Goal: Task Accomplishment & Management: Use online tool/utility

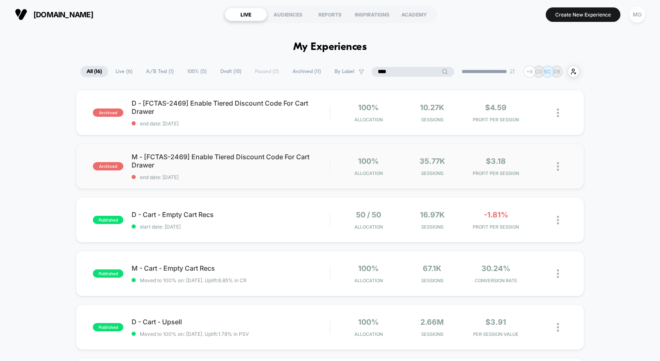
scroll to position [162, 0]
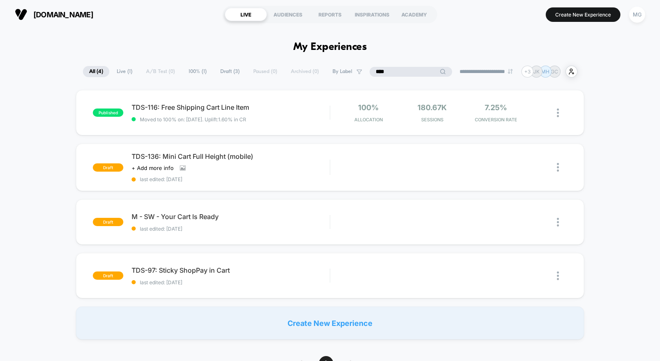
click at [420, 70] on div "****" at bounding box center [410, 72] width 82 height 10
click at [420, 70] on input "****" at bounding box center [410, 72] width 82 height 10
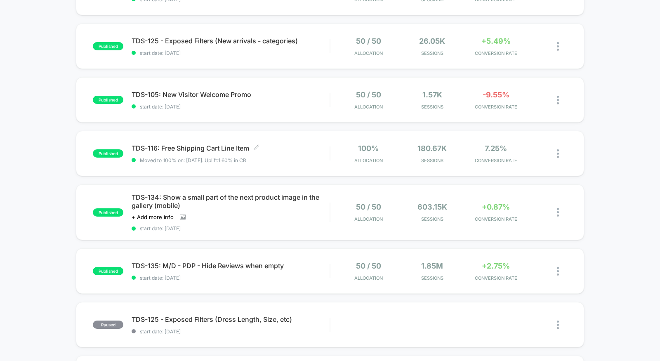
scroll to position [338, 0]
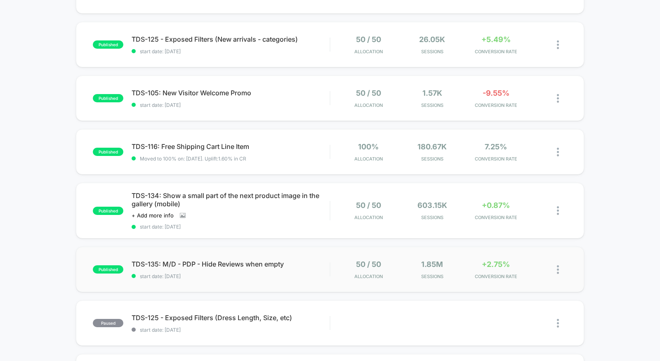
click at [308, 282] on div "published TDS-135: M/D - PDP - Hide Reviews when empty start date: 9/9/2025 50 …" at bounding box center [330, 269] width 508 height 45
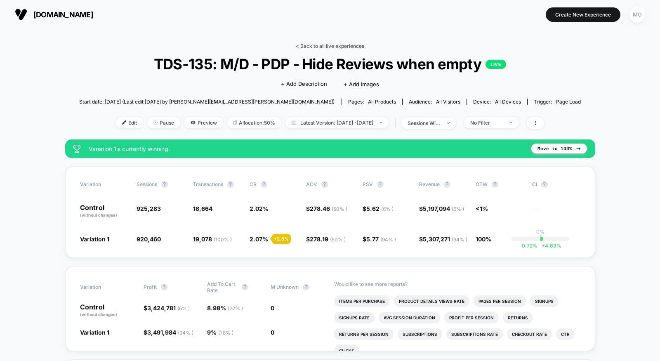
click at [329, 43] on link "< Back to all live experiences" at bounding box center [330, 46] width 68 height 6
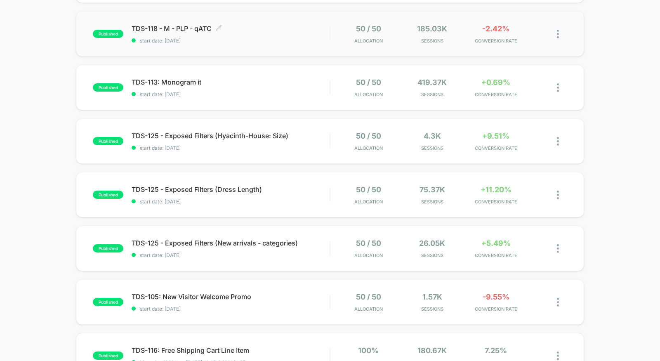
scroll to position [151, 0]
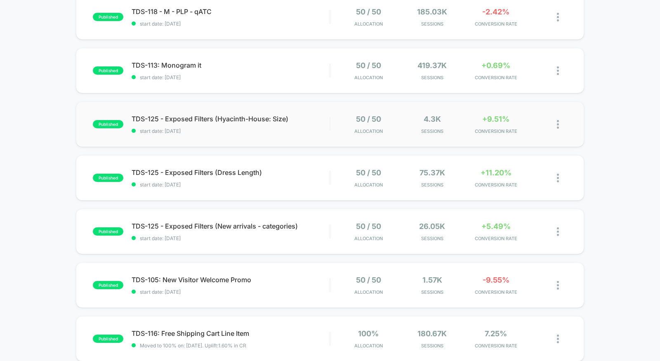
click at [213, 140] on div "published TDS-125 - Exposed Filters (Hyacinth-House: Size) start date: 9/16/202…" at bounding box center [330, 123] width 508 height 45
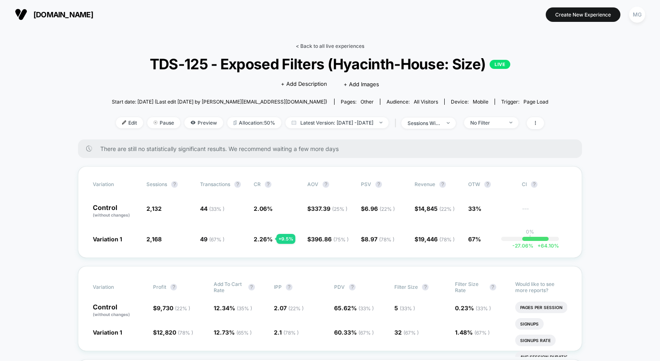
click at [347, 45] on link "< Back to all live experiences" at bounding box center [330, 46] width 68 height 6
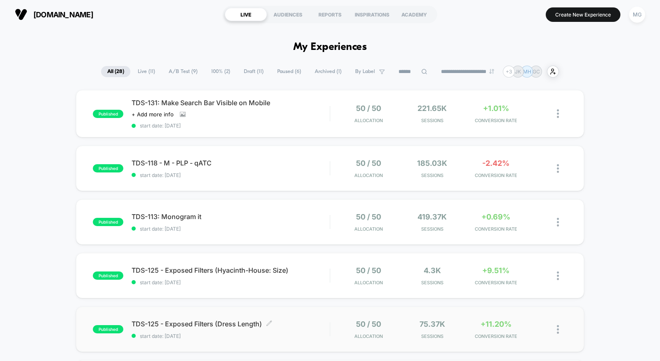
click at [307, 331] on div "TDS-125 - Exposed Filters (Dress Length) Click to edit experience details Click…" at bounding box center [230, 328] width 198 height 19
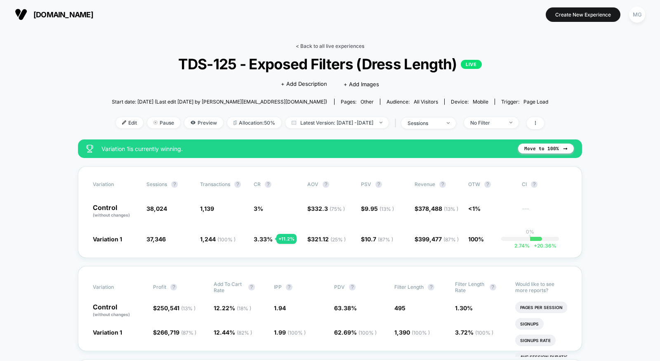
click at [330, 45] on link "< Back to all live experiences" at bounding box center [330, 46] width 68 height 6
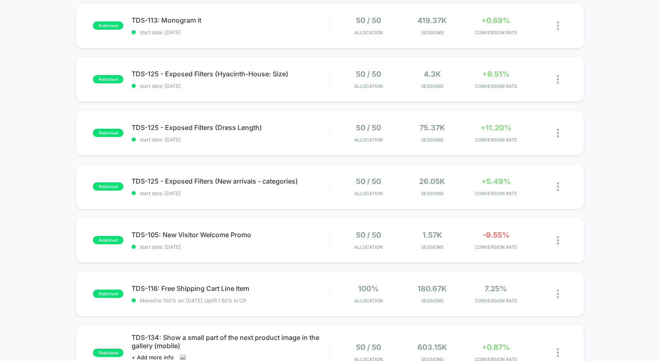
scroll to position [289, 0]
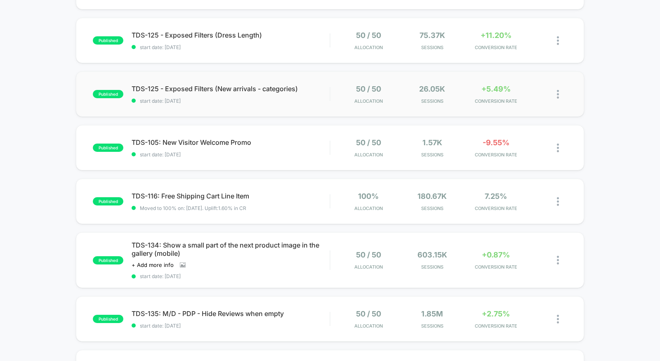
click at [294, 110] on div "published TDS-125 - Exposed Filters (New arrivals - categories) start date: 9/1…" at bounding box center [330, 93] width 508 height 45
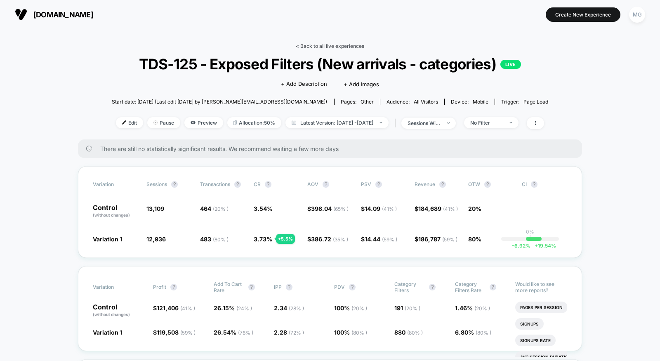
click at [333, 44] on link "< Back to all live experiences" at bounding box center [330, 46] width 68 height 6
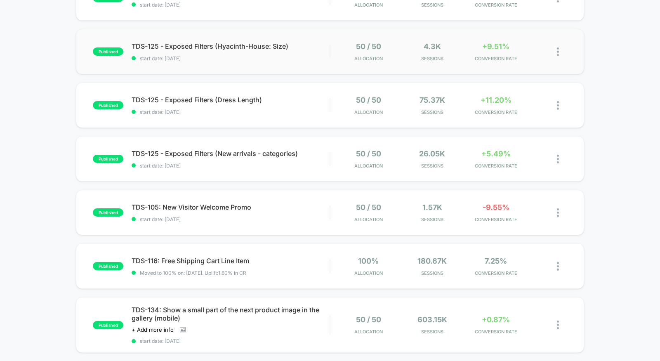
scroll to position [404, 0]
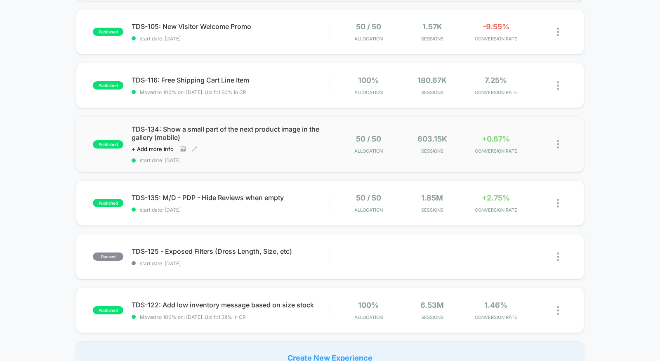
click at [257, 148] on div "Click to view images Click to edit experience details + Add more info" at bounding box center [200, 149] width 139 height 7
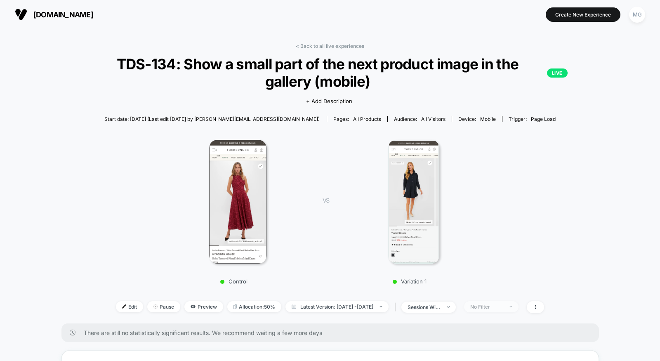
click at [503, 307] on div "No Filter" at bounding box center [486, 306] width 33 height 6
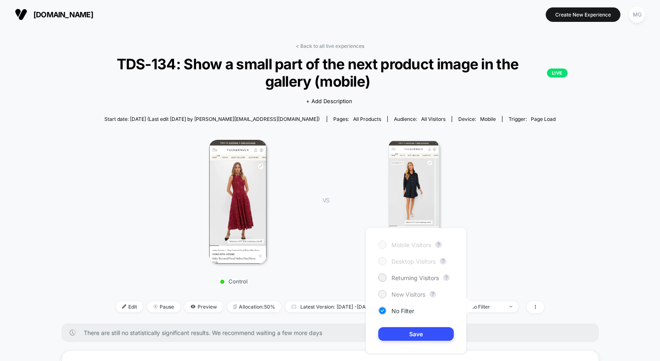
click at [420, 293] on span "New Visitors" at bounding box center [408, 294] width 34 height 7
click at [416, 338] on button "Save" at bounding box center [415, 334] width 75 height 14
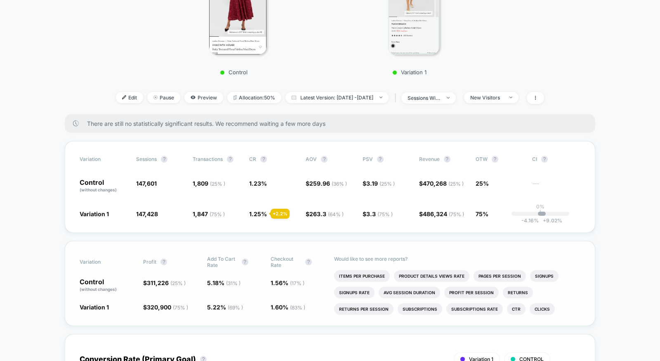
scroll to position [162, 0]
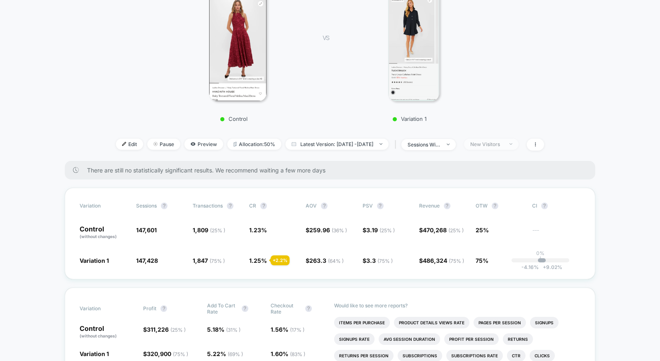
click at [499, 146] on div "New Visitors" at bounding box center [486, 144] width 33 height 6
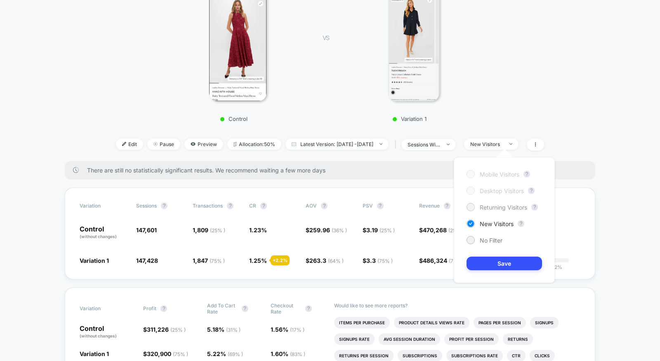
click at [484, 206] on span "Returning Visitors" at bounding box center [502, 207] width 47 height 7
click at [491, 256] on button "Save" at bounding box center [503, 263] width 75 height 14
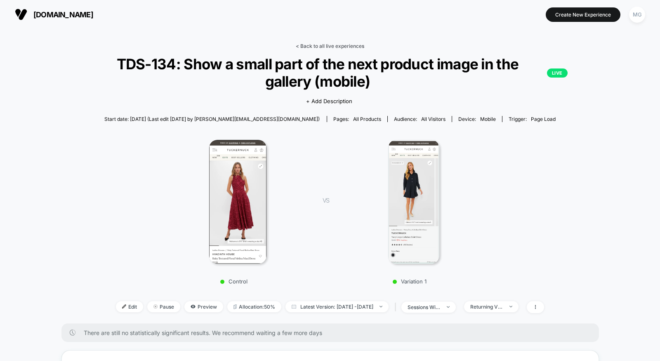
click at [342, 43] on link "< Back to all live experiences" at bounding box center [330, 46] width 68 height 6
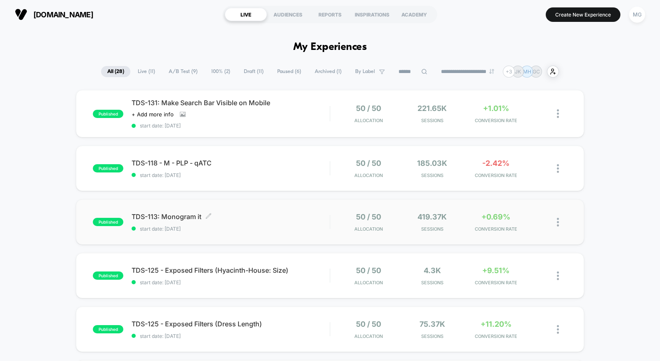
click at [294, 225] on span "start date: 9/17/2025" at bounding box center [230, 228] width 198 height 6
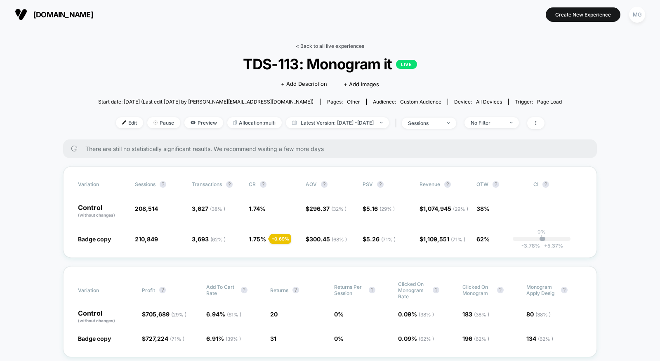
drag, startPoint x: 322, startPoint y: 38, endPoint x: 322, endPoint y: 43, distance: 5.0
click at [322, 44] on link "< Back to all live experiences" at bounding box center [330, 46] width 68 height 6
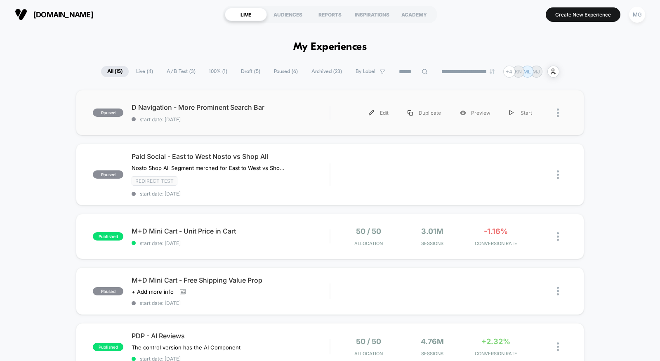
click at [222, 129] on div "paused D Navigation - More Prominent Search Bar start date: [DATE] Edit Duplica…" at bounding box center [330, 112] width 508 height 45
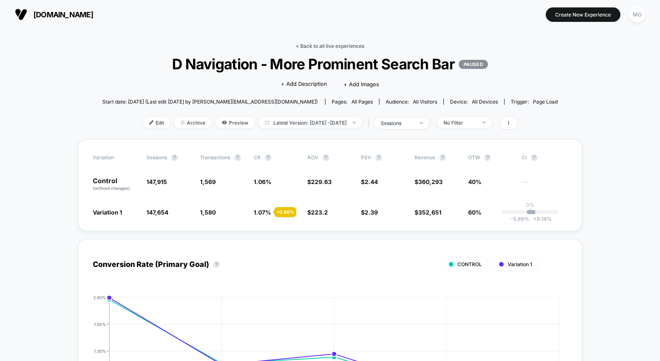
click at [338, 45] on link "< Back to all live experiences" at bounding box center [330, 46] width 68 height 6
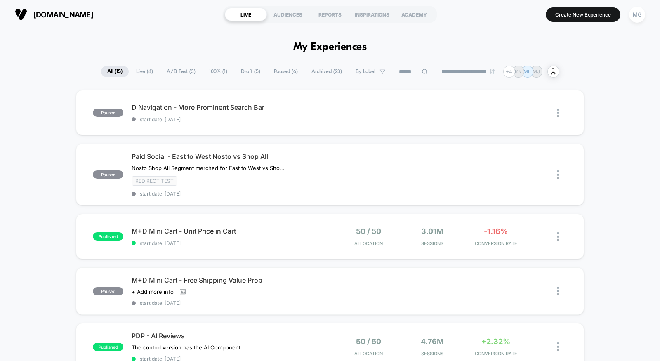
click at [239, 73] on span "Draft ( 5 )" at bounding box center [251, 71] width 32 height 11
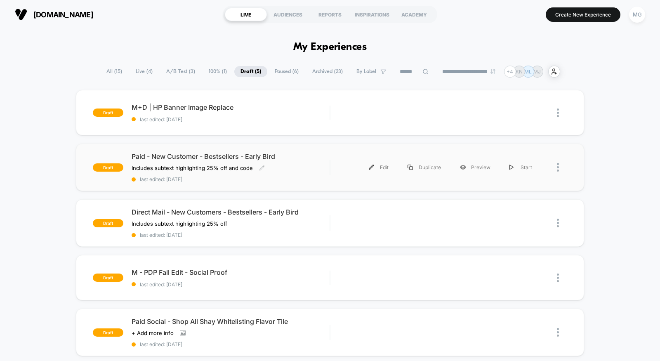
click at [290, 174] on div "Paid - New Customer - Bestsellers - Early Bird Includes subtext highlighting 25…" at bounding box center [230, 167] width 198 height 30
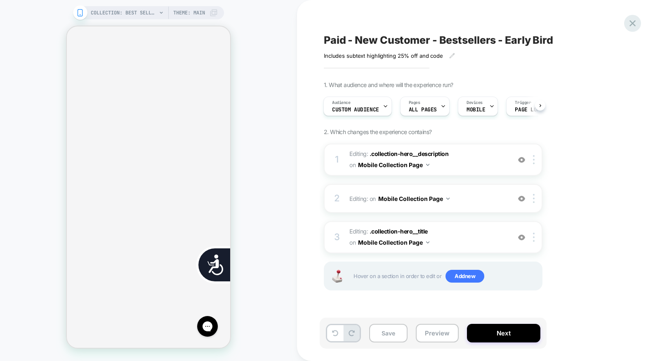
click at [630, 23] on icon at bounding box center [632, 23] width 11 height 11
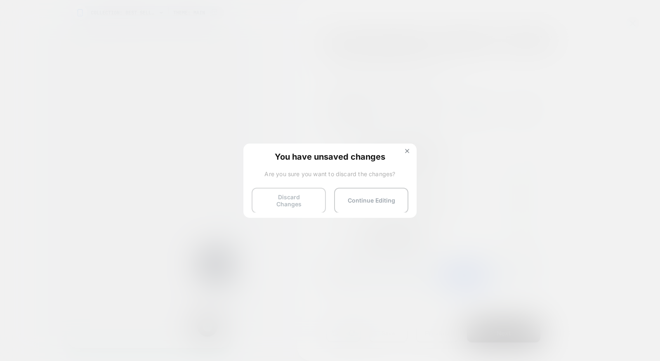
click at [266, 198] on button "Discard Changes" at bounding box center [288, 201] width 74 height 26
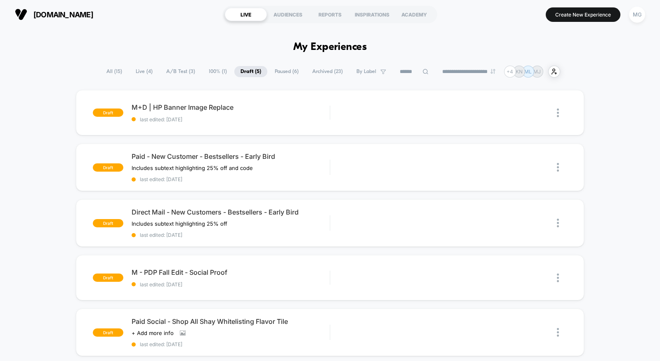
click at [188, 70] on span "A/B Test ( 3 )" at bounding box center [180, 71] width 41 height 11
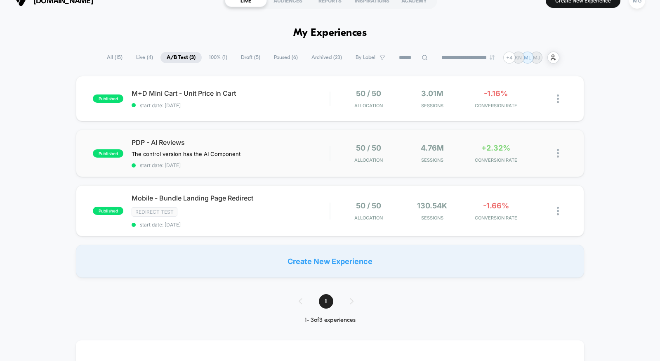
scroll to position [14, 0]
click at [275, 157] on div "PDP - AI Reviews The control version has the AI Component Click to edit experie…" at bounding box center [230, 154] width 198 height 30
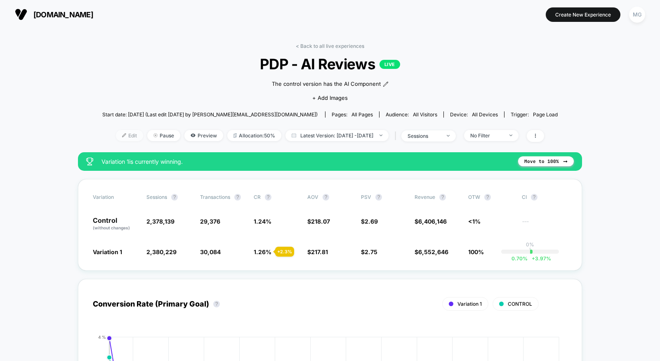
click at [116, 135] on span "Edit" at bounding box center [129, 135] width 27 height 11
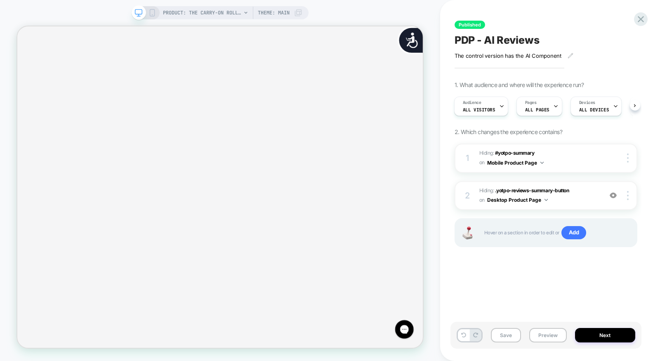
scroll to position [0, 1094]
click at [613, 194] on img at bounding box center [612, 195] width 7 height 7
click at [612, 194] on img at bounding box center [612, 195] width 7 height 7
click at [586, 200] on span "Hiding : .yotpo-reviews-summary-button .yotpo-reviews-summary-button on Desktop…" at bounding box center [538, 195] width 119 height 19
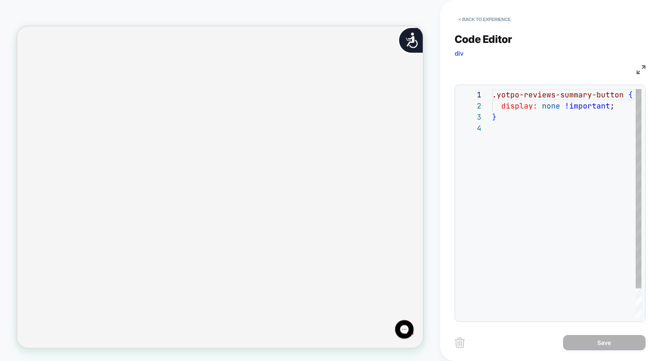
scroll to position [33, 0]
click at [476, 22] on button "< Back to experience" at bounding box center [484, 19] width 60 height 13
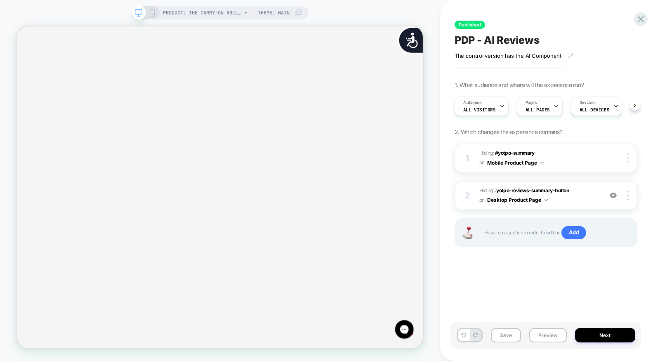
scroll to position [0, 0]
click at [536, 333] on button "Preview" at bounding box center [548, 335] width 38 height 14
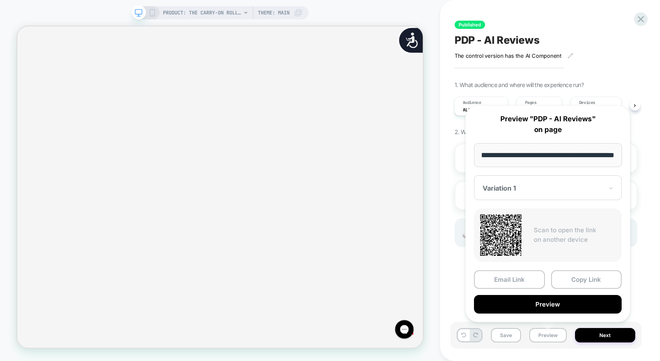
scroll to position [0, 484]
click at [517, 179] on div "Variation 1" at bounding box center [548, 187] width 148 height 25
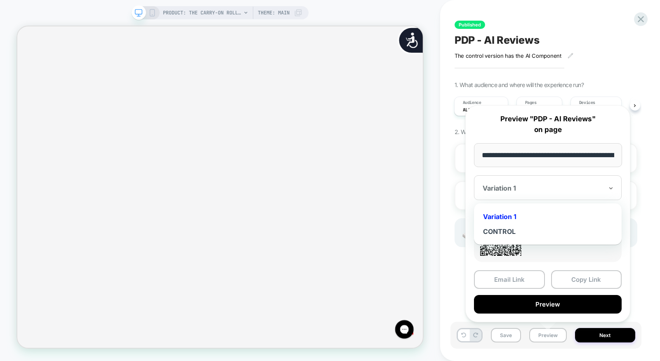
scroll to position [0, 547]
click at [502, 228] on div "CONTROL" at bounding box center [547, 231] width 139 height 15
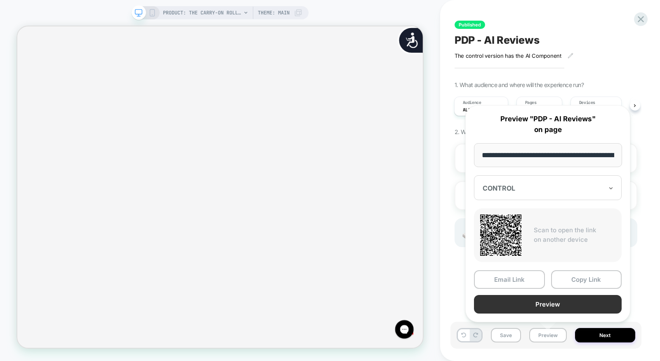
click at [550, 302] on button "Preview" at bounding box center [548, 304] width 148 height 19
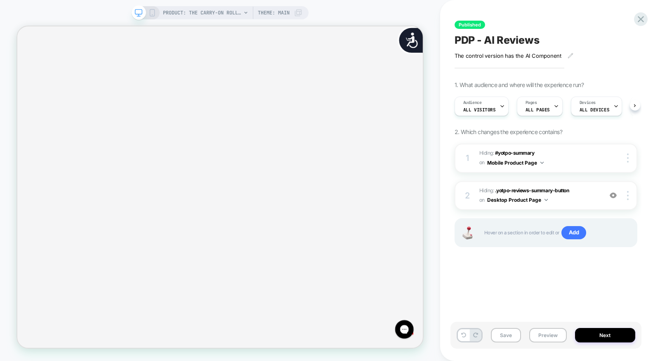
scroll to position [0, 63]
click at [638, 19] on icon at bounding box center [640, 19] width 11 height 11
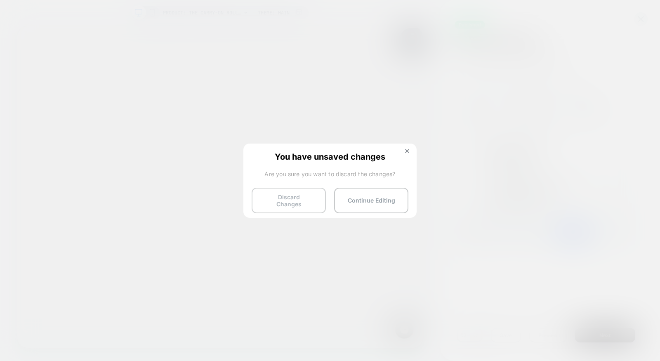
scroll to position [0, 1094]
click at [277, 205] on button "Discard Changes" at bounding box center [288, 201] width 74 height 26
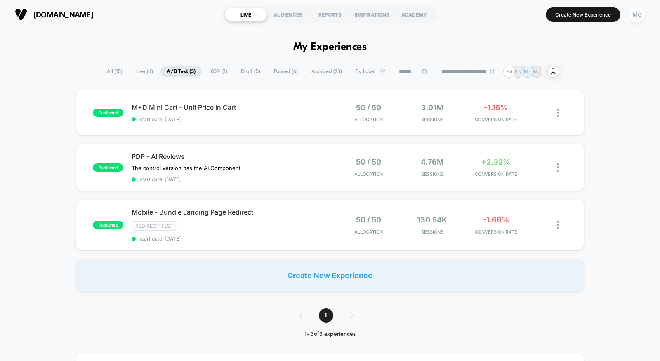
click at [247, 77] on span "Draft ( 5 )" at bounding box center [251, 71] width 32 height 11
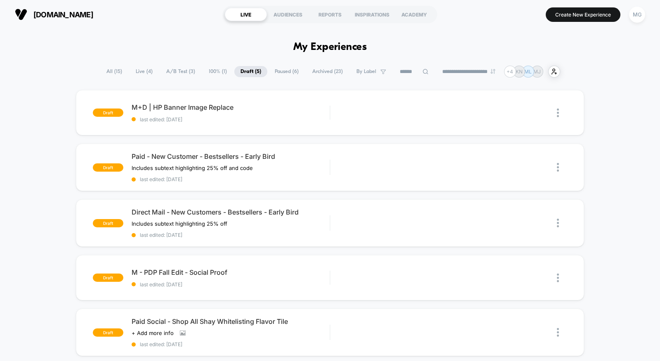
click at [278, 74] on span "Paused ( 6 )" at bounding box center [286, 71] width 36 height 11
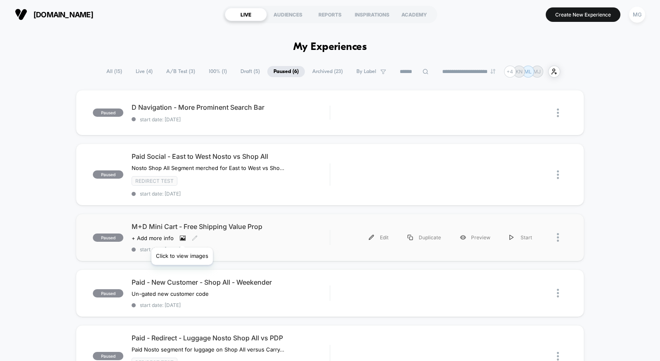
click at [182, 237] on icon at bounding box center [183, 238] width 5 height 3
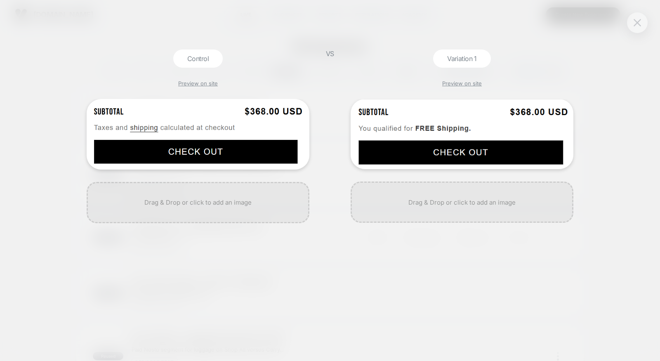
click at [636, 19] on img at bounding box center [636, 22] width 7 height 7
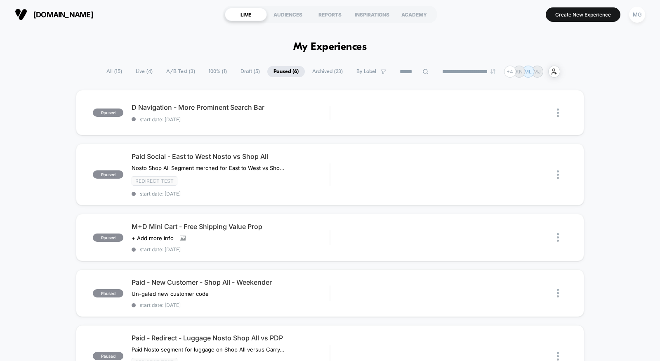
click at [247, 76] on span "Draft ( 5 )" at bounding box center [250, 71] width 32 height 11
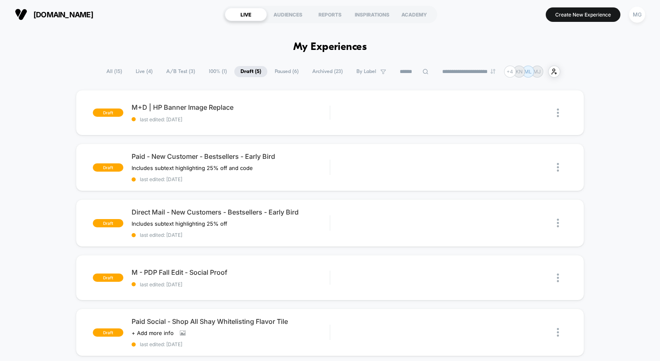
click at [175, 70] on span "A/B Test ( 3 )" at bounding box center [180, 71] width 41 height 11
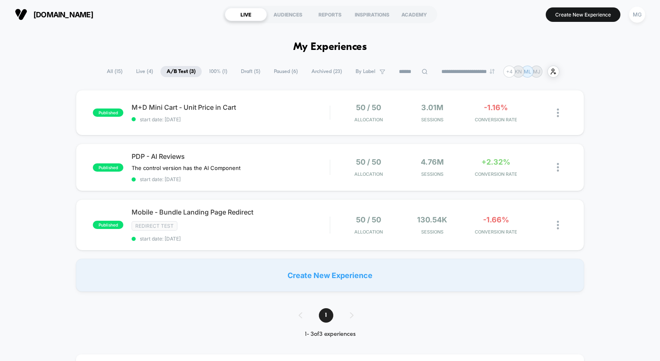
click at [247, 74] on span "Draft ( 5 )" at bounding box center [251, 71] width 32 height 11
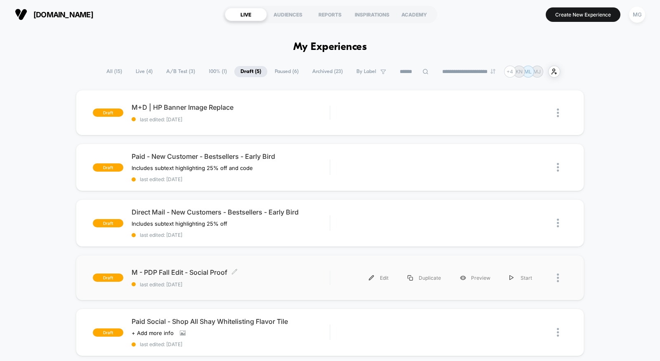
click at [263, 270] on span "M - PDP Fall Edit - Social Proof Click to edit experience details" at bounding box center [230, 272] width 198 height 8
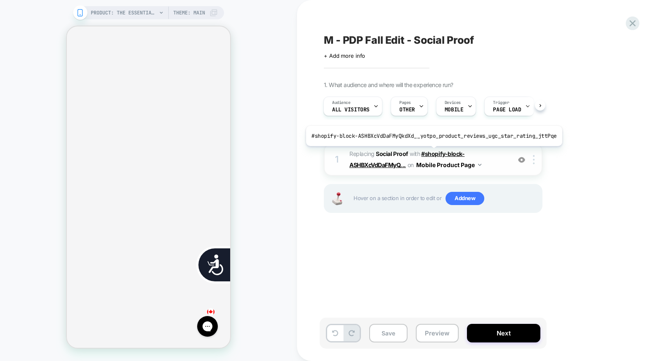
scroll to position [0, 167]
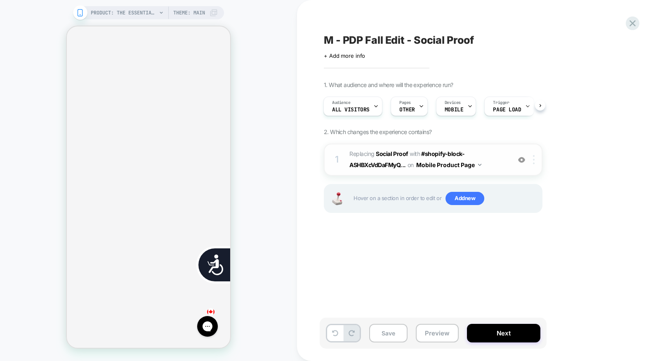
click at [533, 159] on img at bounding box center [534, 159] width 2 height 9
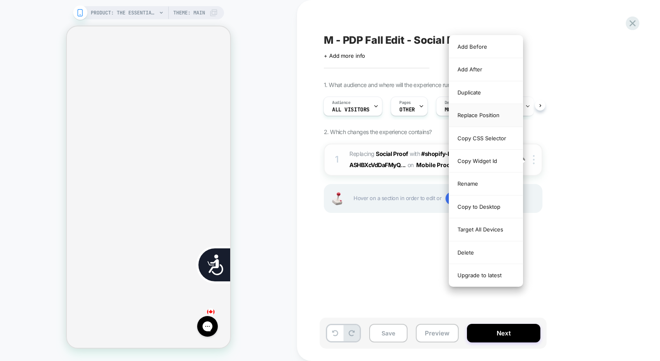
scroll to position [0, 333]
click at [482, 137] on div "Copy CSS Selector" at bounding box center [485, 138] width 73 height 23
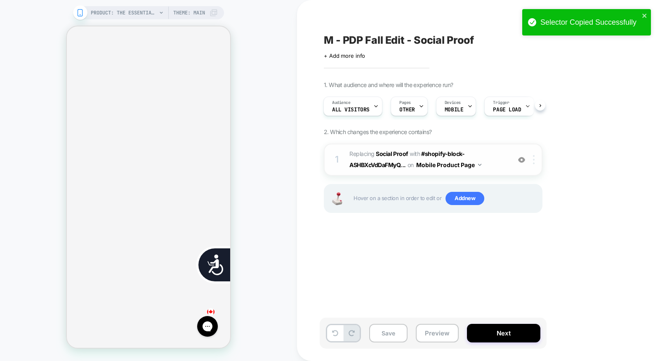
click at [532, 159] on div at bounding box center [535, 159] width 14 height 9
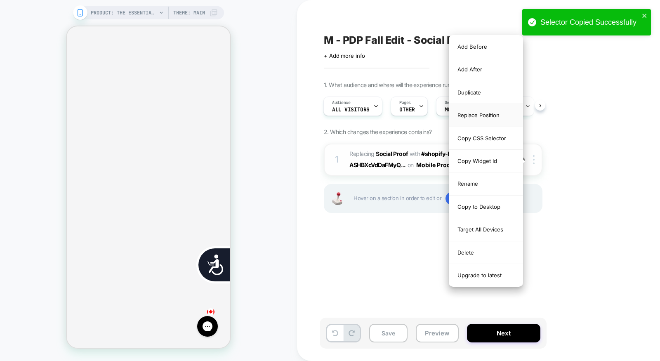
scroll to position [0, 0]
click at [495, 115] on div "Replace Position" at bounding box center [485, 115] width 73 height 23
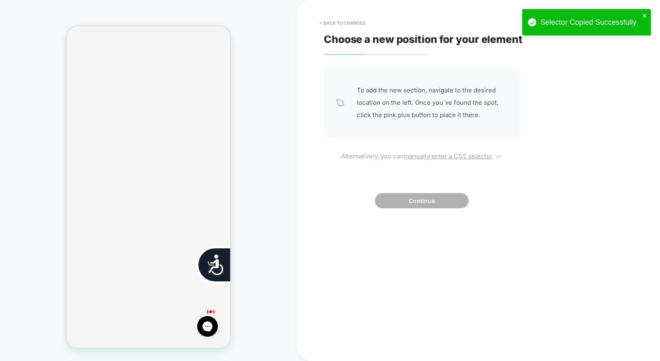
click at [435, 159] on u "manually enter a CSS selector" at bounding box center [448, 156] width 89 height 8
select select "*******"
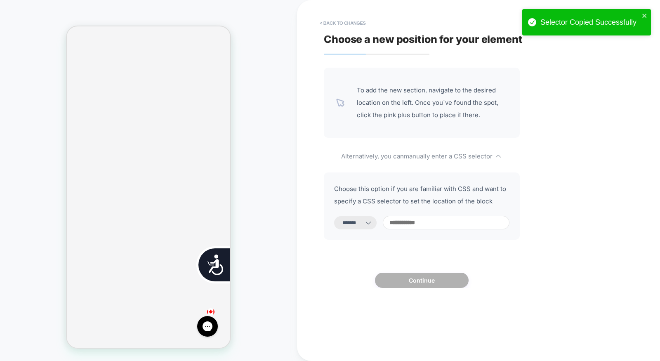
click at [444, 218] on input at bounding box center [446, 223] width 127 height 14
paste input "**********"
type input "**********"
select select "*********"
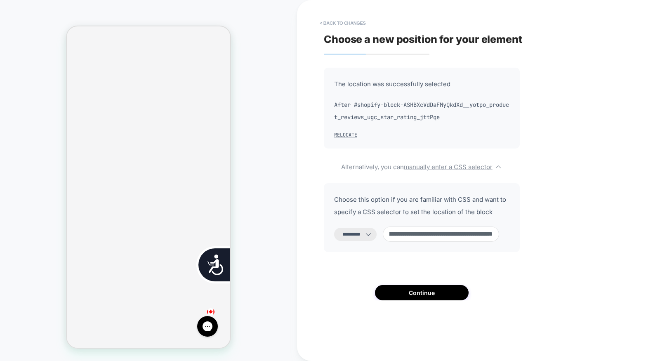
click at [475, 232] on input "**********" at bounding box center [441, 233] width 116 height 15
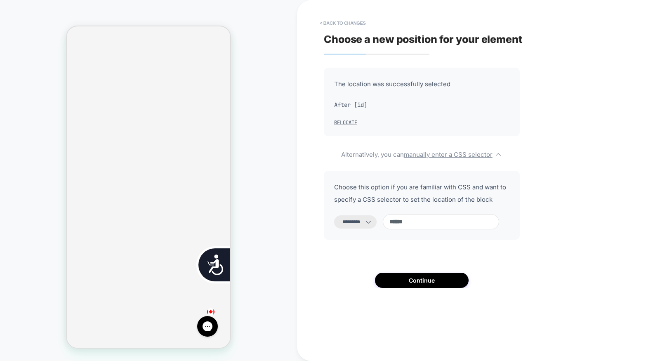
paste input "**********"
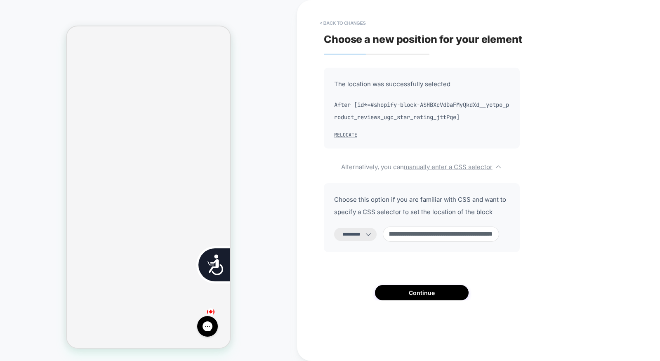
scroll to position [0, 191]
drag, startPoint x: 476, startPoint y: 234, endPoint x: 499, endPoint y: 234, distance: 22.7
click at [499, 234] on input "**********" at bounding box center [441, 233] width 116 height 15
drag, startPoint x: 448, startPoint y: 234, endPoint x: 417, endPoint y: 233, distance: 30.5
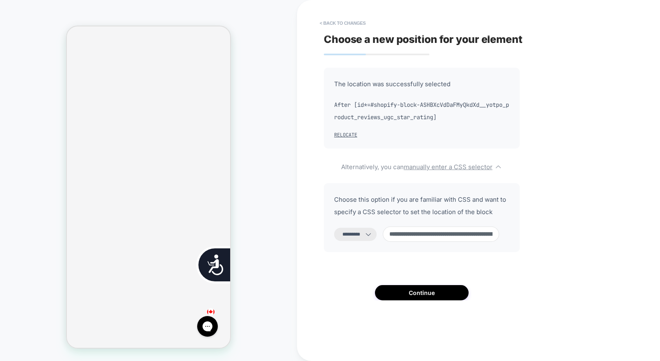
click at [417, 233] on input "**********" at bounding box center [441, 233] width 116 height 15
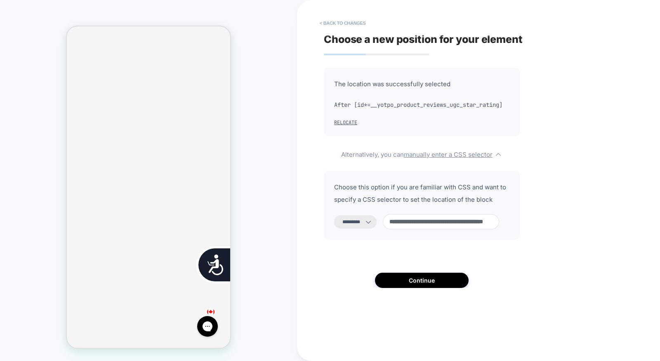
scroll to position [0, 167]
type input "**********"
click at [434, 288] on button "Continue" at bounding box center [422, 279] width 94 height 15
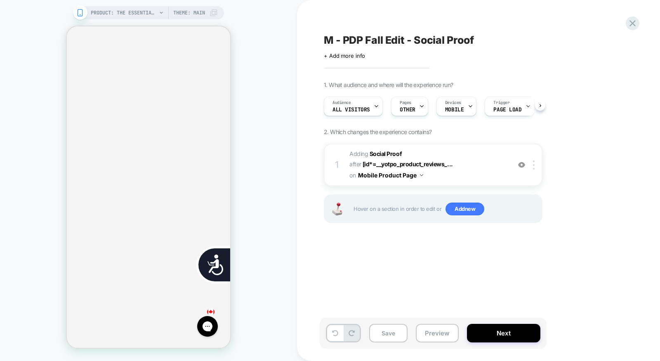
scroll to position [0, 0]
click at [388, 335] on button "Save" at bounding box center [388, 333] width 38 height 19
click at [635, 26] on icon at bounding box center [632, 23] width 11 height 11
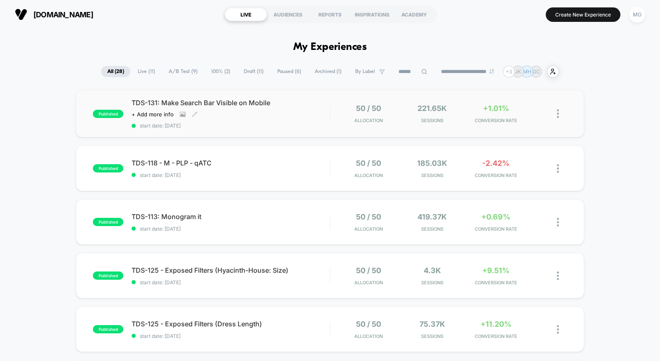
click at [281, 125] on span "start date: 9/18/2025" at bounding box center [230, 125] width 198 height 6
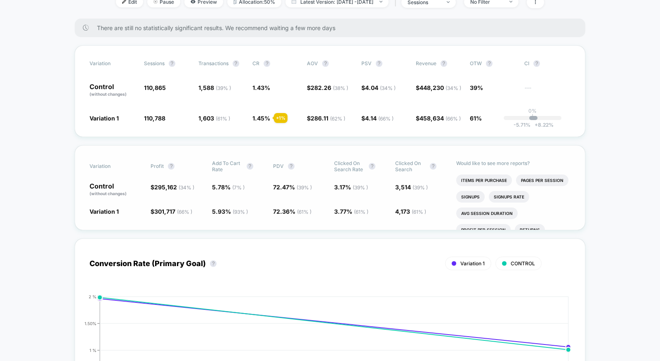
scroll to position [241, 0]
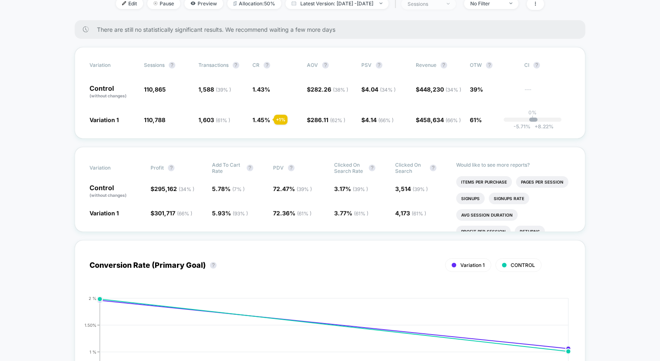
click at [455, 9] on span "sessions" at bounding box center [428, 3] width 54 height 11
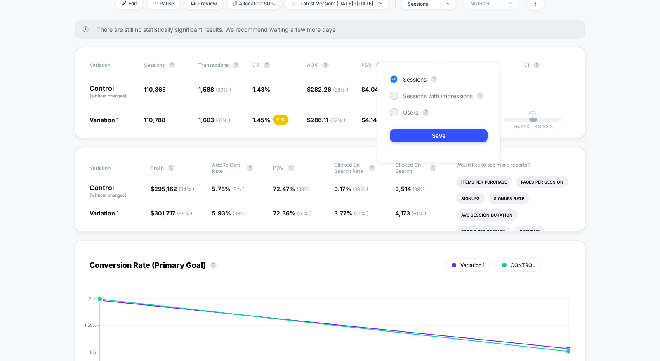
click at [503, 7] on div "No Filter" at bounding box center [486, 3] width 33 height 6
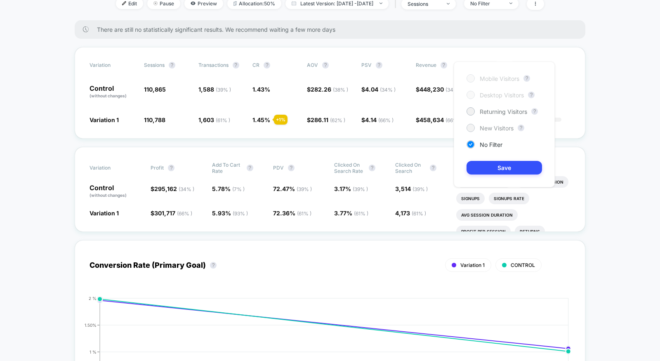
click at [484, 128] on span "New Visitors" at bounding box center [496, 127] width 34 height 7
click at [485, 166] on button "Save" at bounding box center [503, 168] width 75 height 14
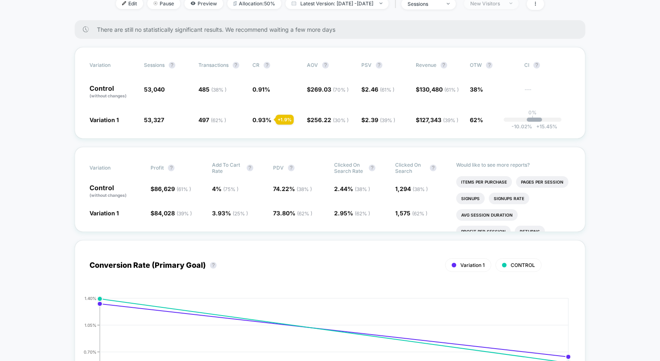
click at [498, 7] on div "New Visitors" at bounding box center [486, 3] width 33 height 6
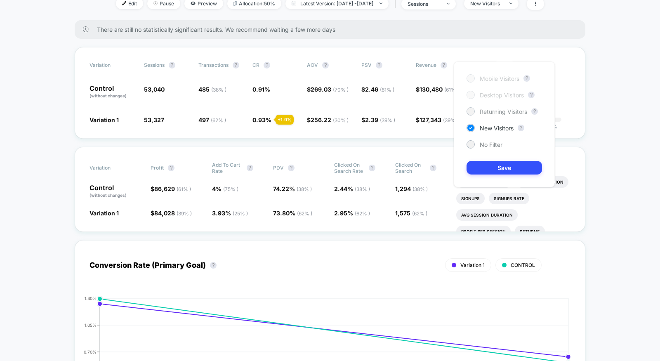
click at [488, 112] on span "Returning Visitors" at bounding box center [502, 111] width 47 height 7
click at [487, 178] on div "Mobile Visitors ? Desktop Visitors ? Returning Visitors ? New Visitors ? No Fil…" at bounding box center [503, 124] width 101 height 126
click at [489, 173] on button "Save" at bounding box center [503, 168] width 75 height 14
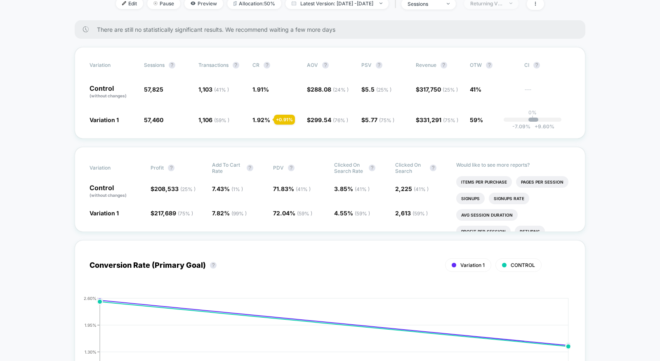
click at [499, 7] on div "Returning Visitors" at bounding box center [486, 3] width 33 height 6
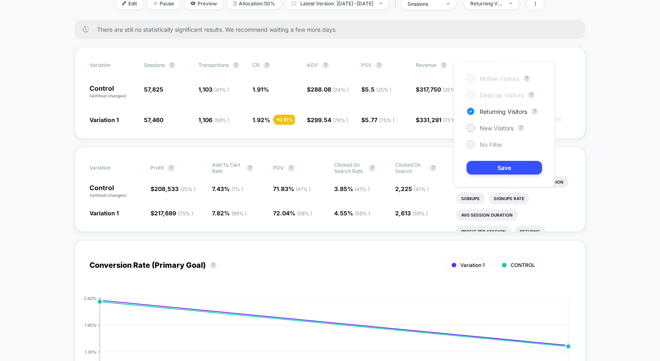
click at [476, 141] on div "No Filter" at bounding box center [484, 144] width 36 height 8
click at [478, 165] on button "Save" at bounding box center [503, 168] width 75 height 14
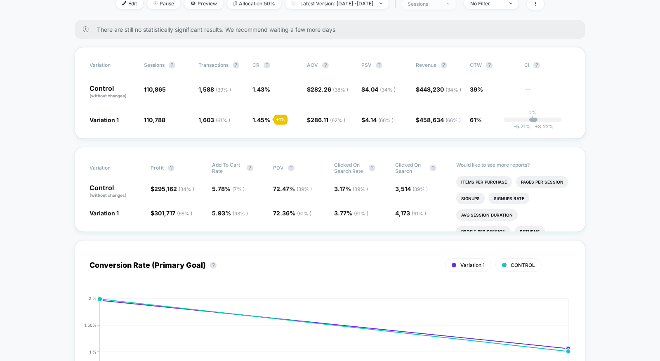
click at [440, 7] on div "sessions" at bounding box center [423, 4] width 33 height 6
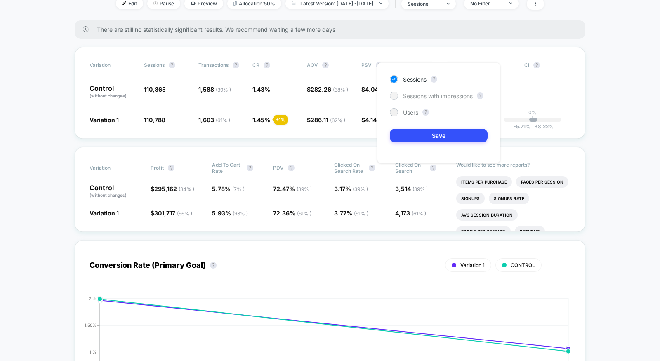
click at [413, 96] on span "Sessions with impressions" at bounding box center [438, 95] width 70 height 7
click at [417, 134] on button "Save" at bounding box center [439, 136] width 98 height 14
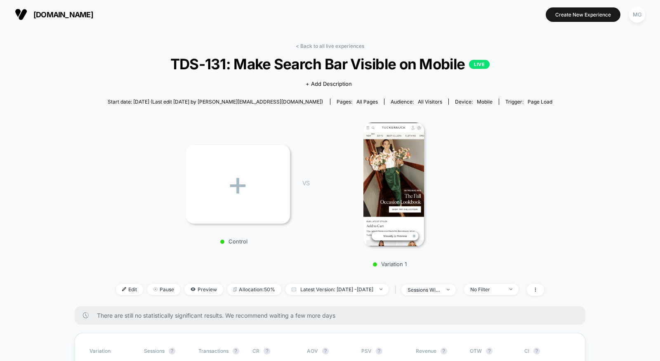
click at [352, 43] on link "< Back to all live experiences" at bounding box center [330, 46] width 68 height 6
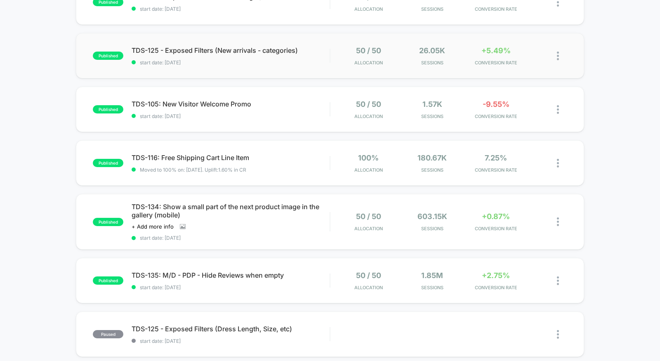
scroll to position [331, 0]
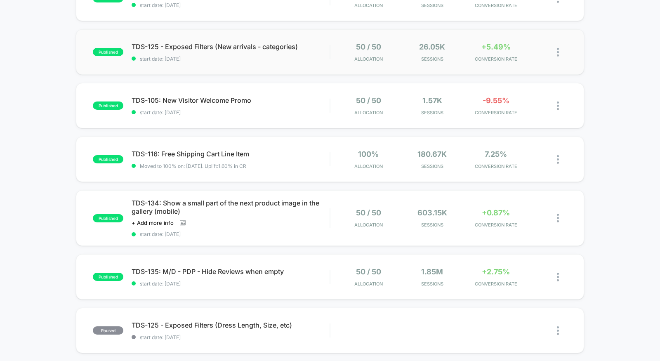
click at [307, 66] on div "published TDS-125 - Exposed Filters (New arrivals - categories) start date: 9/1…" at bounding box center [330, 51] width 508 height 45
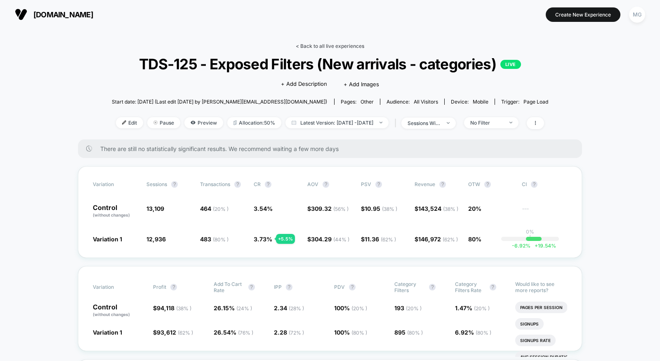
click at [353, 43] on link "< Back to all live experiences" at bounding box center [330, 46] width 68 height 6
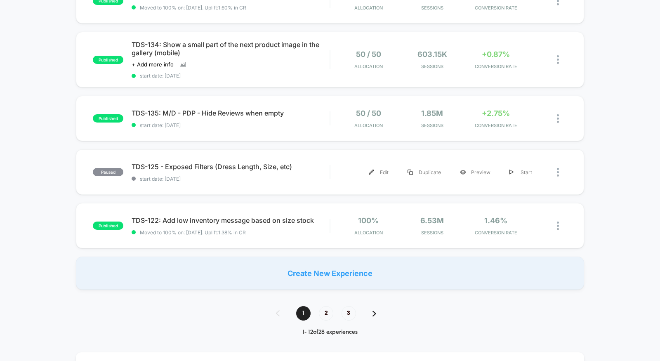
scroll to position [497, 0]
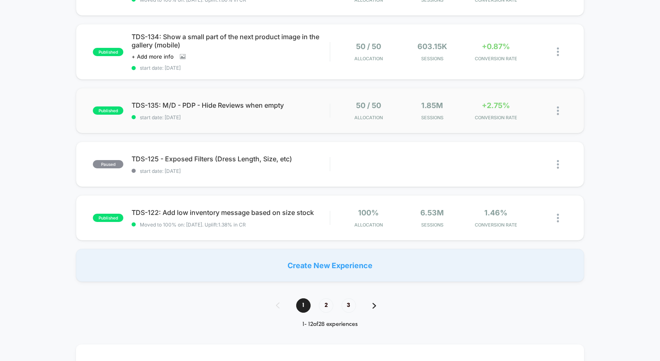
click at [289, 123] on div "published TDS-135: M/D - PDP - Hide Reviews when empty start date: 9/9/2025 50 …" at bounding box center [330, 110] width 508 height 45
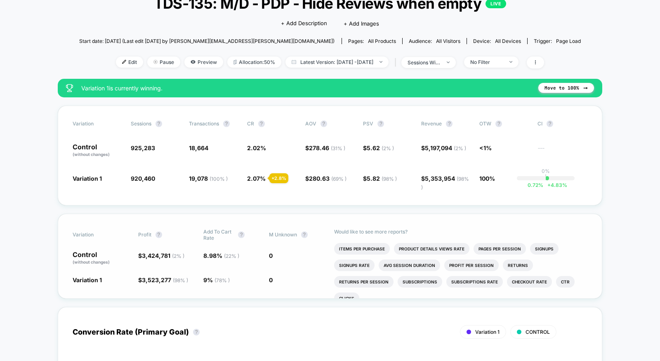
scroll to position [28, 0]
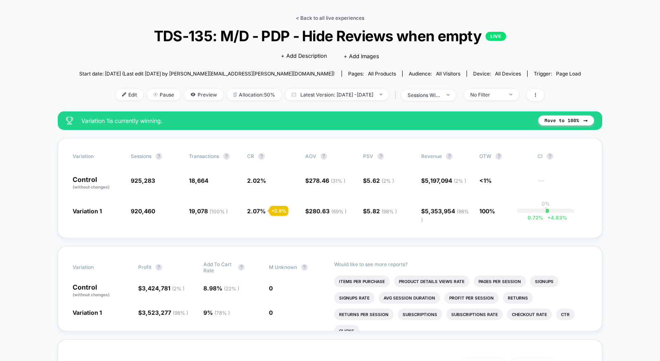
click at [337, 17] on link "< Back to all live experiences" at bounding box center [330, 18] width 68 height 6
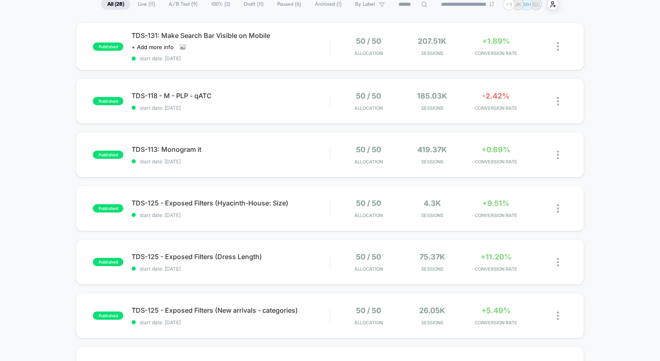
scroll to position [89, 0]
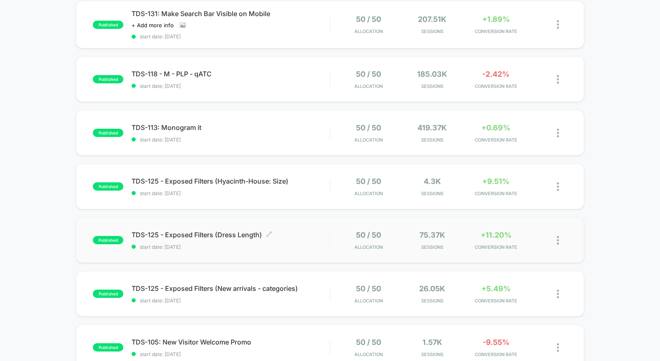
click at [284, 235] on span "TDS-125 - Exposed Filters (Dress Length) Click to edit experience details" at bounding box center [230, 234] width 198 height 8
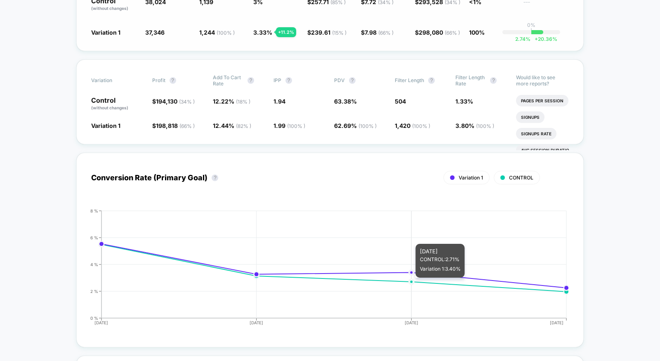
scroll to position [220, 0]
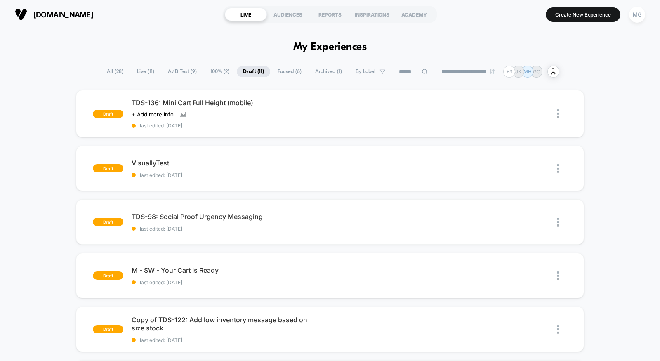
click at [177, 66] on span "A/B Test ( 9 )" at bounding box center [182, 71] width 41 height 11
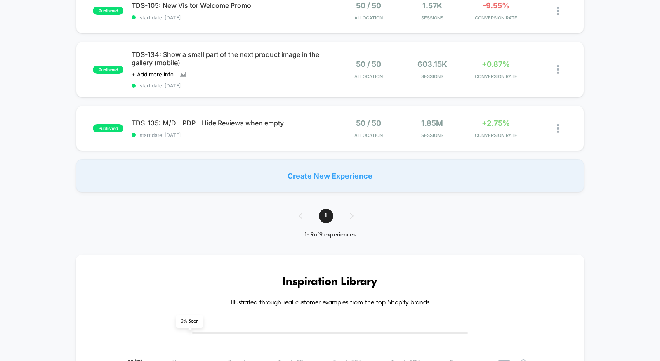
scroll to position [413, 0]
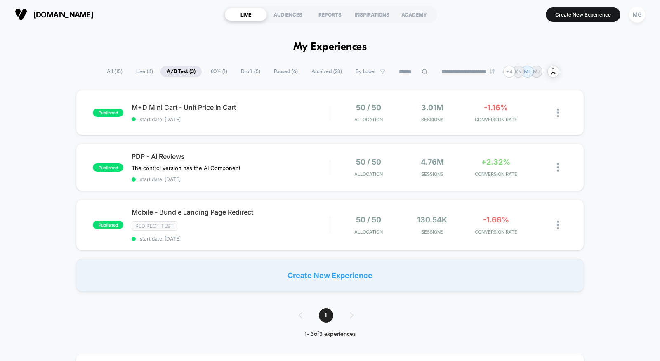
click at [242, 72] on span "Draft ( 5 )" at bounding box center [251, 71] width 32 height 11
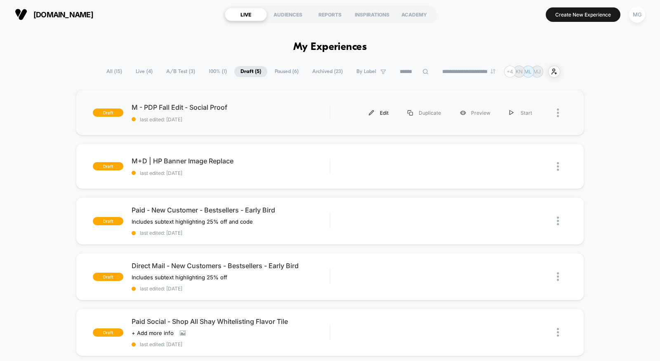
click at [378, 114] on div "Edit" at bounding box center [378, 112] width 39 height 19
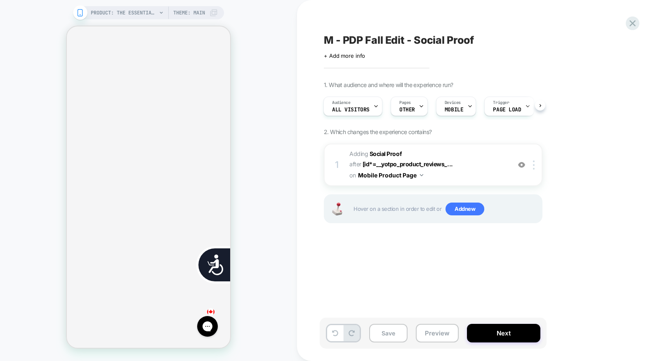
scroll to position [0, 333]
click at [633, 23] on icon at bounding box center [632, 23] width 6 height 6
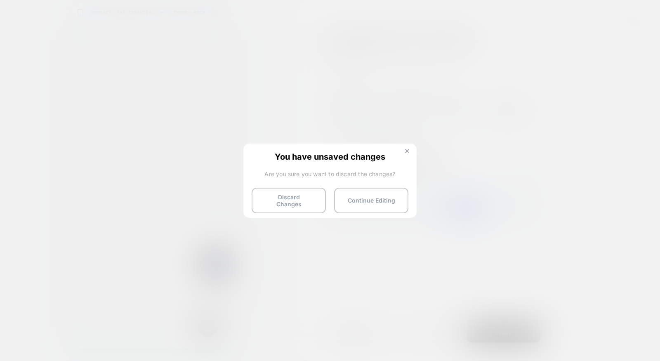
scroll to position [0, 0]
click at [407, 153] on button at bounding box center [406, 151] width 9 height 7
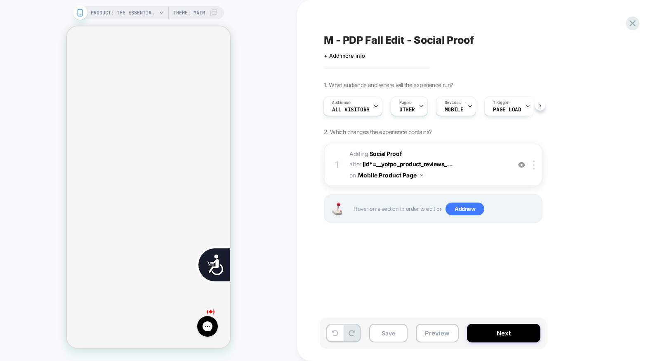
drag, startPoint x: 395, startPoint y: 336, endPoint x: 477, endPoint y: 290, distance: 93.6
click at [395, 336] on button "Save" at bounding box center [388, 333] width 38 height 19
click at [633, 22] on icon at bounding box center [632, 23] width 6 height 6
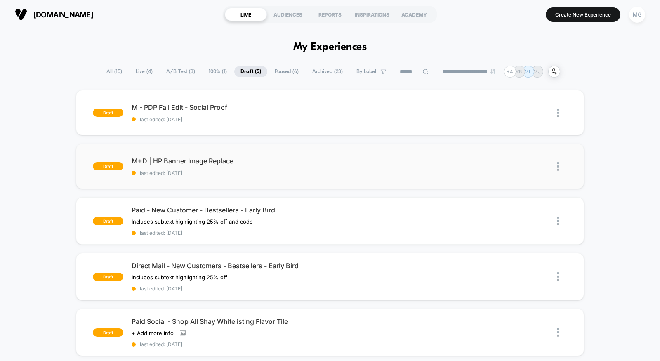
click at [232, 178] on div "draft M+D | HP Banner Image Replace last edited: [DATE] Edit Duplicate Preview …" at bounding box center [330, 165] width 508 height 45
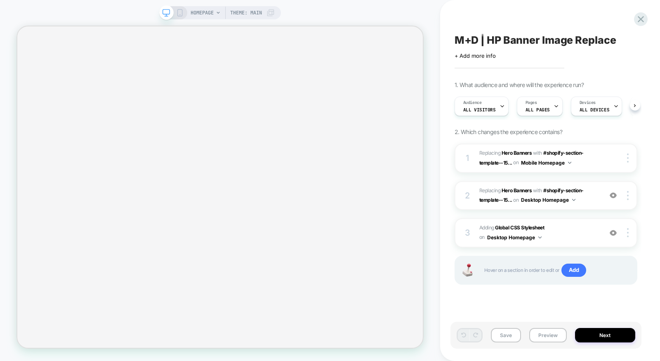
scroll to position [0, 0]
click at [596, 193] on span "#_loomi_addon_1758124077677 Replacing Hero Banners WITH #shopify-section-templa…" at bounding box center [538, 195] width 119 height 19
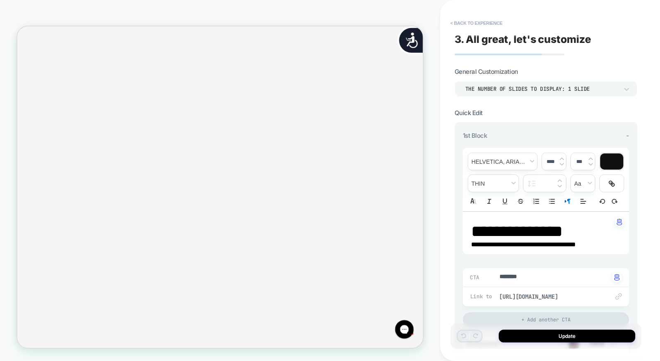
scroll to position [135, 0]
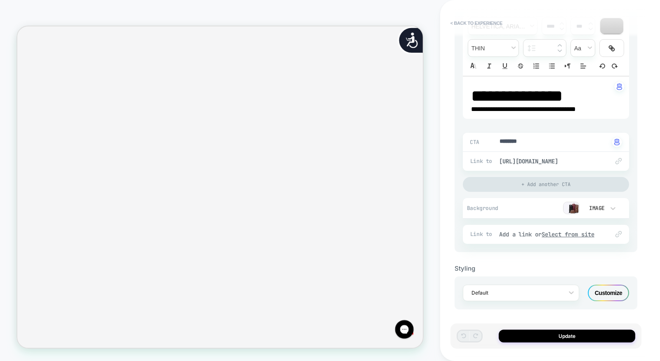
click at [600, 291] on div "Customize" at bounding box center [607, 292] width 41 height 16
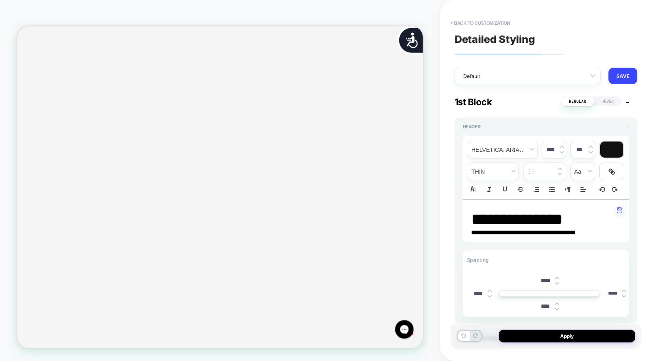
scroll to position [568, 0]
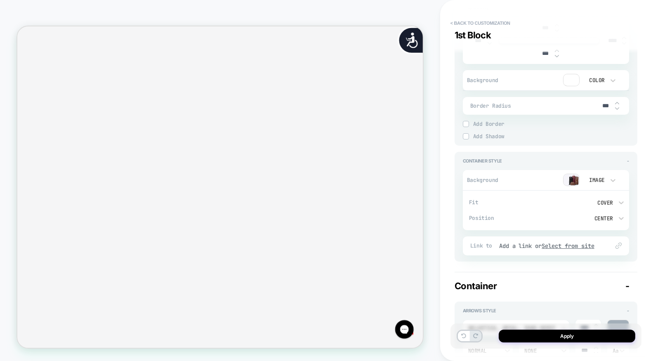
type textarea "*"
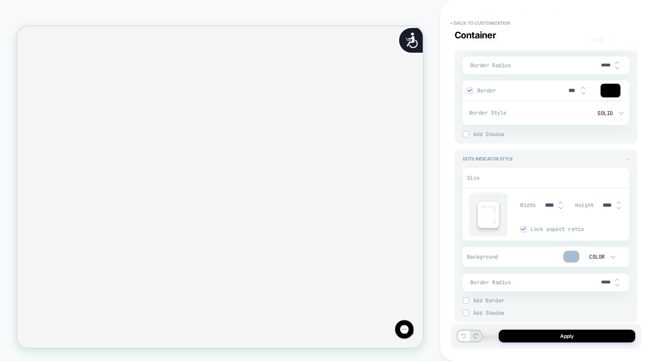
scroll to position [1250, 0]
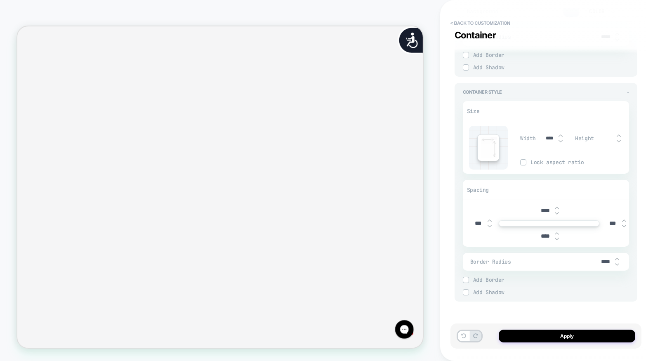
click at [539, 207] on input "****" at bounding box center [545, 210] width 19 height 7
type input "***"
type textarea "*"
type input "***"
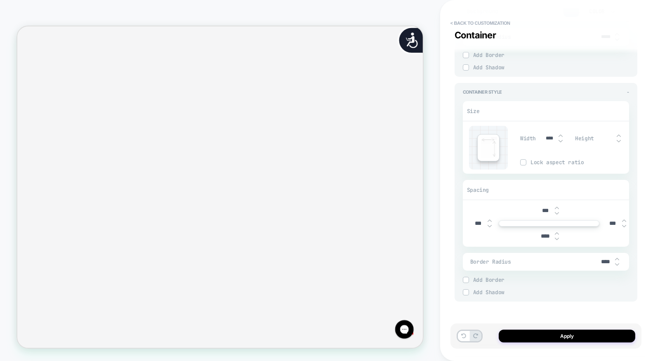
click at [546, 233] on input "****" at bounding box center [545, 235] width 19 height 7
type textarea "*"
type input "***"
type textarea "*"
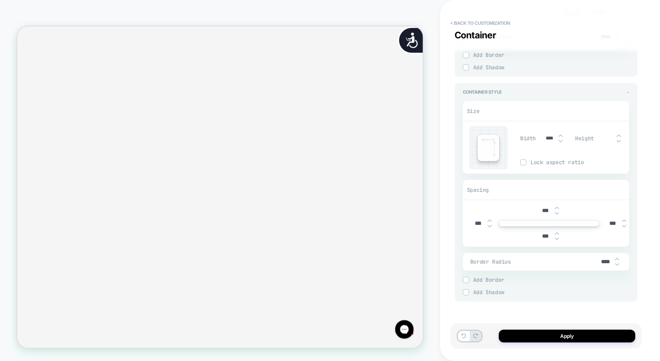
scroll to position [0, 0]
type input "***"
click at [595, 329] on div "Apply" at bounding box center [545, 335] width 191 height 25
click at [592, 336] on button "Apply" at bounding box center [566, 335] width 136 height 13
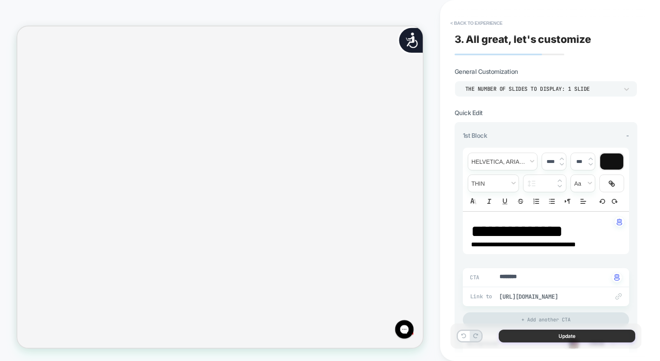
click at [585, 332] on button "Update" at bounding box center [566, 335] width 136 height 13
type textarea "*"
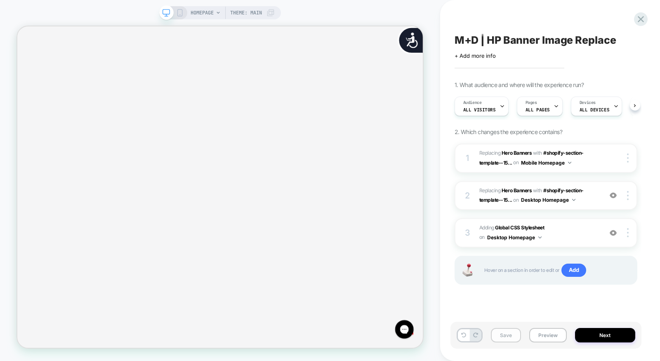
scroll to position [0, 0]
click at [502, 336] on button "Save" at bounding box center [506, 335] width 30 height 14
click at [638, 18] on icon at bounding box center [640, 19] width 11 height 11
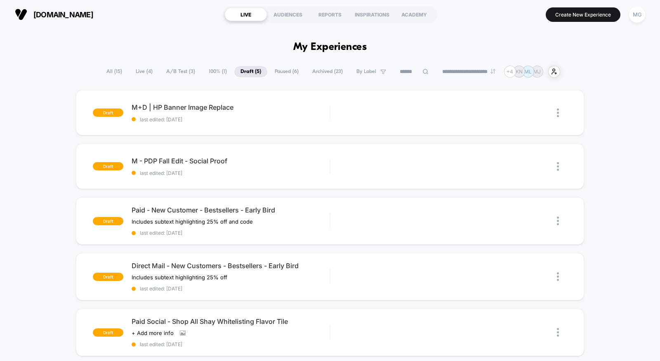
click at [276, 70] on span "Paused ( 6 )" at bounding box center [286, 71] width 36 height 11
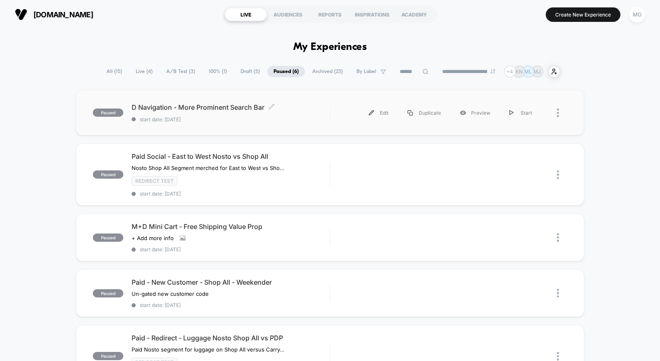
click at [250, 113] on div "D Navigation - More Prominent Search Bar Click to edit experience details Click…" at bounding box center [230, 112] width 198 height 19
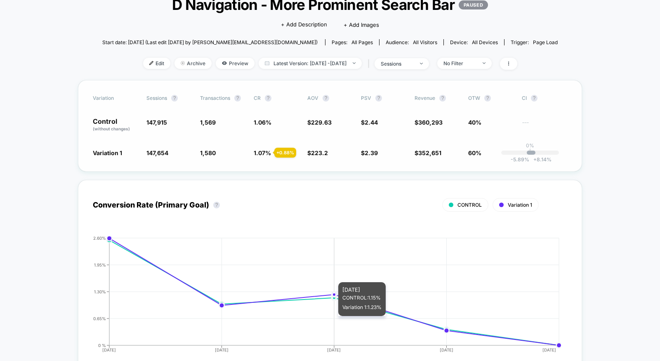
scroll to position [59, 0]
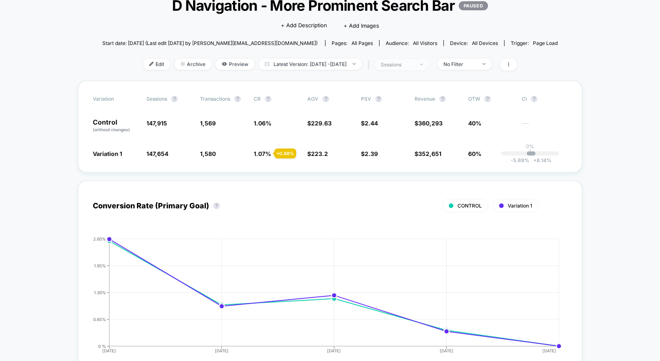
click at [429, 66] on span "sessions" at bounding box center [401, 64] width 54 height 11
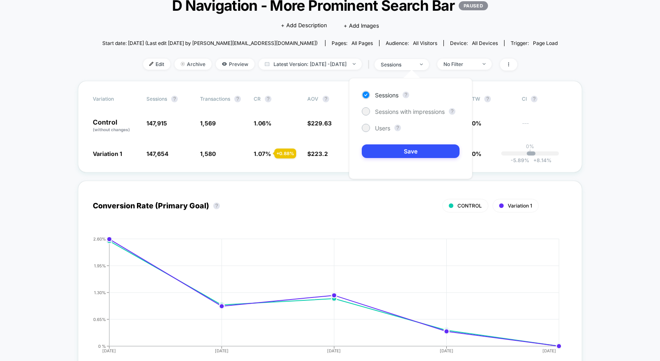
click at [415, 106] on div "Sessions ? Sessions with impressions ? Users ? Save" at bounding box center [410, 128] width 123 height 101
click at [415, 112] on span "Sessions with impressions" at bounding box center [410, 111] width 70 height 7
click at [143, 64] on span "Edit" at bounding box center [156, 64] width 27 height 11
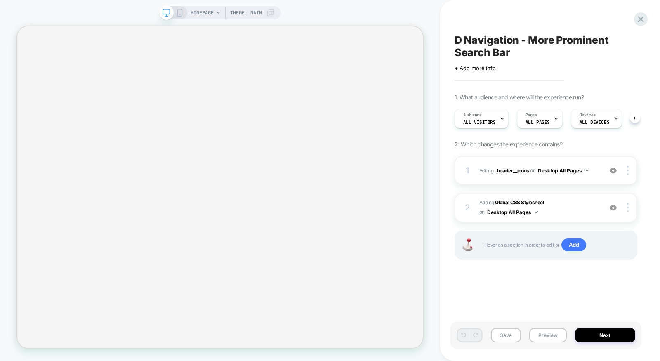
scroll to position [0, 0]
click at [534, 178] on div "1 Editing : .header__icons .header__icons on Desktop All Pages Add Before Add A…" at bounding box center [545, 170] width 183 height 29
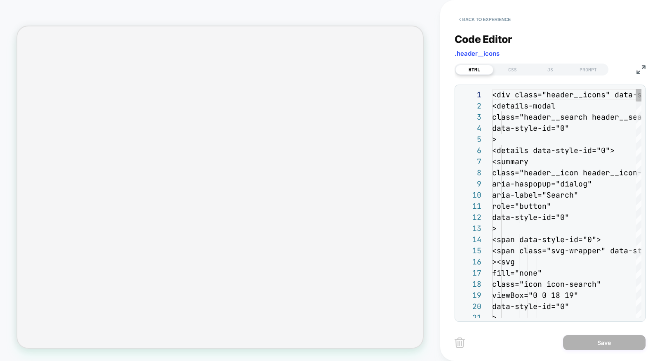
scroll to position [111, 0]
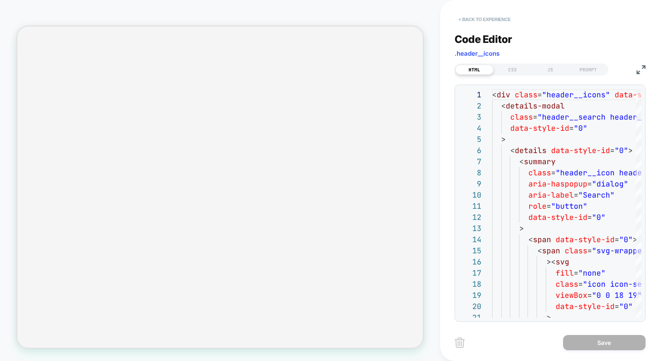
click at [498, 18] on button "< Back to experience" at bounding box center [484, 19] width 60 height 13
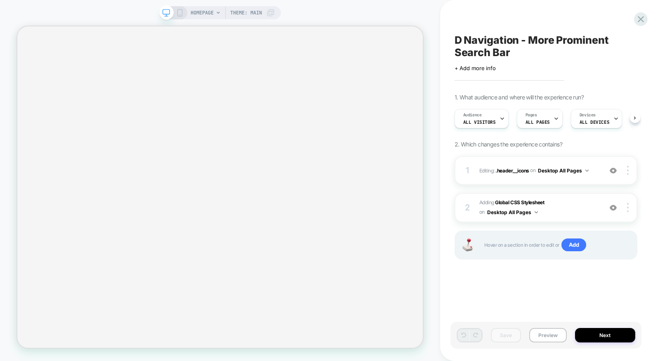
scroll to position [0, 0]
click at [554, 333] on button "Preview" at bounding box center [548, 335] width 38 height 14
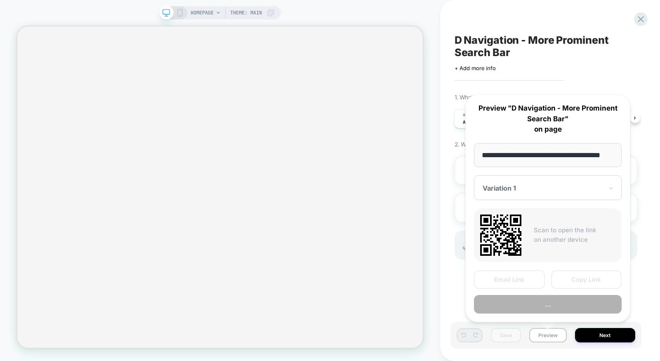
scroll to position [0, 8]
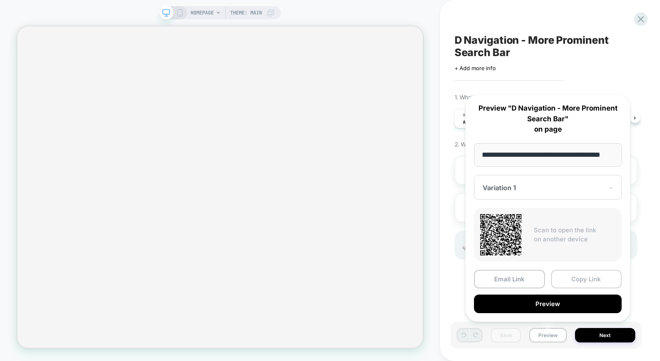
click at [578, 279] on button "Copy Link" at bounding box center [586, 279] width 71 height 19
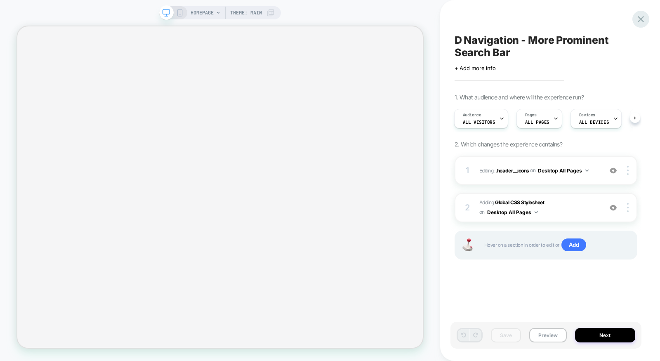
click at [639, 21] on icon at bounding box center [640, 19] width 11 height 11
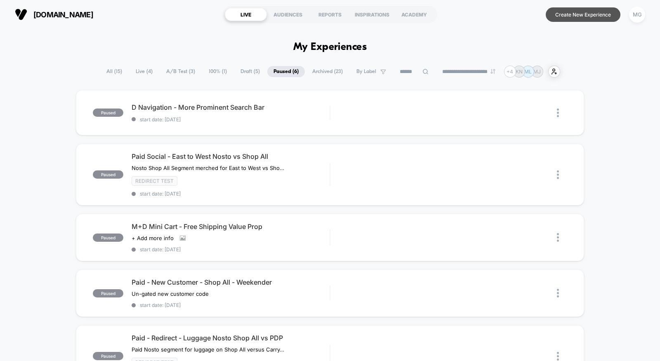
click at [570, 16] on button "Create New Experience" at bounding box center [582, 14] width 75 height 14
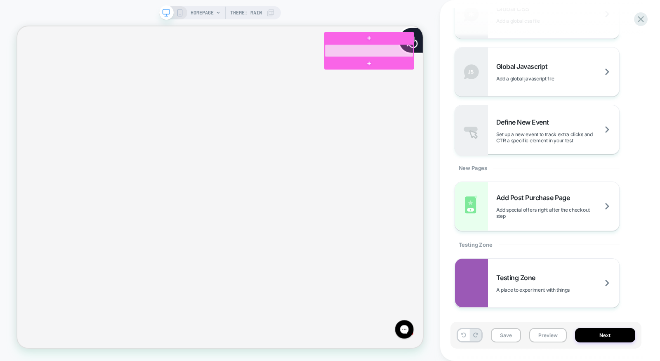
scroll to position [0, 547]
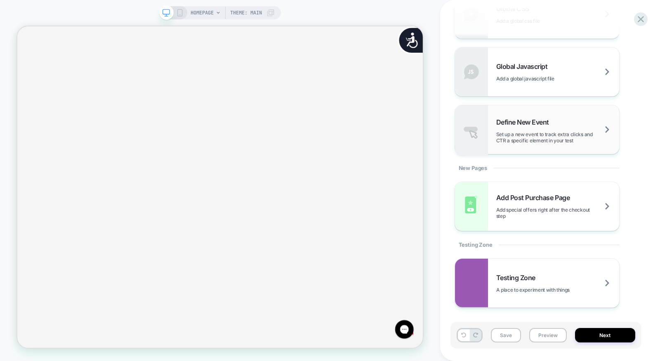
click at [523, 133] on span "Set up a new event to track extra clicks and CTR a specific element in your test" at bounding box center [557, 137] width 123 height 12
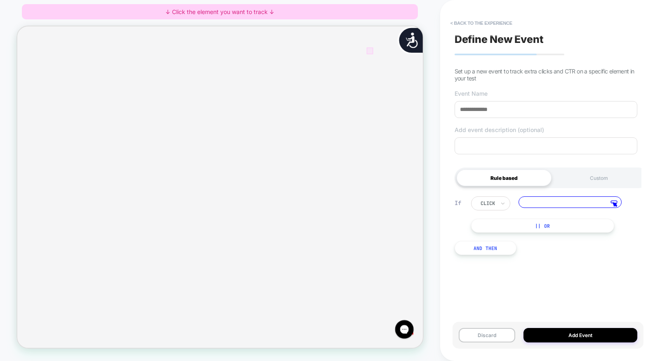
scroll to position [0, 1094]
click at [486, 58] on div at bounding box center [487, 58] width 9 height 9
click at [491, 69] on span "Track Clicks" at bounding box center [507, 70] width 35 height 12
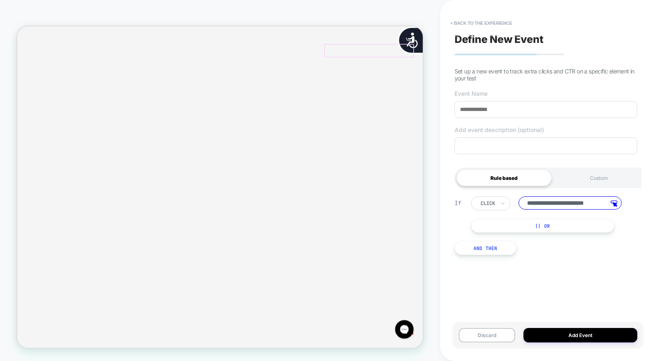
scroll to position [0, 547]
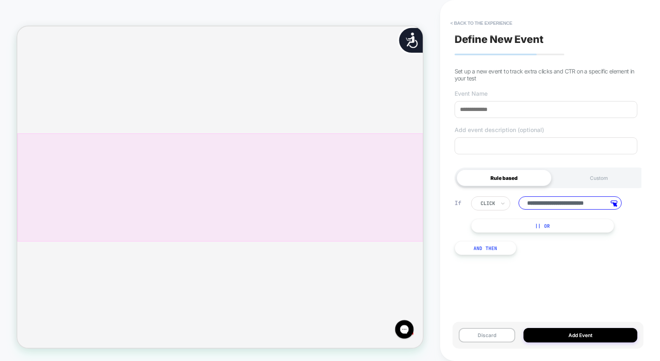
scroll to position [0, 1094]
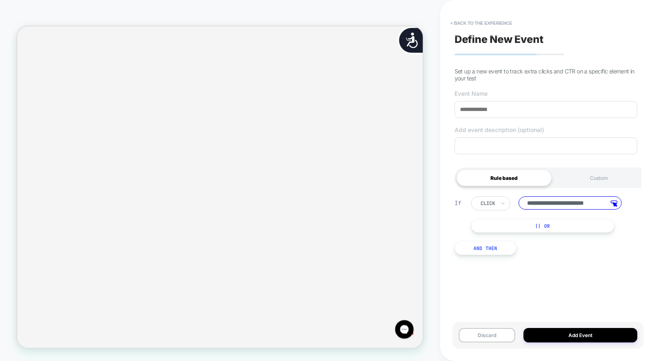
click at [493, 248] on button "And Then" at bounding box center [485, 248] width 62 height 14
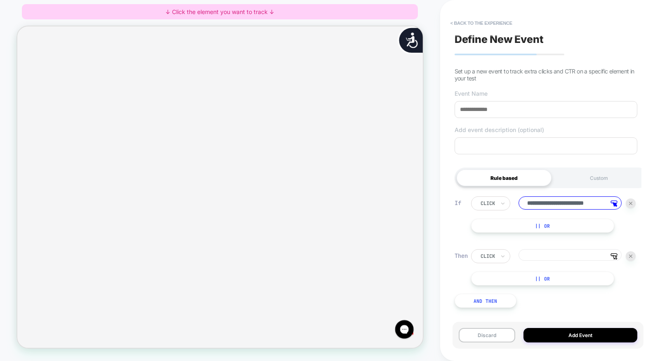
scroll to position [0, 0]
click at [484, 22] on button "< back to the experience" at bounding box center [481, 22] width 70 height 13
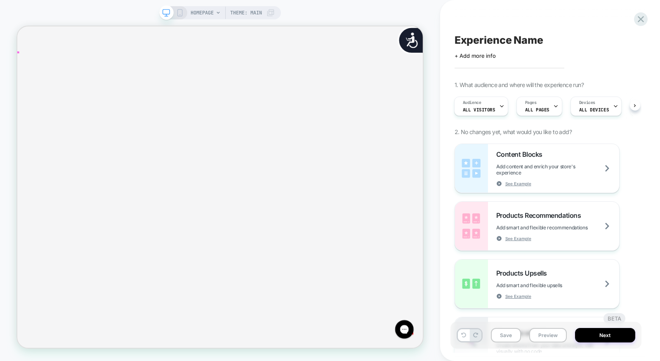
scroll to position [0, 0]
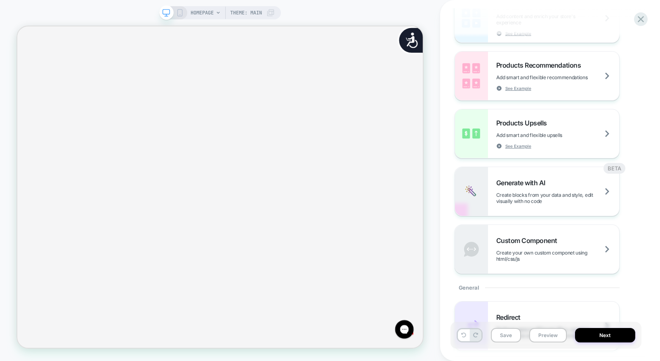
scroll to position [143, 0]
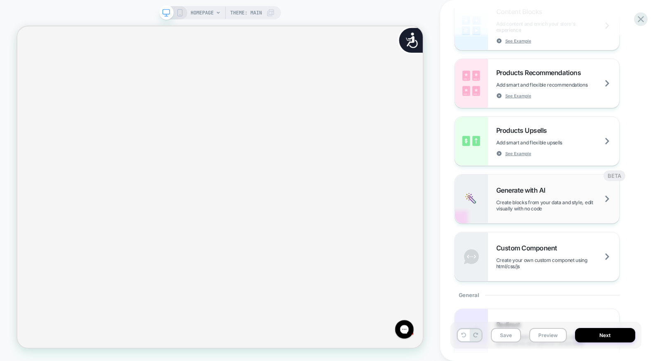
click at [536, 199] on span "Create blocks from your data and style, edit visually with no code" at bounding box center [557, 205] width 123 height 12
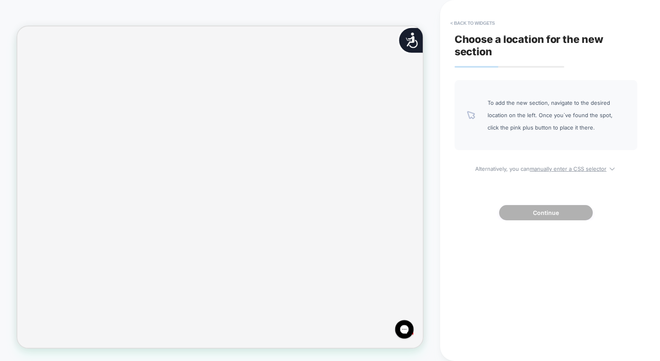
scroll to position [0, 1094]
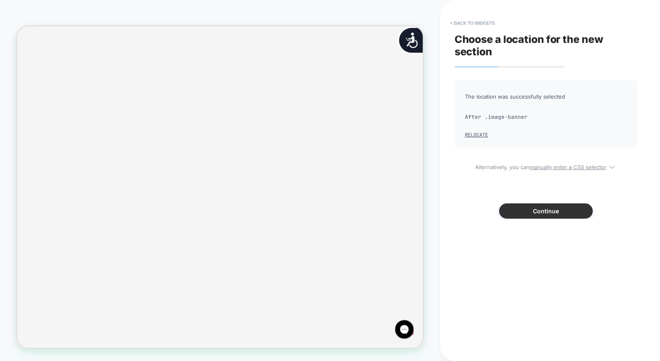
scroll to position [143, 0]
click at [536, 212] on button "Continue" at bounding box center [546, 210] width 94 height 15
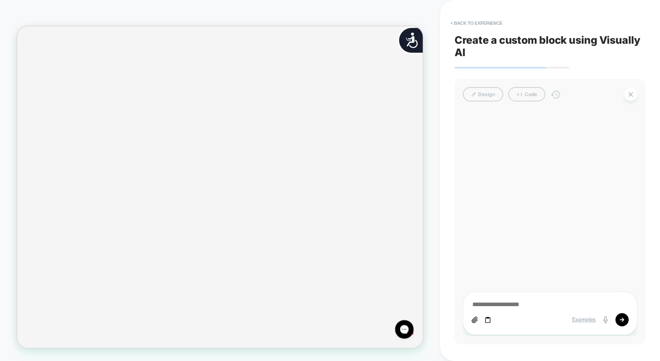
scroll to position [0, 0]
click at [537, 302] on textarea at bounding box center [549, 304] width 157 height 9
type textarea "*"
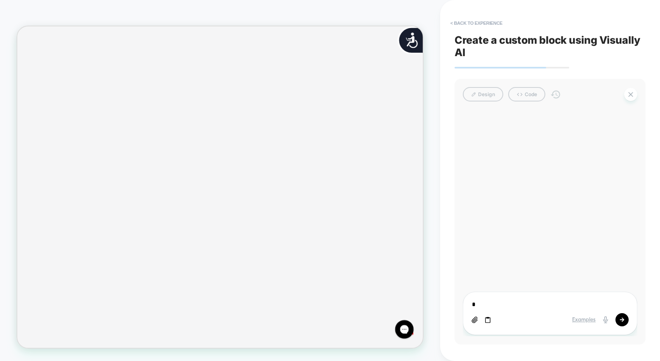
type textarea "**"
type textarea "*"
type textarea "***"
type textarea "*"
type textarea "****"
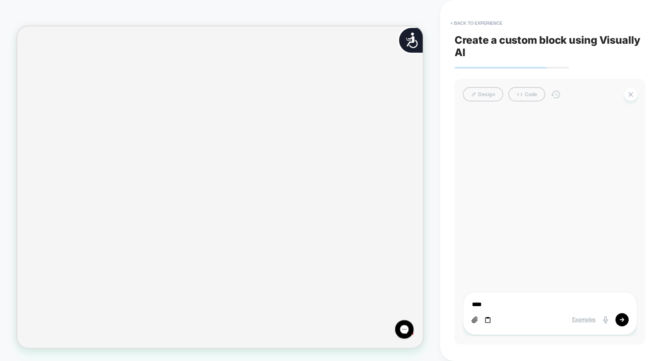
type textarea "*"
type textarea "*****"
type textarea "*"
type textarea "******"
type textarea "*"
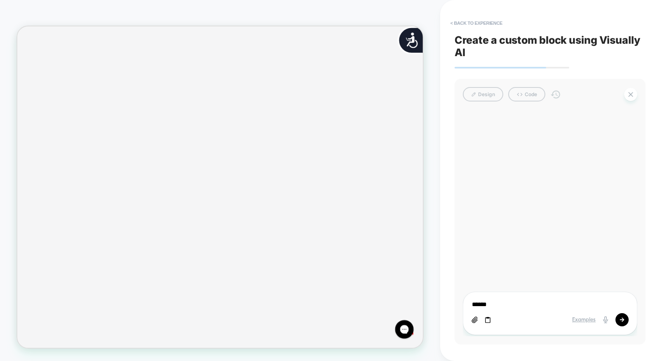
type textarea "******"
type textarea "*"
type textarea "********"
type textarea "*"
type textarea "*********"
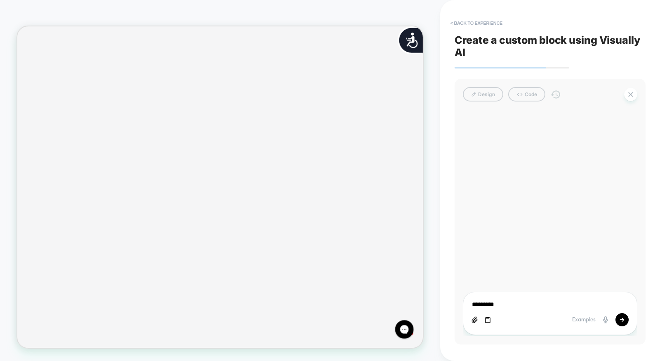
type textarea "*"
type textarea "*********"
type textarea "*"
type textarea "**********"
type textarea "*"
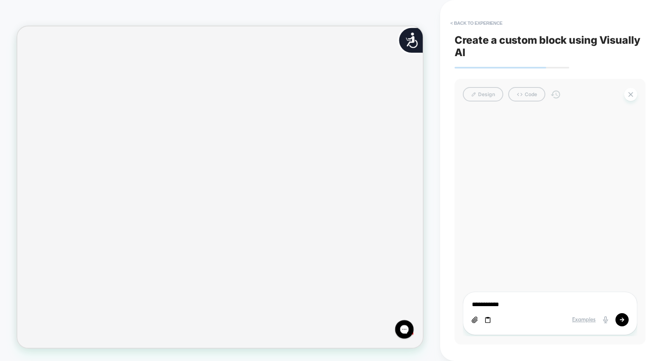
type textarea "**********"
type textarea "*"
type textarea "**********"
type textarea "*"
type textarea "**********"
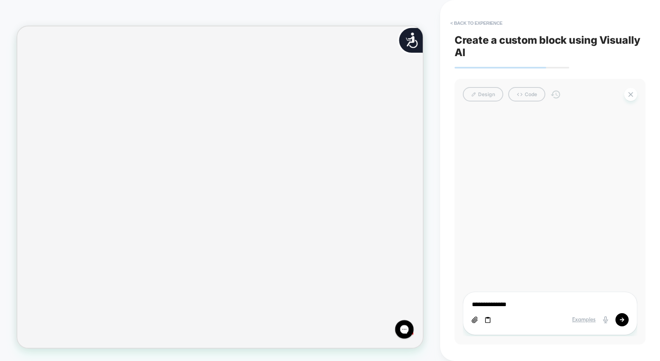
type textarea "*"
type textarea "**********"
type textarea "*"
type textarea "**********"
type textarea "*"
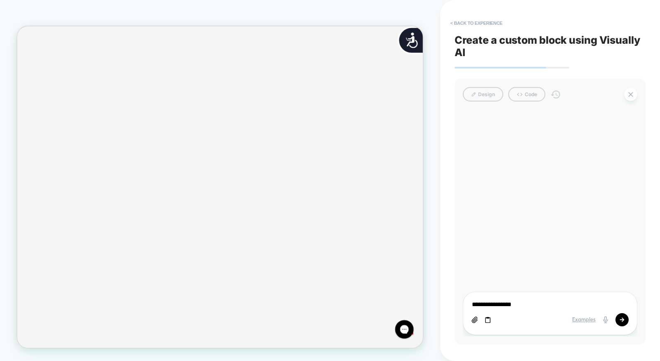
type textarea "**********"
type textarea "*"
type textarea "**********"
type textarea "*"
type textarea "**********"
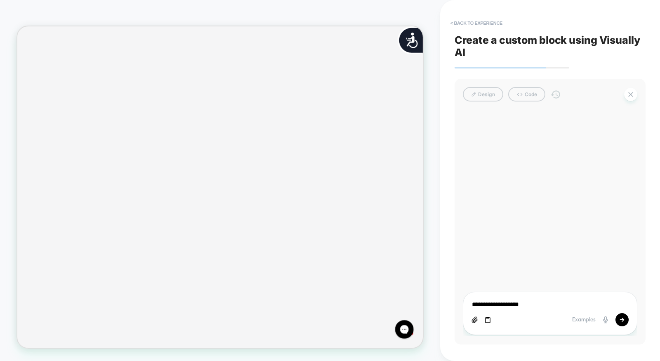
type textarea "*"
type textarea "**********"
type textarea "*"
type textarea "**********"
type textarea "*"
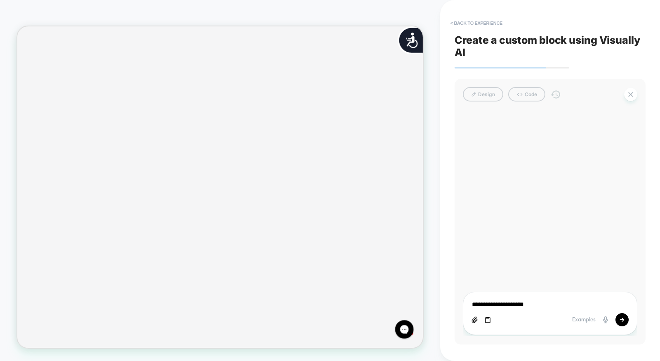
type textarea "**********"
type textarea "*"
type textarea "**********"
type textarea "*"
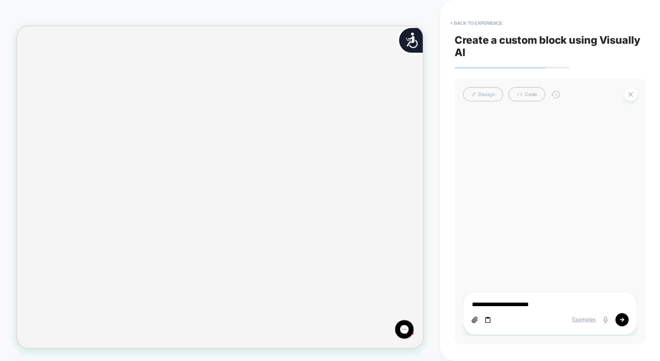
type textarea "**********"
type textarea "*"
type textarea "**********"
type textarea "*"
type textarea "**********"
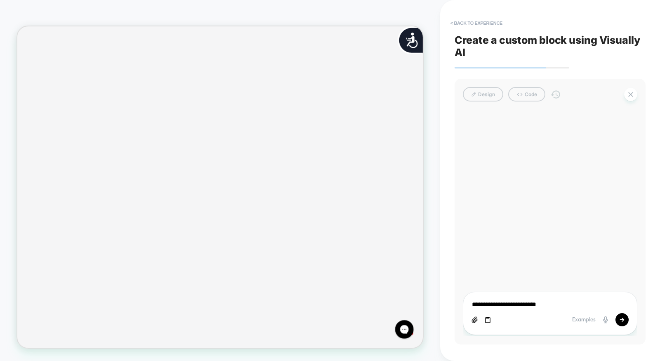
type textarea "*"
type textarea "**********"
type textarea "*"
type textarea "**********"
type textarea "*"
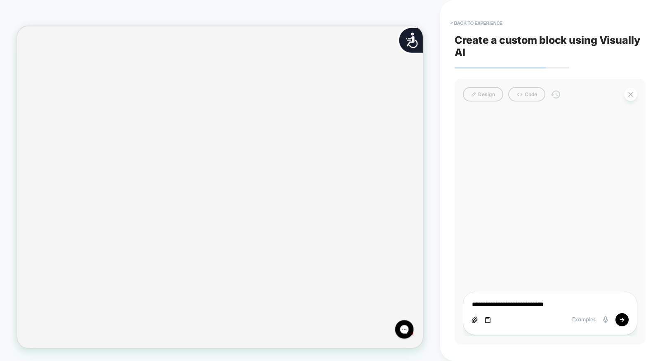
type textarea "**********"
type textarea "*"
type textarea "**********"
type textarea "*"
type textarea "**********"
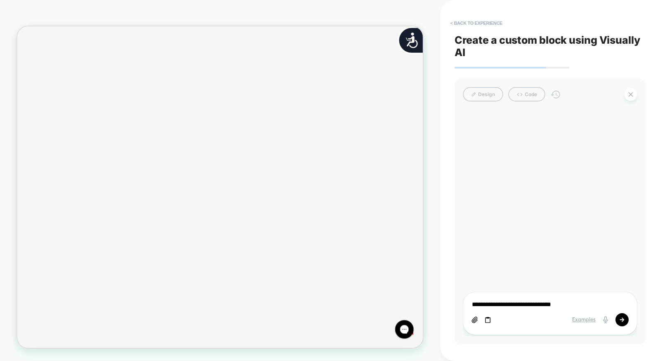
type textarea "*"
type textarea "**********"
type textarea "*"
type textarea "**********"
type textarea "*"
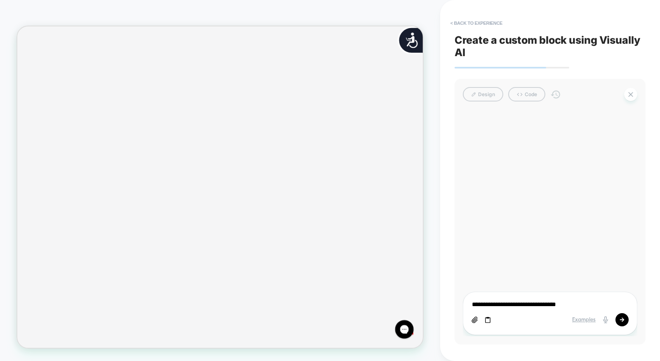
type textarea "**********"
type textarea "*"
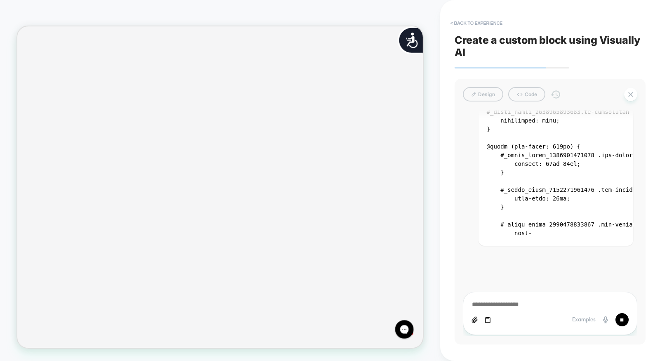
scroll to position [0, 1044]
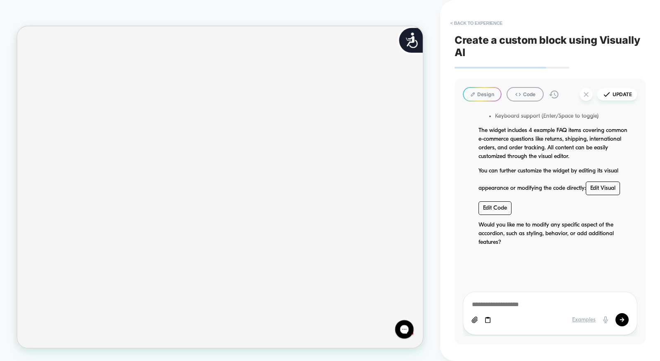
click at [489, 96] on button "Design" at bounding box center [482, 94] width 39 height 14
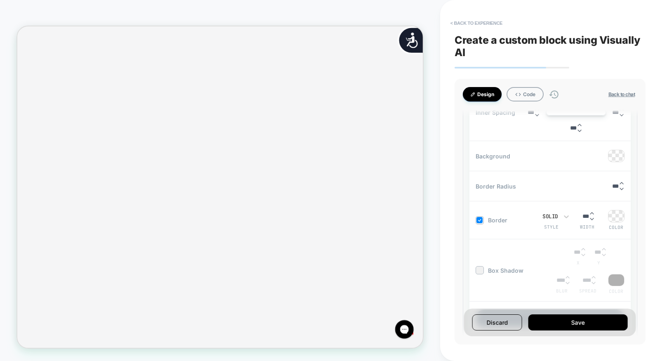
scroll to position [0, 0]
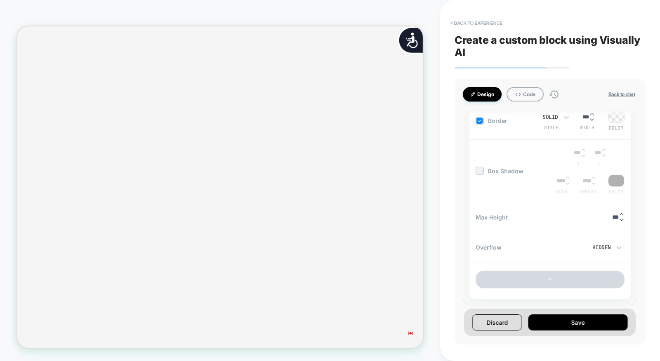
scroll to position [0, 1094]
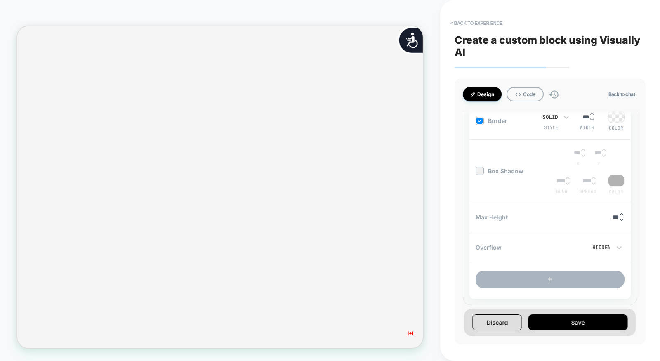
click at [524, 276] on button "+" at bounding box center [549, 279] width 149 height 18
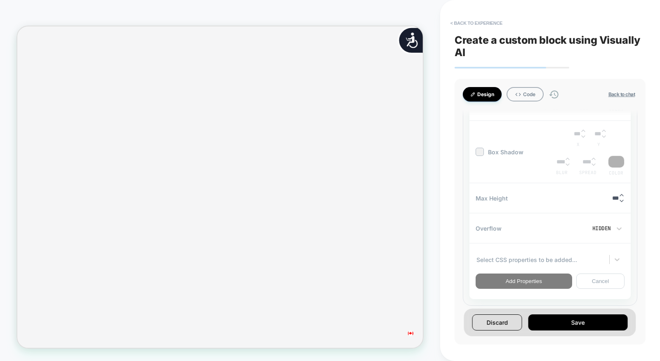
click at [547, 257] on div "Select CSS properties to be added..." at bounding box center [549, 259] width 149 height 16
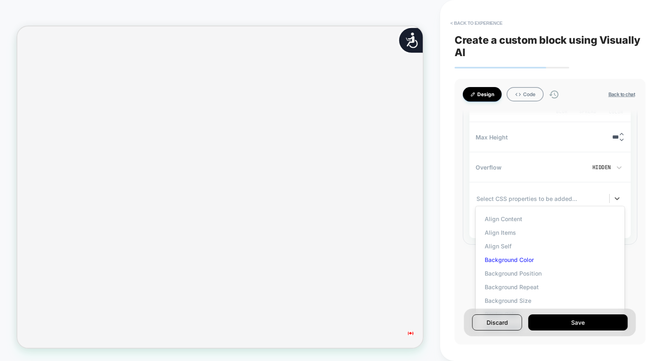
click at [499, 256] on div "Background Color" at bounding box center [549, 260] width 141 height 14
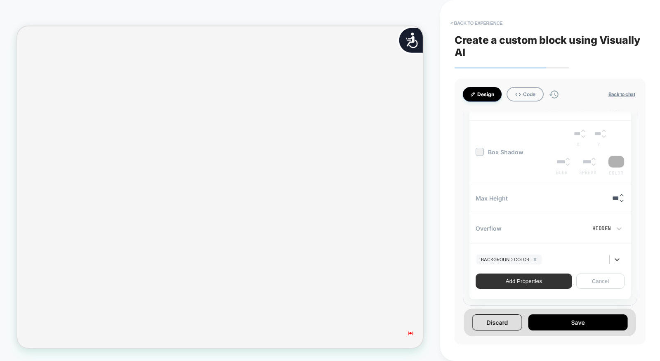
scroll to position [0, 0]
click at [542, 282] on button "Add Properties" at bounding box center [523, 280] width 96 height 15
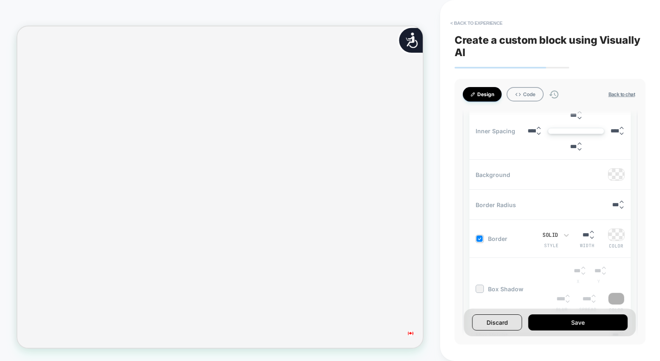
scroll to position [0, 547]
click at [615, 175] on div at bounding box center [616, 175] width 16 height 12
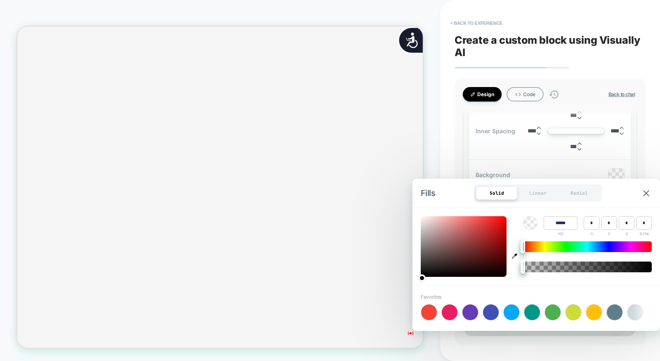
type textarea "*"
click at [601, 247] on div at bounding box center [587, 246] width 129 height 11
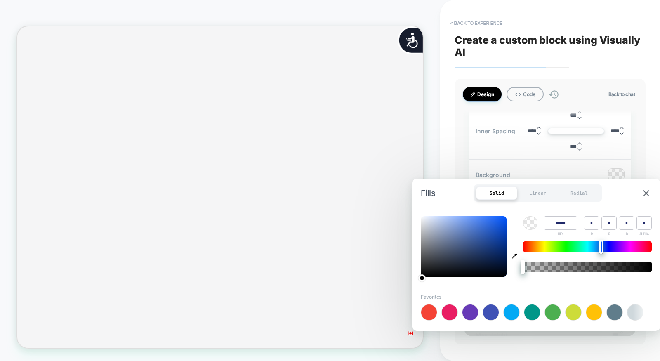
drag, startPoint x: 435, startPoint y: 246, endPoint x: 434, endPoint y: 251, distance: 5.4
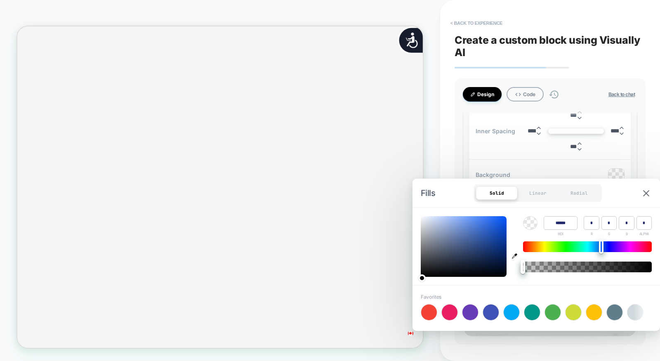
type input "******"
type input "**"
type input "***"
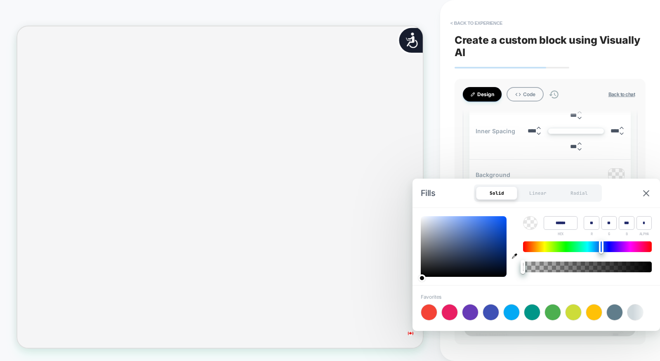
click at [493, 237] on div at bounding box center [463, 246] width 86 height 61
type textarea "*"
type input "****"
click at [640, 264] on div at bounding box center [587, 266] width 129 height 11
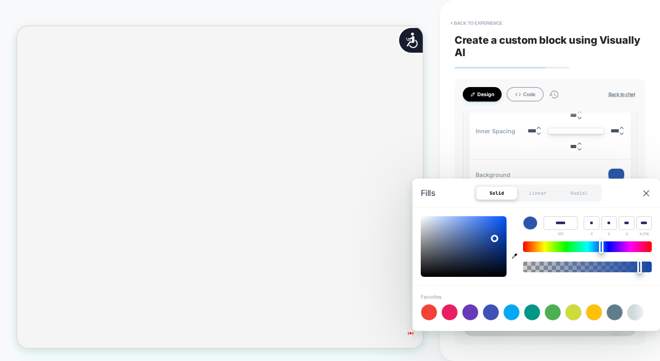
click at [653, 159] on div "< Back to experience Create a custom block using Visually AI Design Code Back t…" at bounding box center [550, 180] width 220 height 361
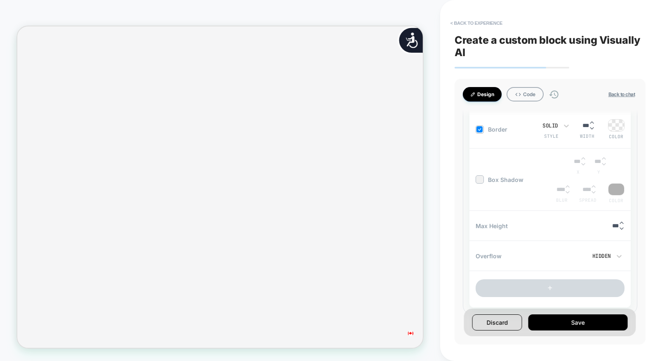
scroll to position [2334, 0]
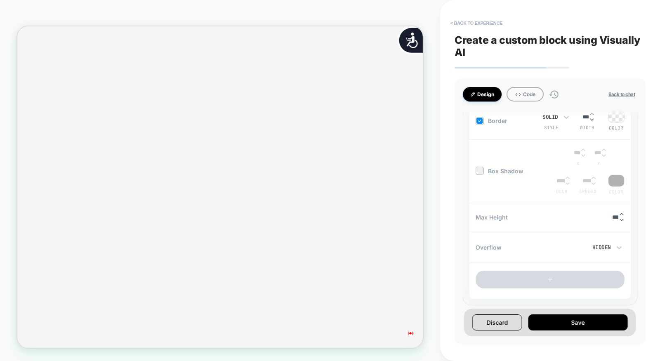
click at [607, 98] on button "Back to chat" at bounding box center [621, 94] width 31 height 7
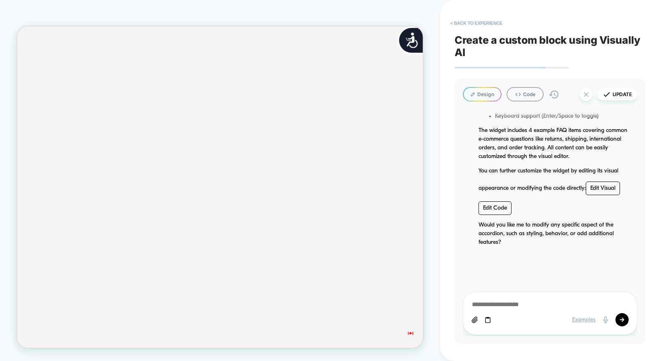
click at [485, 214] on p "You can further customize the widget by editing its visual appearance or modify…" at bounding box center [555, 191] width 155 height 48
click at [487, 211] on link "Edit Code" at bounding box center [494, 208] width 33 height 14
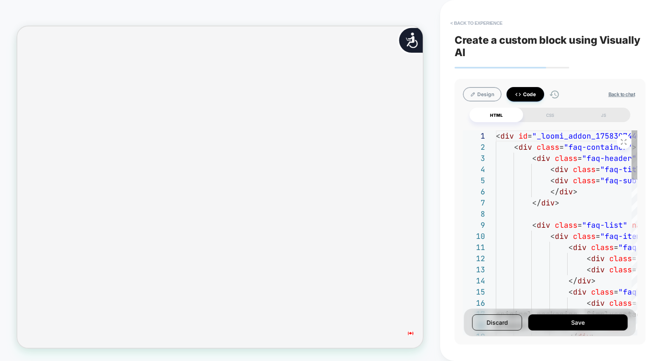
scroll to position [111, 0]
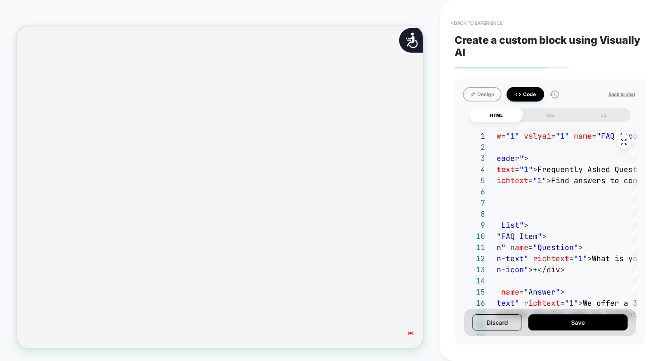
click at [621, 145] on icon at bounding box center [624, 142] width 6 height 6
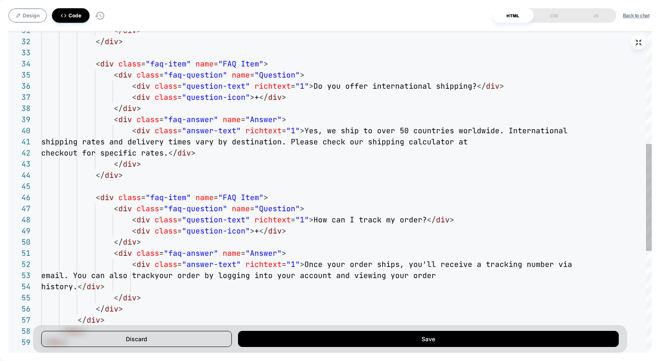
scroll to position [0, 547]
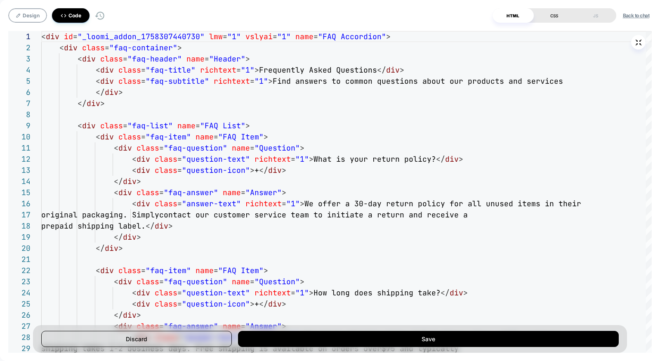
click at [551, 14] on div "CSS" at bounding box center [553, 15] width 41 height 14
type textarea "*"
type textarea "**********"
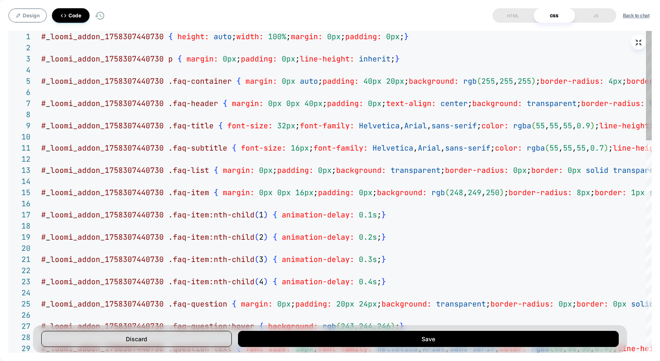
scroll to position [66, 0]
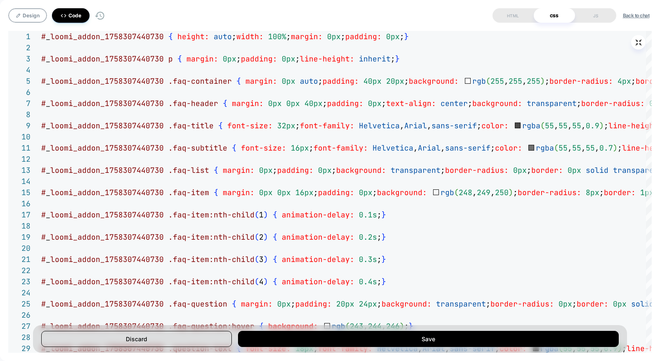
click at [642, 15] on button "Back to chat" at bounding box center [635, 15] width 31 height 7
type textarea "*"
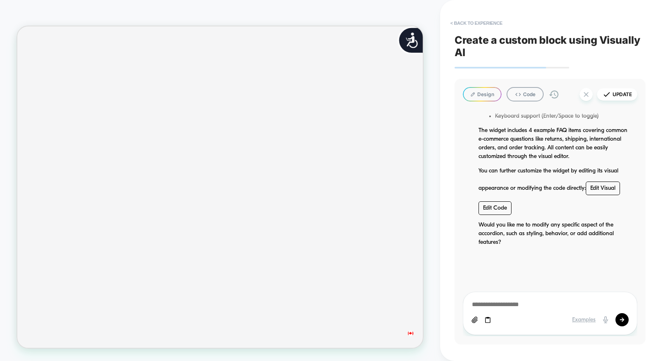
scroll to position [0, 1094]
click at [469, 20] on button "< Back to experience" at bounding box center [476, 22] width 60 height 13
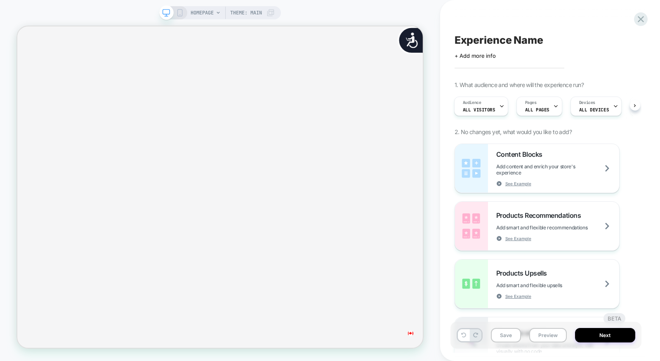
scroll to position [0, 0]
click at [641, 18] on icon at bounding box center [640, 19] width 11 height 11
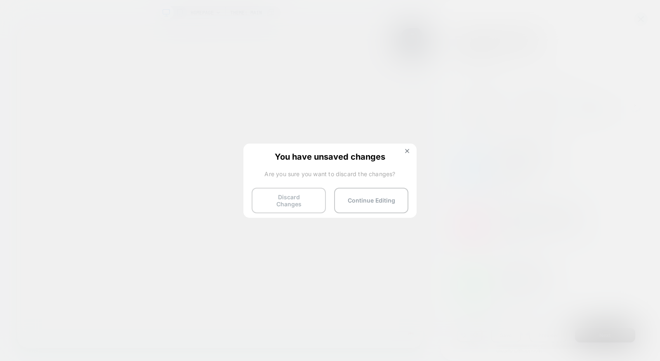
click at [294, 202] on button "Discard Changes" at bounding box center [288, 201] width 74 height 26
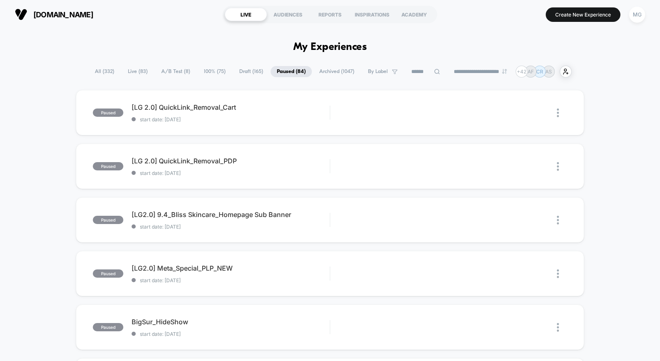
click at [208, 71] on span "100% ( 75 )" at bounding box center [214, 71] width 34 height 11
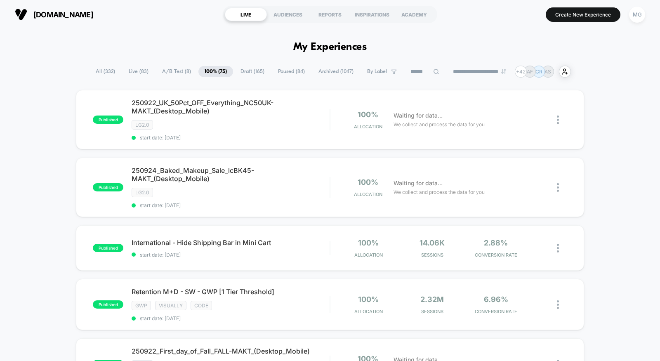
click at [171, 74] on span "A/B Test ( 8 )" at bounding box center [176, 71] width 41 height 11
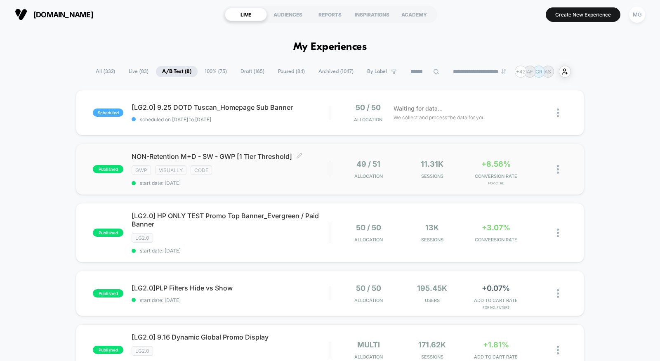
click at [266, 181] on span "start date: [DATE]" at bounding box center [230, 183] width 198 height 6
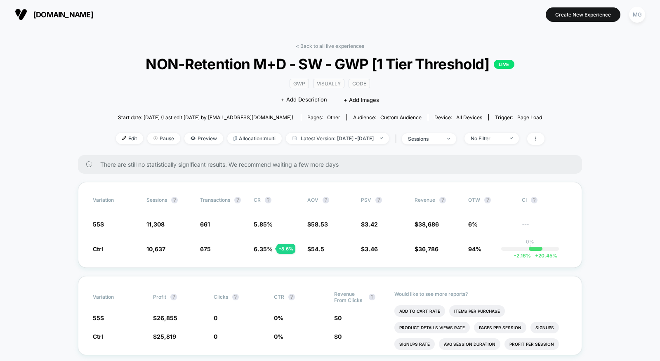
click at [236, 129] on div "< Back to all live experiences NON-Retention M+D - SW - GWP [1 Tier Threshold] …" at bounding box center [330, 99] width 428 height 112
click at [237, 139] on span "Allocation: multi" at bounding box center [254, 138] width 54 height 11
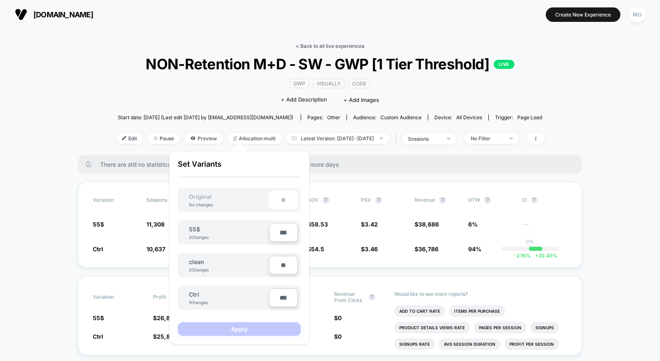
click at [348, 46] on link "< Back to all live experiences" at bounding box center [330, 46] width 68 height 6
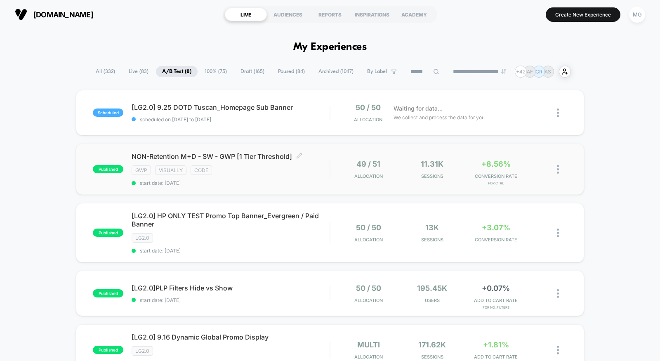
click at [305, 178] on div "NON-Retention M+D - SW - GWP [1 Tier Threshold] Click to edit experience detail…" at bounding box center [230, 169] width 198 height 34
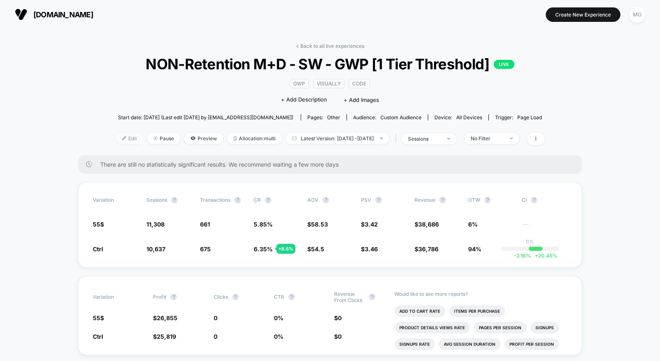
click at [117, 138] on span "Edit" at bounding box center [129, 138] width 27 height 11
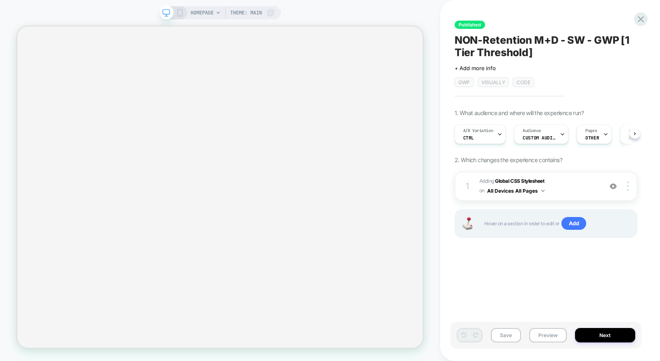
scroll to position [0, 0]
click at [577, 186] on span "Adding Global CSS Stylesheet on All Devices All Pages" at bounding box center [538, 185] width 119 height 19
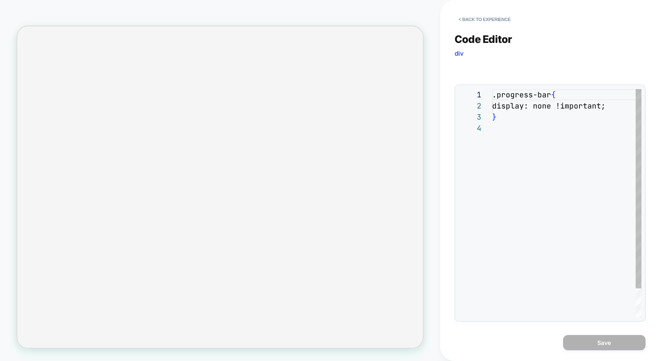
scroll to position [33, 0]
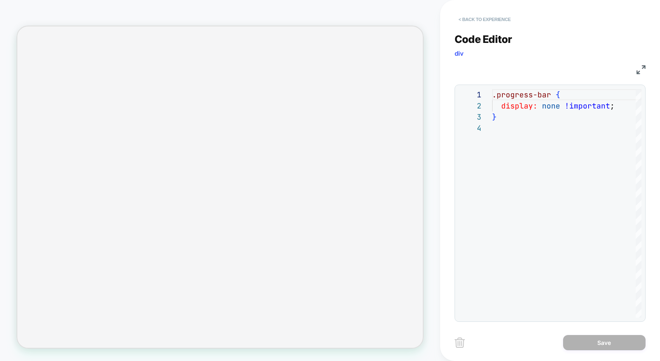
click at [499, 21] on button "< Back to experience" at bounding box center [484, 19] width 60 height 13
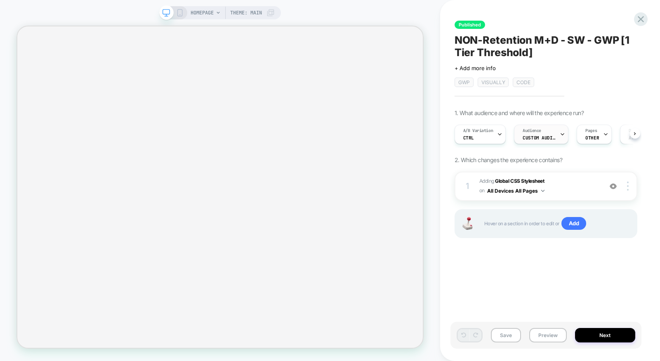
scroll to position [0, 0]
click at [535, 135] on span "Custom Audience" at bounding box center [538, 138] width 33 height 6
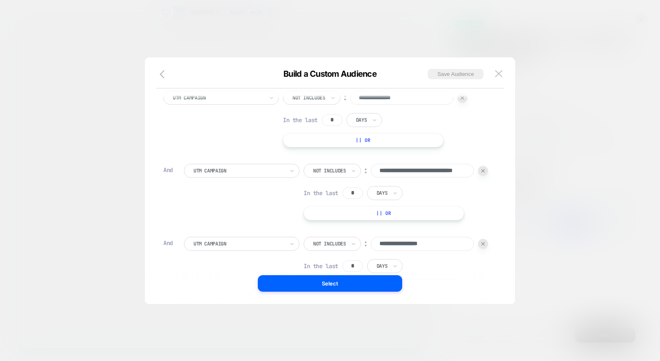
scroll to position [0, 0]
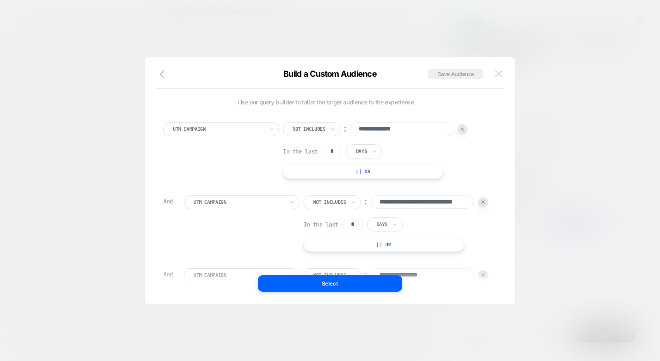
click at [498, 74] on img at bounding box center [498, 73] width 7 height 7
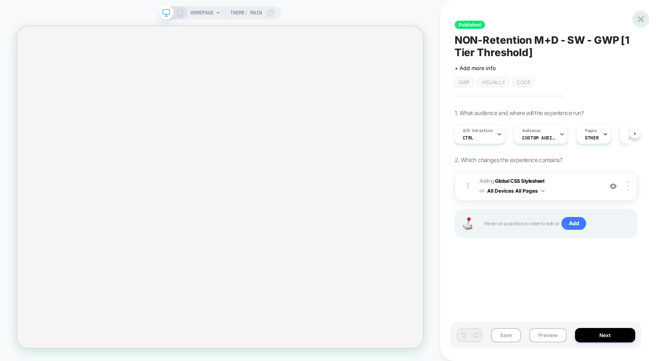
click at [644, 11] on div "Published NON-Retention M+D - SW - GWP [1 Tier Threshold] Click to edit experie…" at bounding box center [549, 180] width 191 height 361
click at [642, 13] on div at bounding box center [640, 19] width 17 height 17
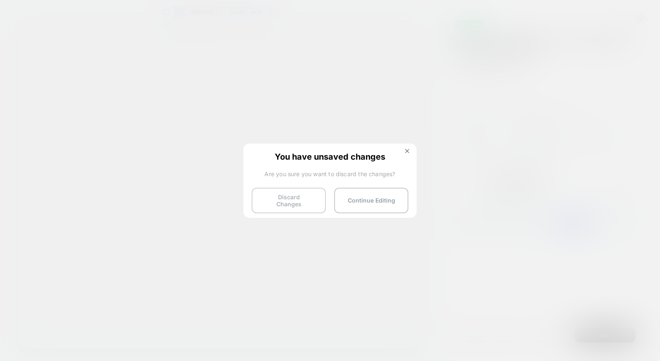
click at [297, 191] on button "Discard Changes" at bounding box center [288, 201] width 74 height 26
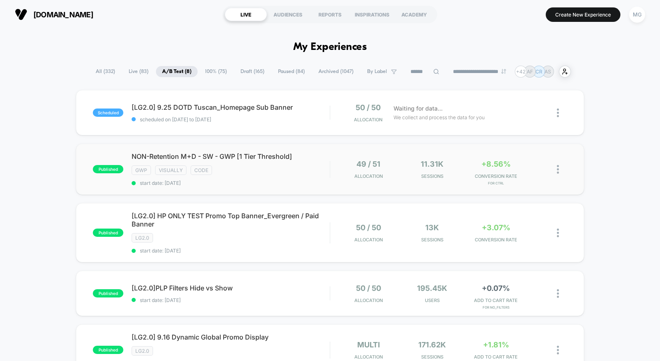
click at [311, 187] on div "published NON-Retention M+D - SW - GWP [1 Tier Threshold] gwp visually code sta…" at bounding box center [330, 168] width 508 height 51
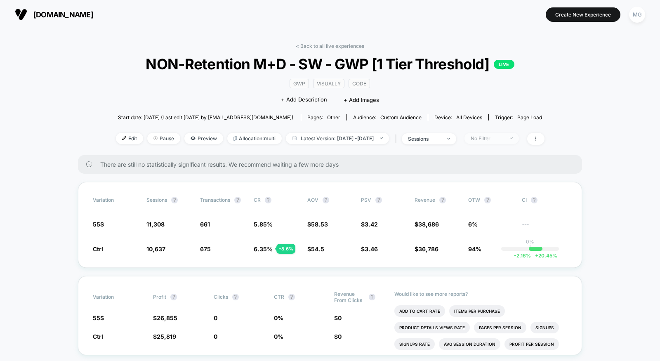
click at [496, 136] on div "No Filter" at bounding box center [486, 138] width 33 height 6
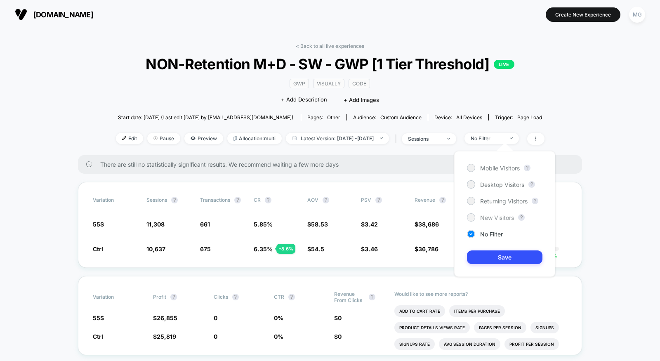
click at [486, 221] on div "New Visitors" at bounding box center [490, 217] width 47 height 8
click at [496, 255] on button "Save" at bounding box center [504, 257] width 75 height 14
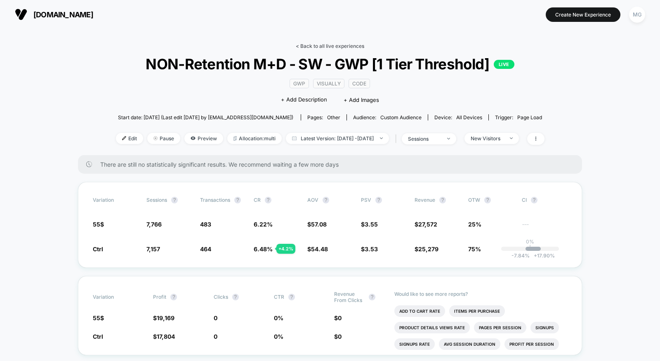
click at [331, 47] on link "< Back to all live experiences" at bounding box center [330, 46] width 68 height 6
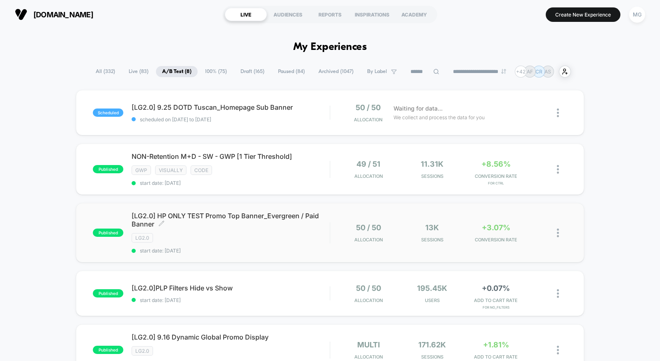
click at [273, 240] on div "[LG2.0] HP ONLY TEST Promo Top Banner_Evergreen / Paid Banner Click to edit exp…" at bounding box center [230, 232] width 198 height 42
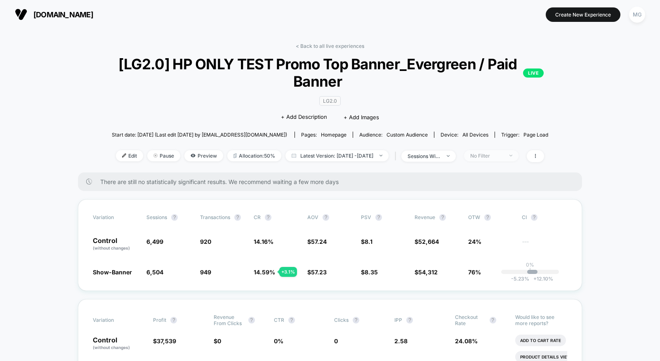
click at [503, 155] on div "No Filter" at bounding box center [486, 156] width 33 height 6
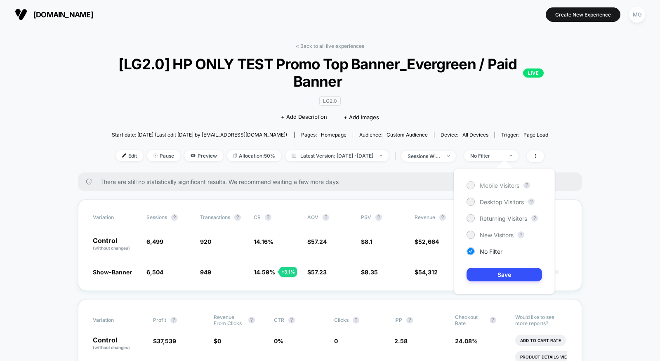
click at [499, 183] on span "Mobile Visitors" at bounding box center [499, 185] width 40 height 7
click at [490, 274] on button "Save" at bounding box center [503, 275] width 75 height 14
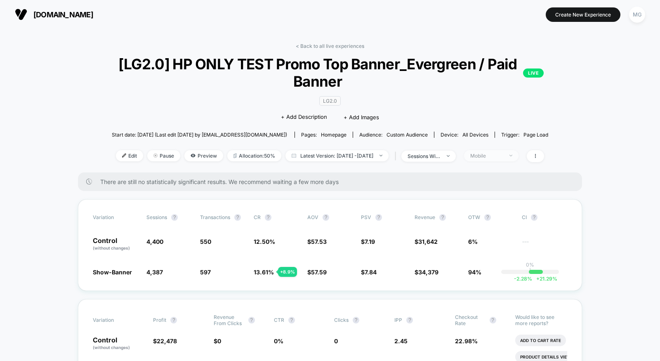
click at [503, 155] on div "Mobile" at bounding box center [486, 156] width 33 height 6
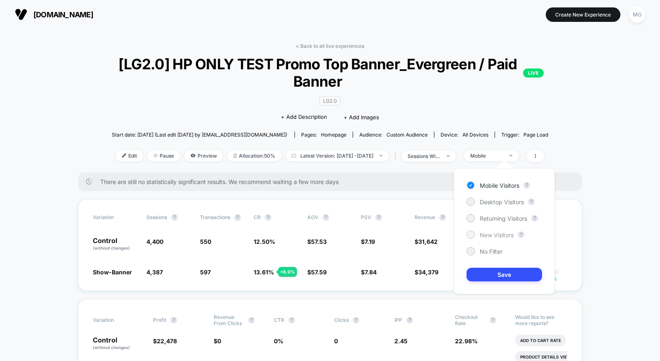
click at [491, 234] on span "New Visitors" at bounding box center [496, 234] width 34 height 7
click at [496, 273] on button "Save" at bounding box center [503, 275] width 75 height 14
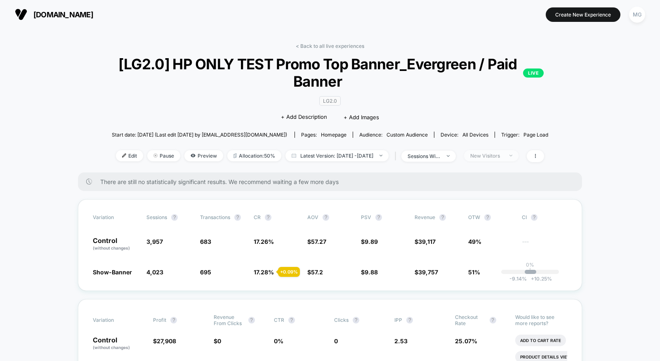
click at [500, 153] on div "New Visitors" at bounding box center [486, 156] width 33 height 6
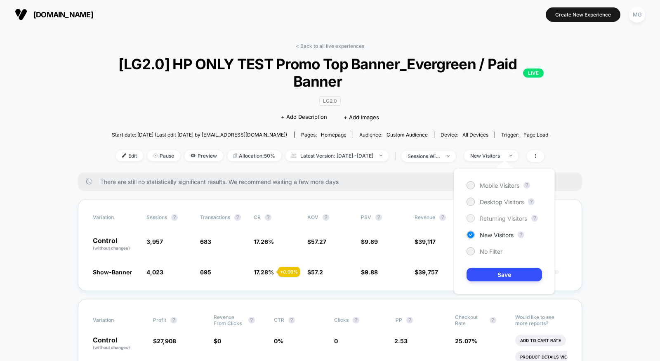
click at [490, 217] on span "Returning Visitors" at bounding box center [502, 218] width 47 height 7
click at [487, 272] on button "Save" at bounding box center [503, 275] width 75 height 14
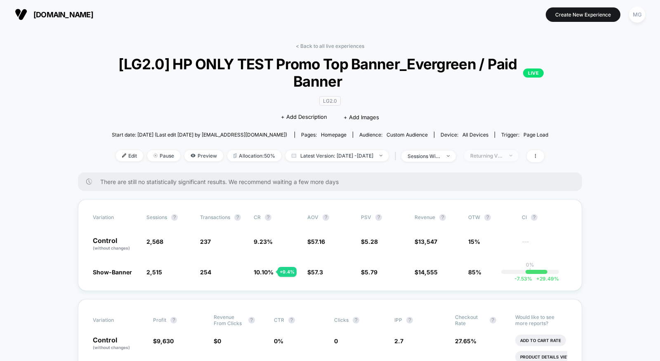
click at [502, 150] on span "Returning Visitors" at bounding box center [491, 155] width 54 height 11
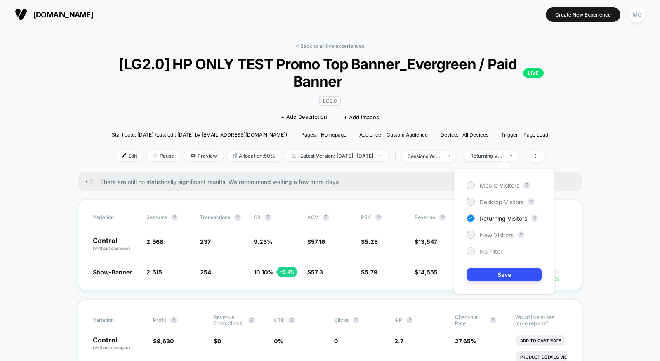
click at [496, 251] on span "No Filter" at bounding box center [490, 251] width 23 height 7
click at [503, 197] on div "Mobile Visitors ? Desktop Visitors ? Returning Visitors ? New Visitors ? No Fil…" at bounding box center [503, 231] width 101 height 126
click at [502, 203] on span "Desktop Visitors" at bounding box center [501, 201] width 44 height 7
click at [498, 271] on button "Save" at bounding box center [503, 275] width 75 height 14
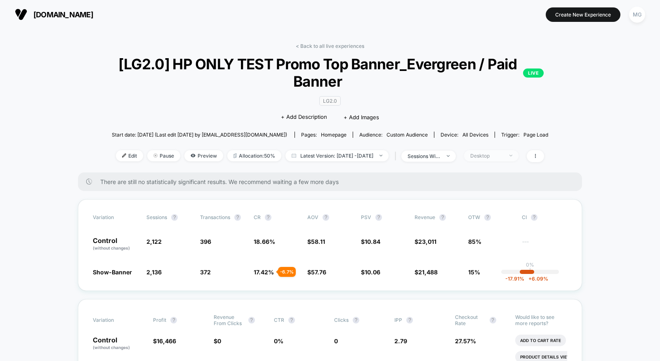
click at [500, 157] on div "Desktop" at bounding box center [486, 156] width 33 height 6
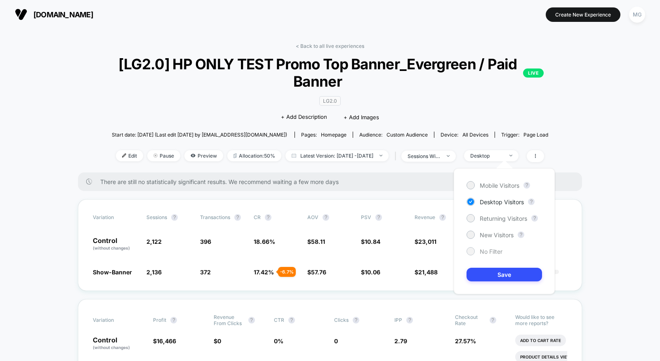
click at [474, 250] on div at bounding box center [470, 251] width 8 height 8
click at [477, 270] on button "Save" at bounding box center [503, 275] width 75 height 14
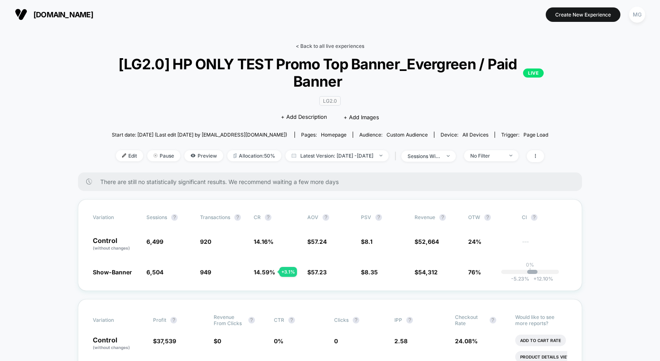
click at [334, 45] on link "< Back to all live experiences" at bounding box center [330, 46] width 68 height 6
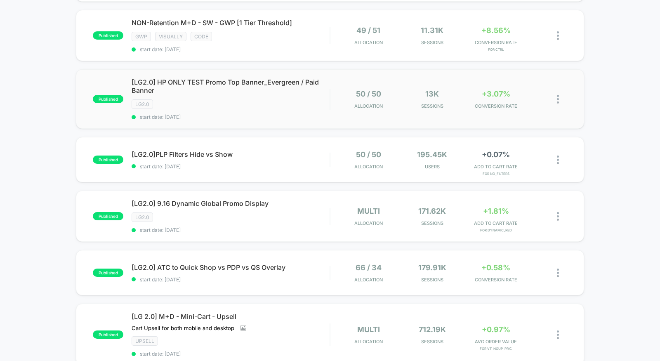
scroll to position [240, 0]
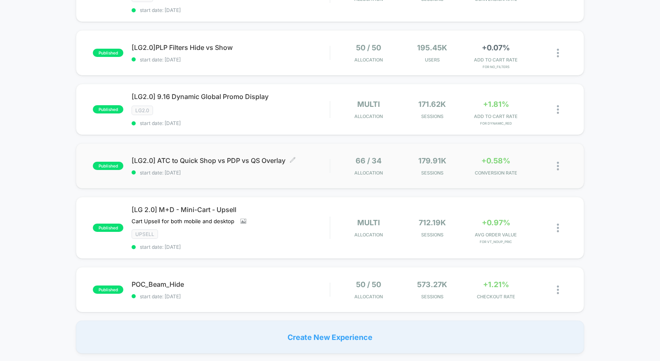
click at [302, 169] on span "start date: 9/15/2025" at bounding box center [230, 172] width 198 height 6
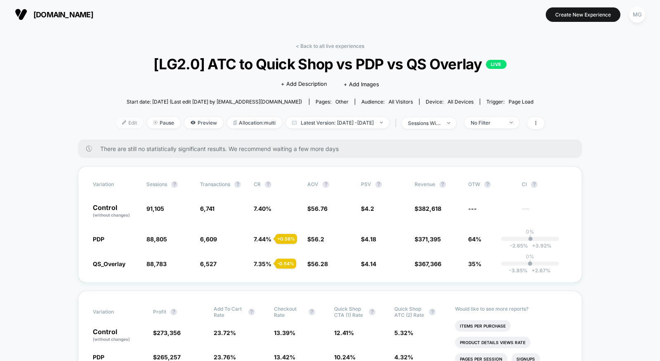
click at [117, 122] on span "Edit" at bounding box center [129, 122] width 27 height 11
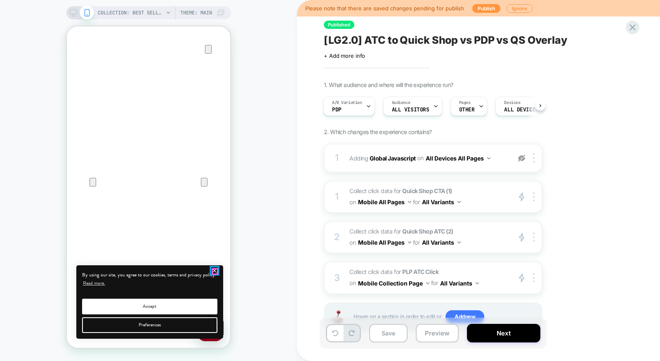
click at [217, 272] on icon "close" at bounding box center [214, 270] width 7 height 7
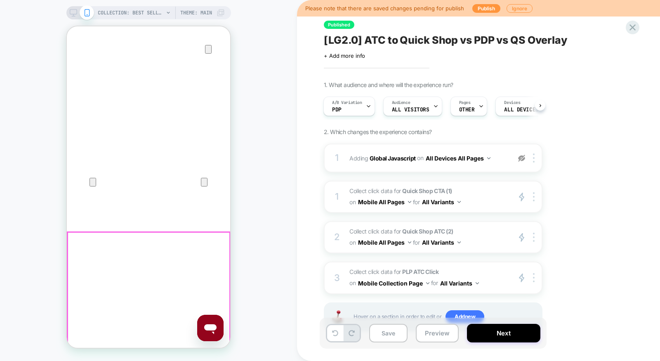
scroll to position [163, 0]
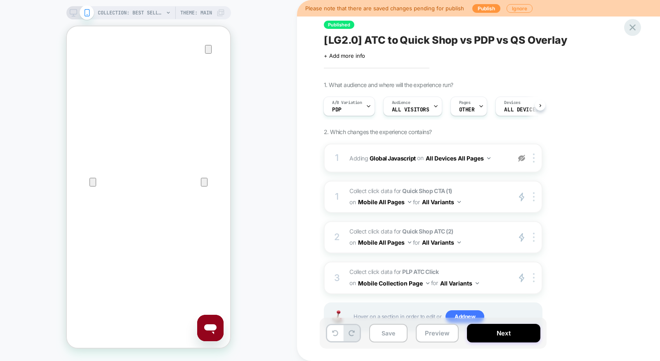
click at [633, 30] on icon at bounding box center [632, 27] width 11 height 11
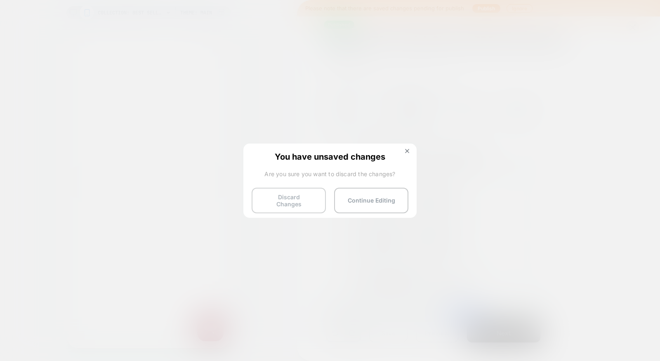
click at [284, 200] on button "Discard Changes" at bounding box center [288, 201] width 74 height 26
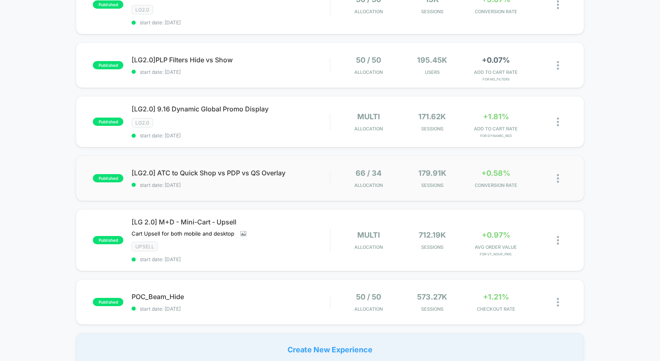
scroll to position [229, 0]
click at [307, 185] on div "published [LG2.0] ATC to Quick Shop vs PDP vs QS Overlay start date: 9/15/2025 …" at bounding box center [330, 177] width 508 height 45
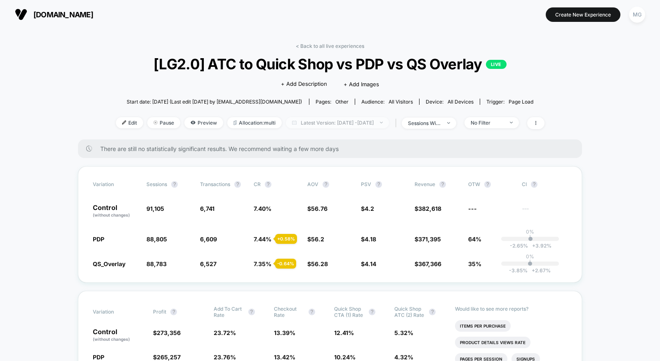
click at [309, 122] on span "Latest Version: Sep 15, 2025 - Sep 19, 2025" at bounding box center [337, 122] width 103 height 11
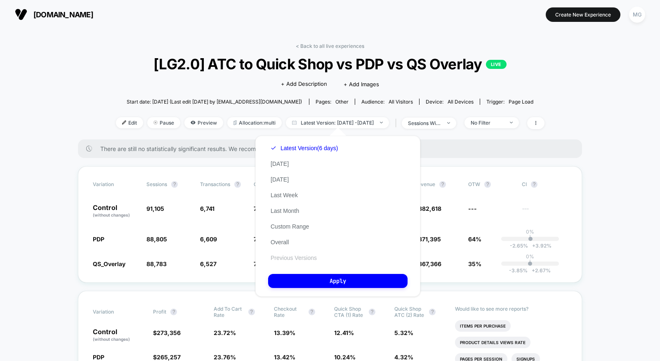
click at [291, 256] on button "Previous Versions" at bounding box center [293, 257] width 51 height 7
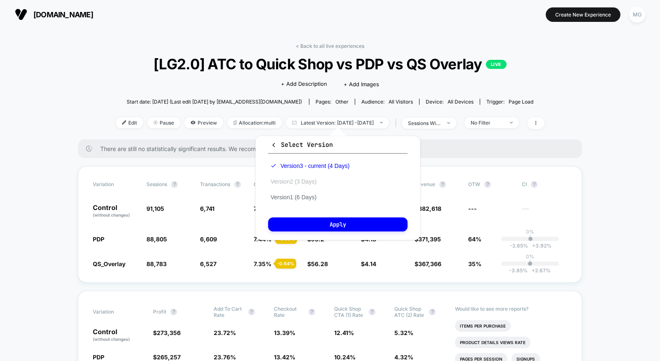
click at [301, 181] on button "Version 2 (3 Days)" at bounding box center [293, 181] width 51 height 7
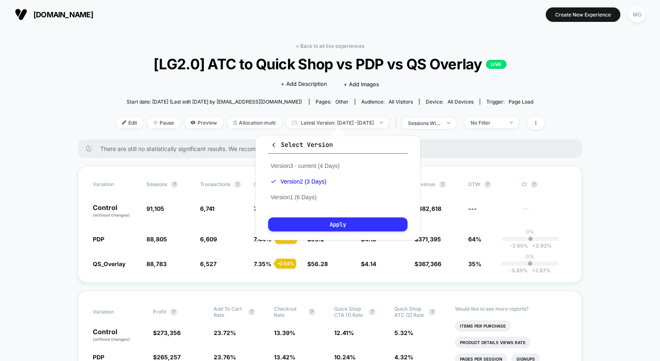
click at [302, 222] on button "Apply" at bounding box center [337, 224] width 139 height 14
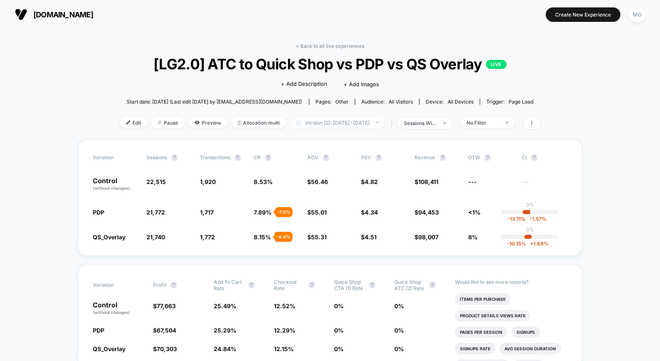
click at [357, 118] on span "Version (2): Sep 14, 2025 - Sep 16, 2025" at bounding box center [337, 122] width 95 height 11
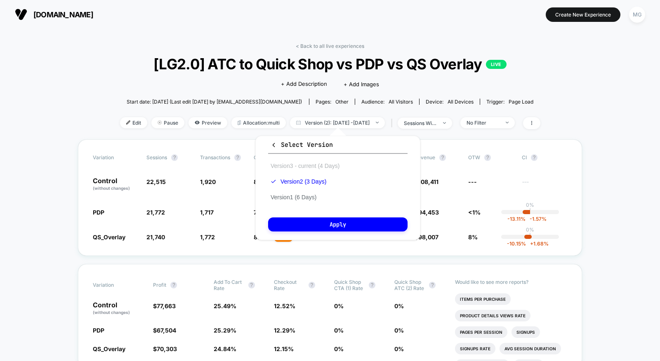
click at [305, 162] on button "Version 3 - current (4 Days)" at bounding box center [305, 165] width 74 height 7
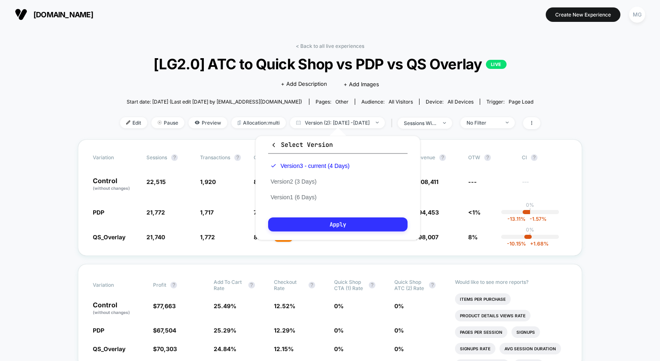
click at [300, 220] on button "Apply" at bounding box center [337, 224] width 139 height 14
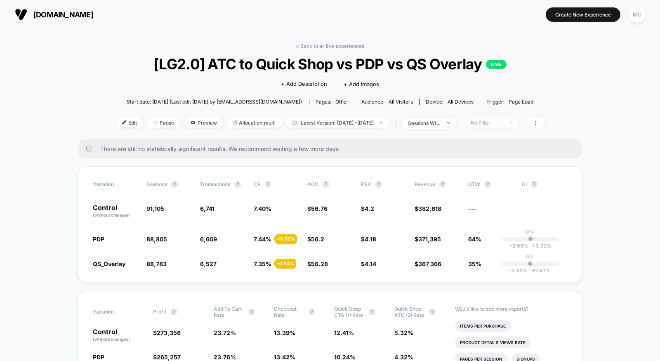
click at [513, 125] on span "No Filter" at bounding box center [491, 122] width 54 height 11
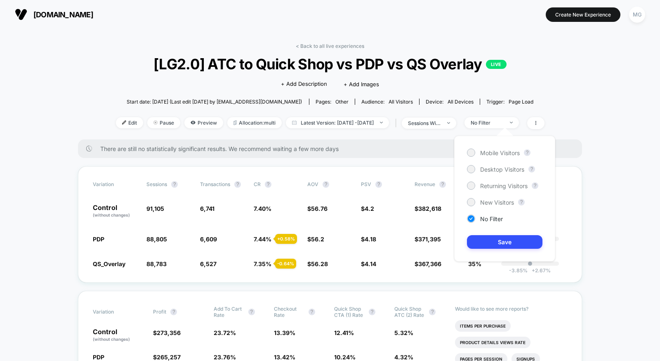
click at [499, 146] on div "Mobile Visitors ? Desktop Visitors ? Returning Visitors ? New Visitors ? No Fil…" at bounding box center [504, 199] width 101 height 126
click at [497, 153] on span "Mobile Visitors" at bounding box center [500, 152] width 40 height 7
click at [502, 243] on button "Save" at bounding box center [504, 242] width 75 height 14
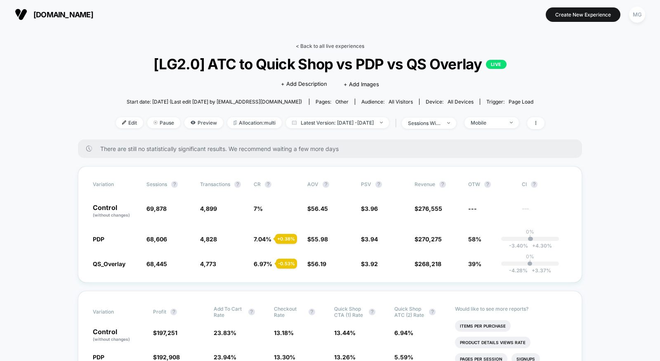
click at [352, 48] on link "< Back to all live experiences" at bounding box center [330, 46] width 68 height 6
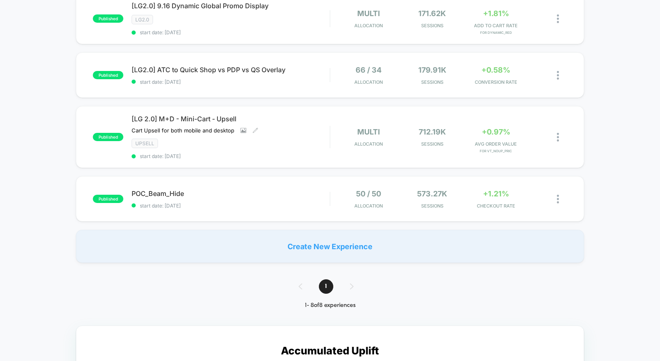
scroll to position [335, 0]
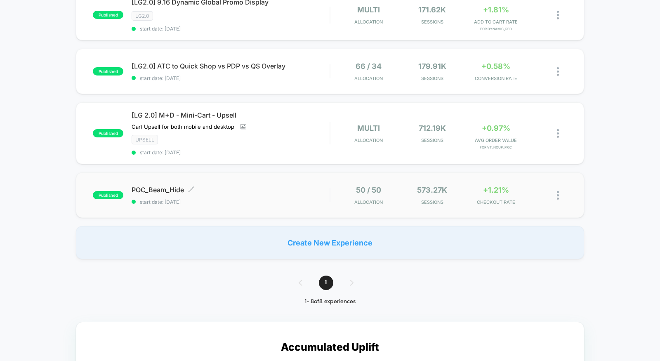
click at [282, 198] on div "published POC_Beam_Hide Click to edit experience details Click to edit experien…" at bounding box center [330, 194] width 508 height 45
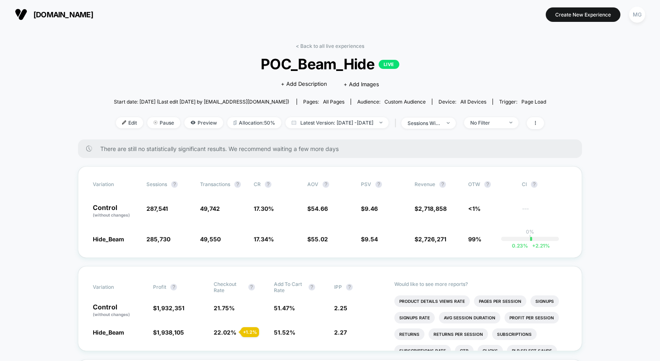
click at [299, 131] on div "< Back to all live experiences POC_Beam_Hide LIVE Click to edit experience deta…" at bounding box center [330, 91] width 432 height 96
click at [301, 122] on span "Latest Version: Sep 8, 2025 - Sep 19, 2025" at bounding box center [336, 122] width 103 height 11
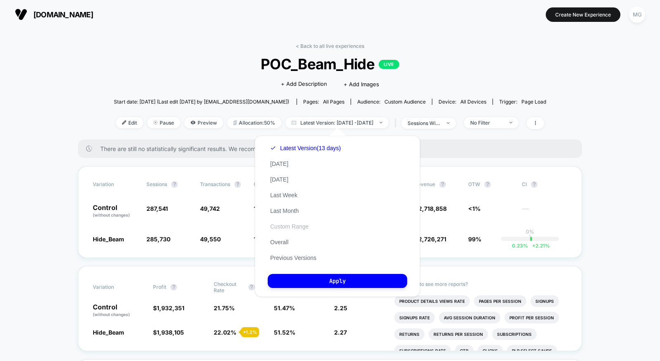
click at [299, 225] on button "Custom Range" at bounding box center [289, 226] width 43 height 7
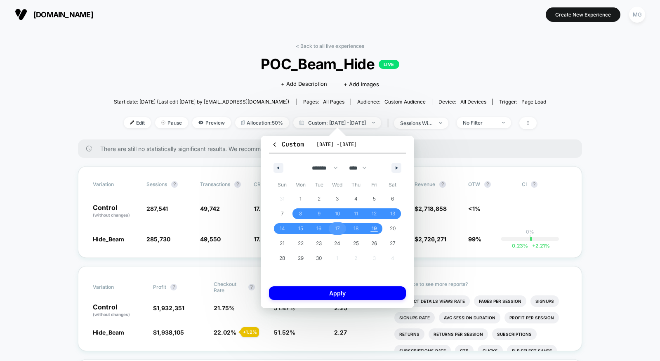
click at [341, 228] on span "17" at bounding box center [337, 228] width 19 height 11
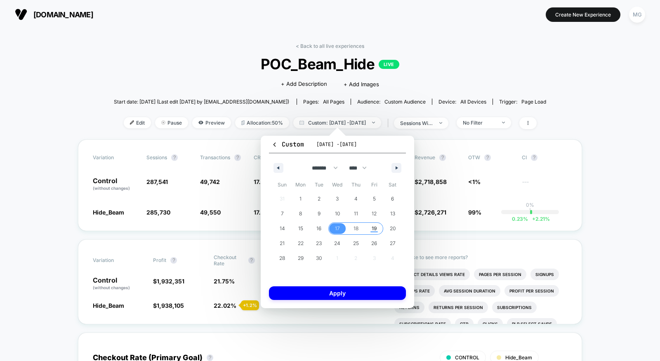
click at [373, 227] on span "19" at bounding box center [373, 228] width 5 height 15
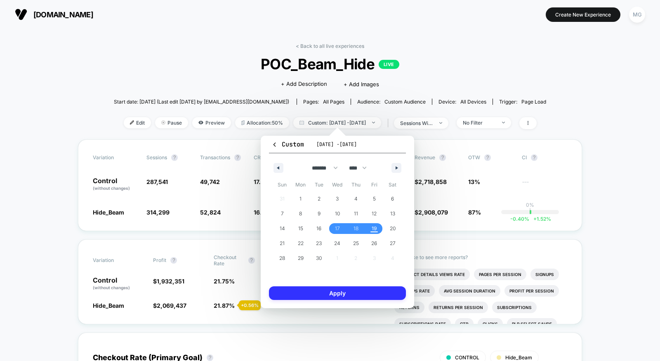
click at [348, 290] on button "Apply" at bounding box center [337, 293] width 137 height 14
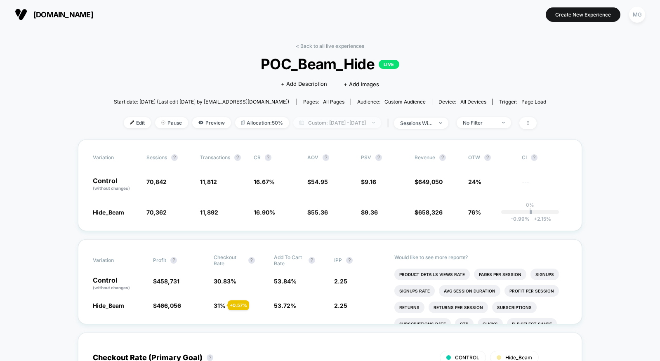
click at [344, 124] on span "Custom: Sep 17, 2025 - Sep 19, 2025" at bounding box center [337, 122] width 88 height 11
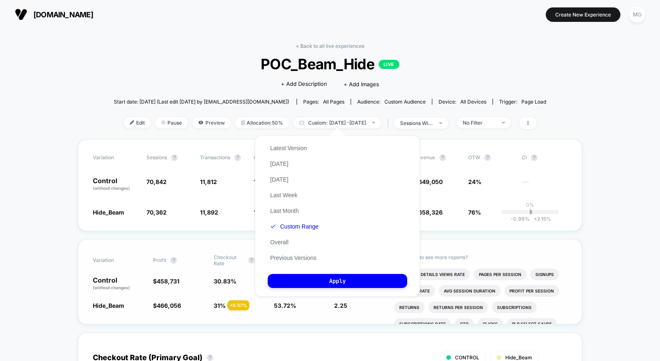
click at [178, 254] on span "Profit ?" at bounding box center [175, 260] width 45 height 12
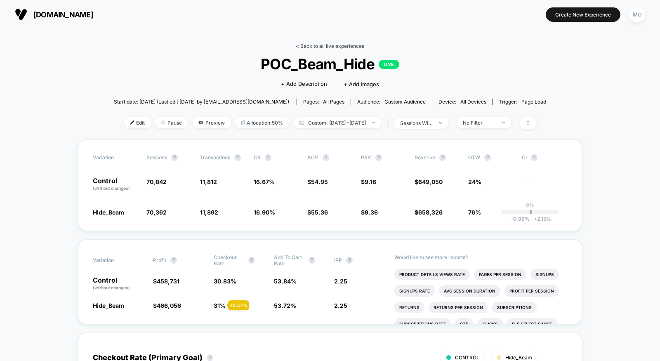
click at [312, 43] on link "< Back to all live experiences" at bounding box center [330, 46] width 68 height 6
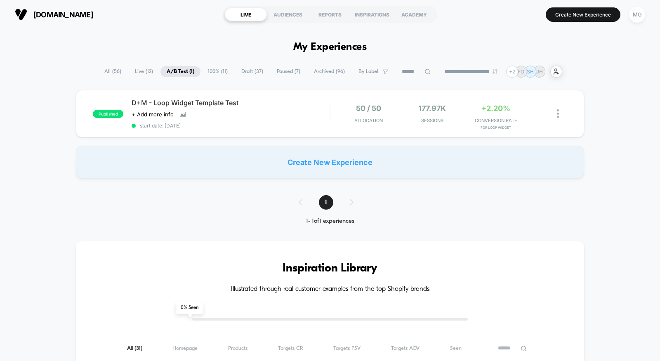
click at [212, 71] on span "100% ( 11 )" at bounding box center [218, 71] width 32 height 11
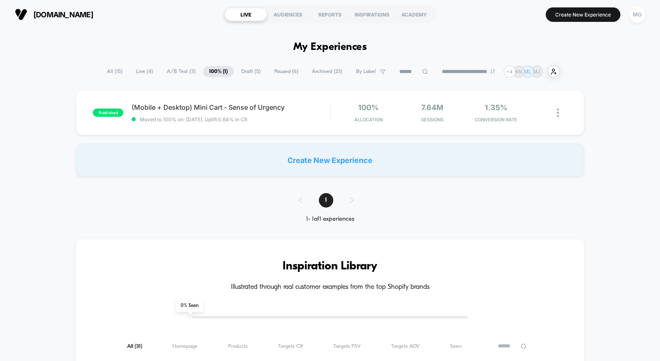
click at [237, 69] on span "Draft ( 5 )" at bounding box center [251, 71] width 32 height 11
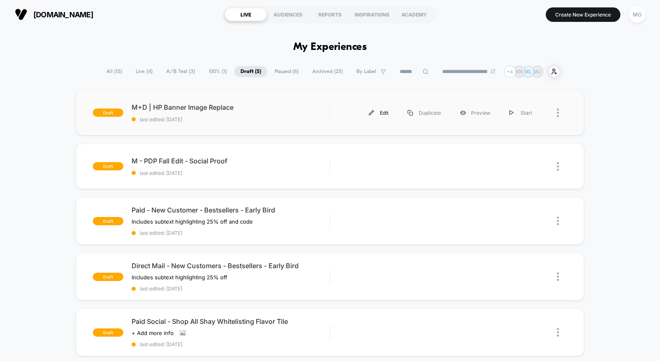
click at [378, 111] on div "Edit" at bounding box center [378, 112] width 39 height 19
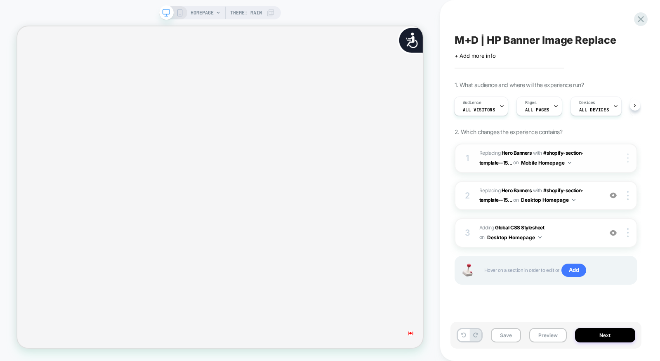
click at [628, 157] on div at bounding box center [628, 157] width 16 height 9
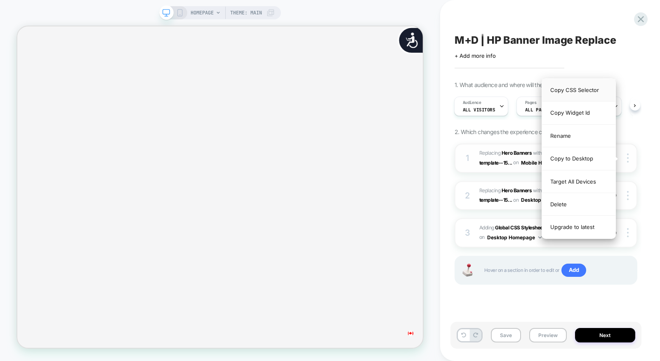
click at [573, 92] on div "Copy CSS Selector" at bounding box center [578, 90] width 73 height 23
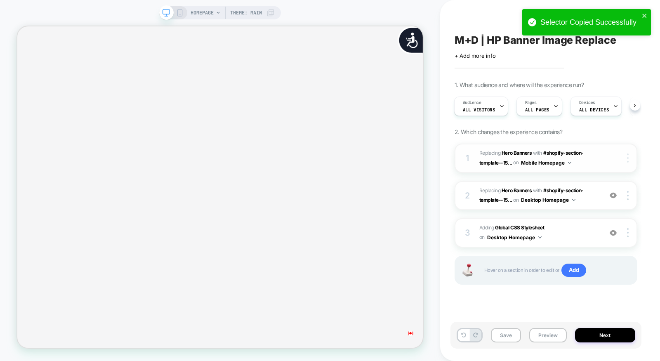
click at [629, 161] on div at bounding box center [628, 157] width 16 height 9
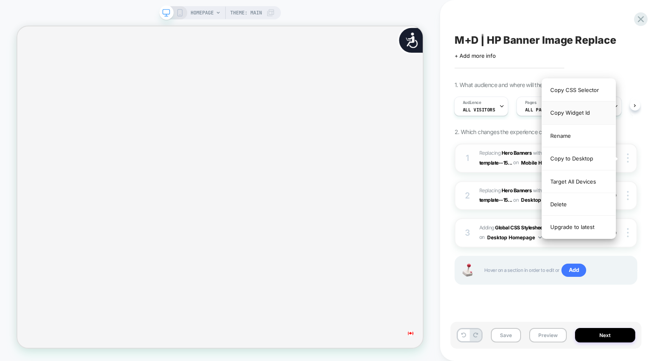
scroll to position [0, 547]
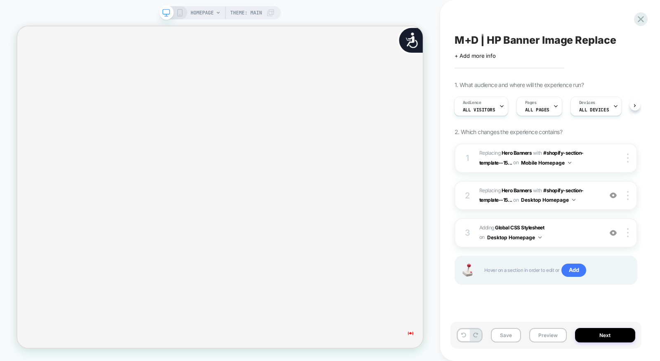
click at [542, 309] on div "M+D | HP Banner Image Replace Click to edit experience details + Add more info …" at bounding box center [545, 180] width 191 height 344
click at [629, 193] on div at bounding box center [628, 195] width 16 height 9
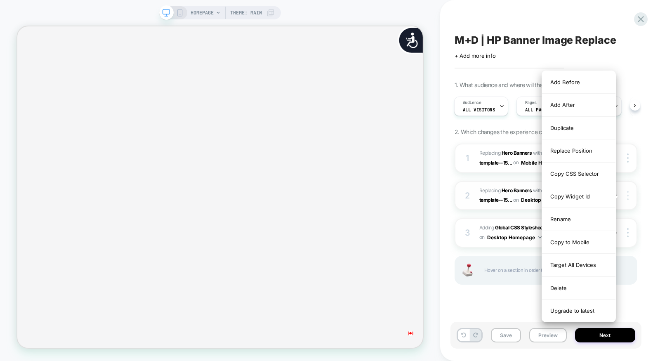
scroll to position [0, 1094]
click at [629, 193] on div at bounding box center [628, 195] width 16 height 9
click at [577, 175] on div "Copy CSS Selector" at bounding box center [578, 173] width 73 height 23
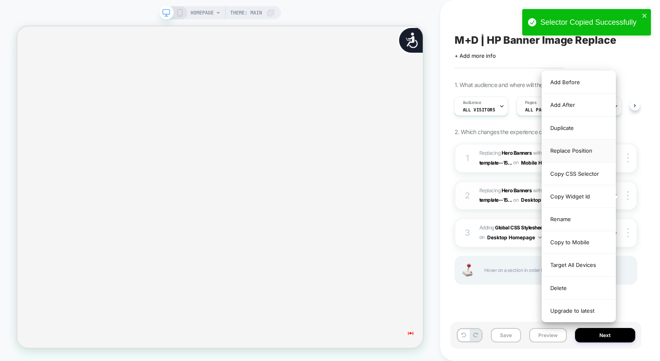
click at [578, 151] on div "Replace Position" at bounding box center [578, 150] width 73 height 23
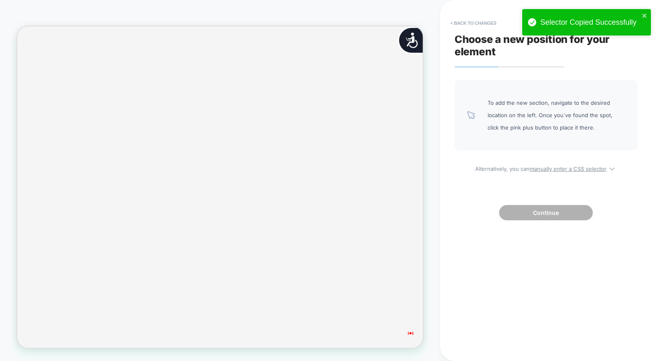
click at [542, 173] on div "To add the new section, navigate to the desired location on the left. Once you`…" at bounding box center [545, 150] width 183 height 140
click at [544, 170] on u "manually enter a CSS selector" at bounding box center [567, 168] width 77 height 7
select select "*******"
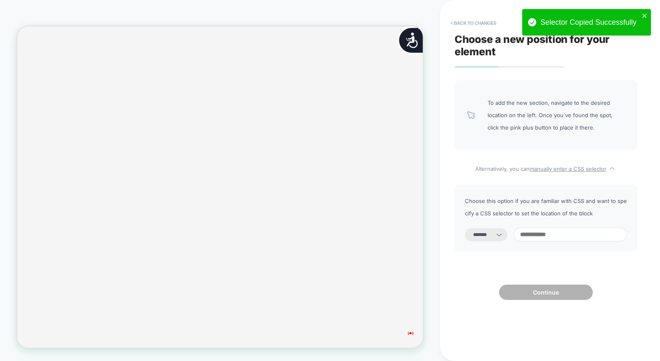
click at [540, 232] on input at bounding box center [569, 235] width 113 height 14
type input "**"
select select "*********"
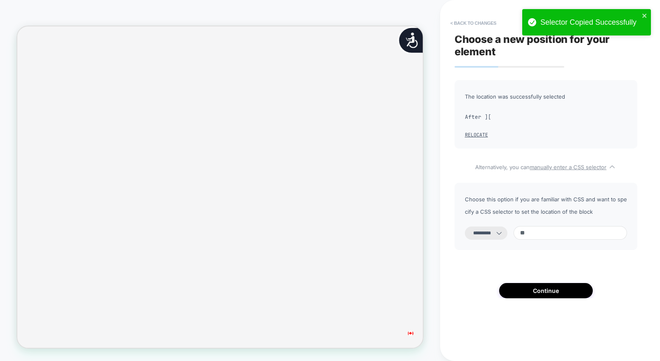
scroll to position [0, 547]
type input "*"
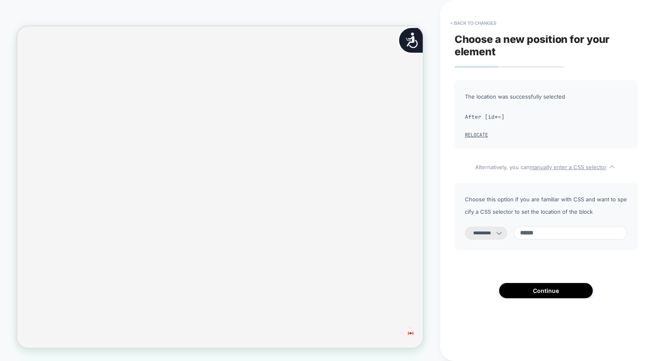
paste input "**********"
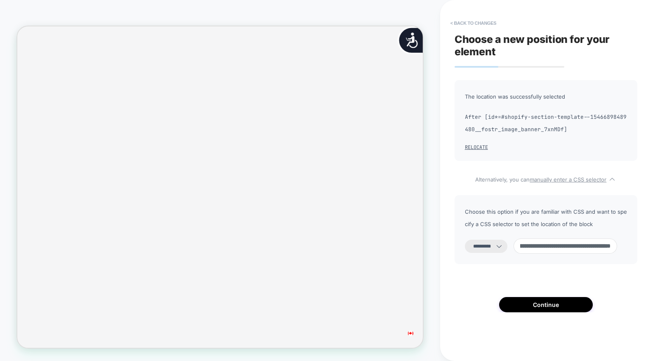
scroll to position [0, 166]
drag, startPoint x: 595, startPoint y: 245, endPoint x: 617, endPoint y: 245, distance: 21.4
click at [617, 245] on input "**********" at bounding box center [564, 245] width 103 height 15
drag, startPoint x: 556, startPoint y: 247, endPoint x: 546, endPoint y: 247, distance: 9.5
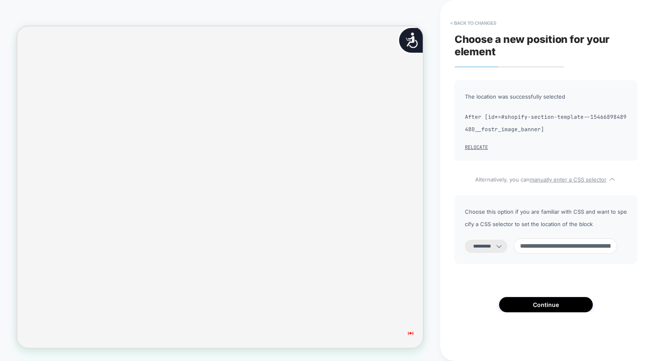
click at [546, 247] on input "**********" at bounding box center [564, 245] width 103 height 15
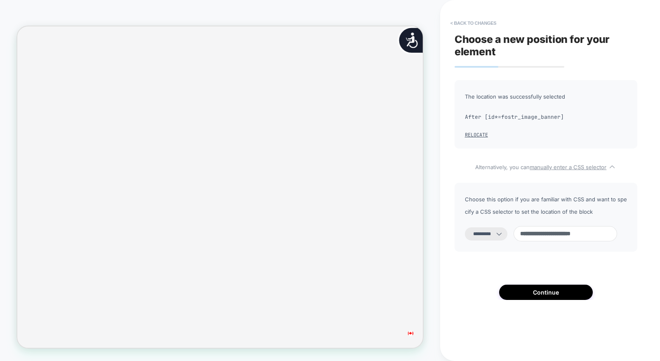
type input "**********"
click at [500, 233] on select "**********" at bounding box center [486, 233] width 42 height 13
select select "*******"
click at [465, 227] on select "**********" at bounding box center [486, 233] width 42 height 13
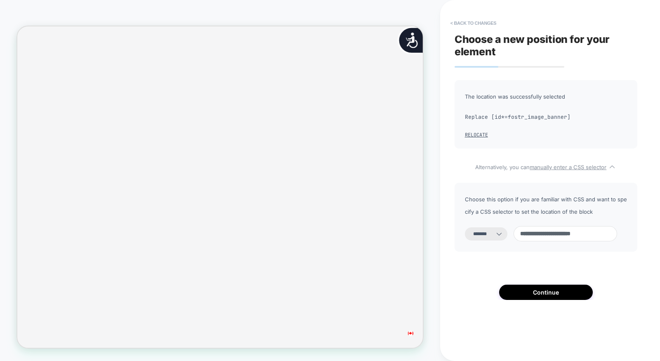
click at [562, 231] on input "**********" at bounding box center [564, 233] width 103 height 15
click at [540, 285] on button "Continue" at bounding box center [546, 291] width 94 height 15
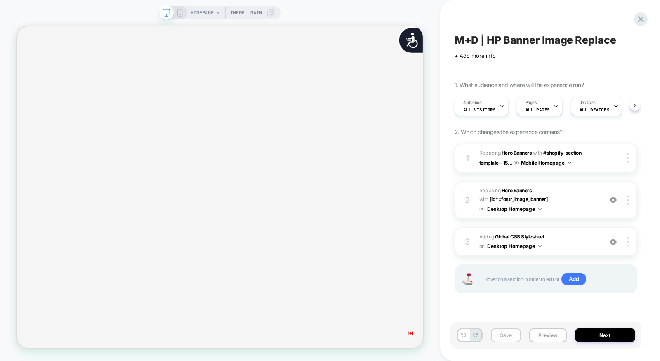
scroll to position [0, 0]
click at [500, 335] on button "Save" at bounding box center [506, 335] width 30 height 14
click at [181, 11] on icon at bounding box center [179, 12] width 7 height 7
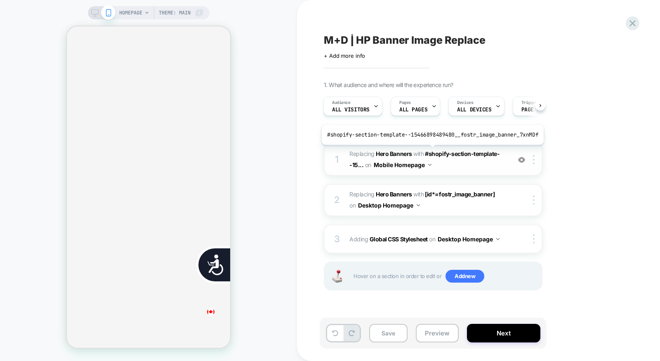
scroll to position [0, 167]
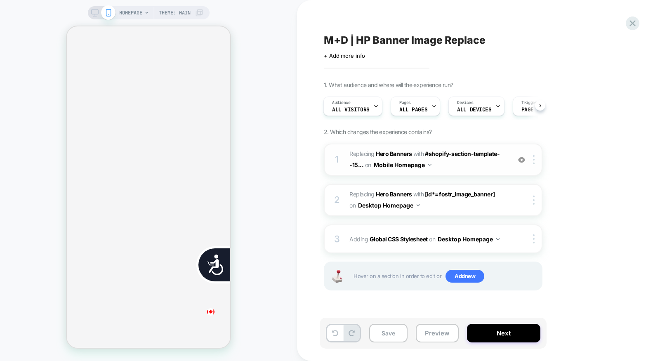
click at [442, 162] on span "#_loomi_addon_1758120932274 Replacing Hero Banners WITH #shopify-section-templa…" at bounding box center [427, 159] width 157 height 22
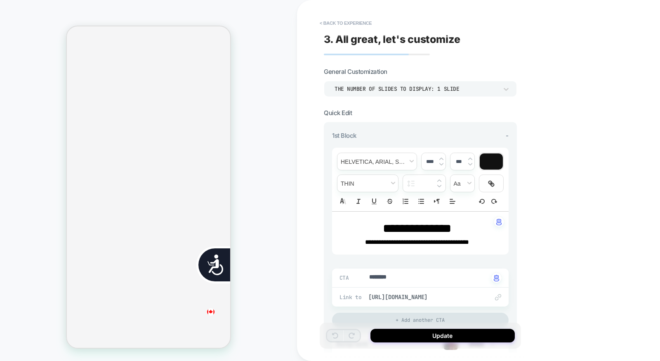
scroll to position [136, 0]
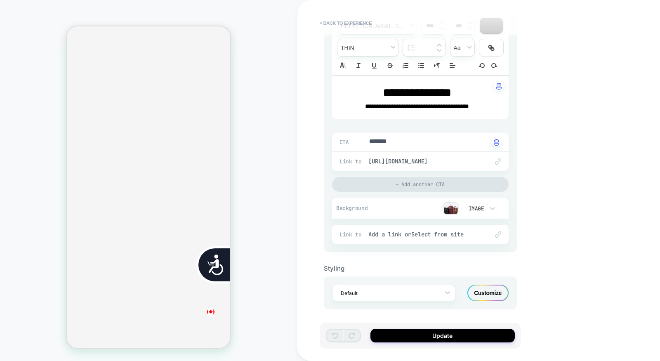
click at [488, 291] on div "Customize" at bounding box center [487, 292] width 41 height 16
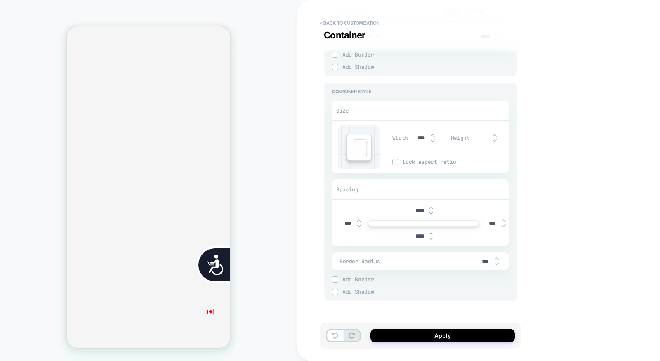
scroll to position [0, 333]
click at [418, 210] on input "****" at bounding box center [419, 210] width 19 height 7
type textarea "*"
type input "***"
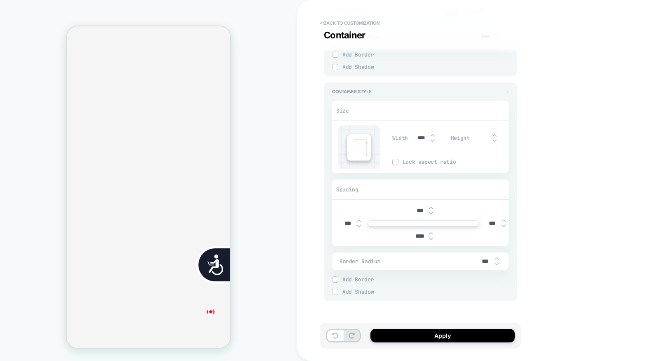
type textarea "*"
type input "***"
click at [415, 237] on div "****" at bounding box center [423, 236] width 26 height 17
click at [417, 234] on input "****" at bounding box center [419, 235] width 19 height 7
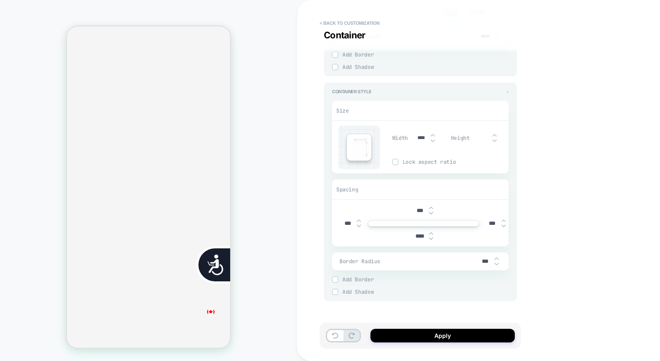
click at [417, 234] on input "****" at bounding box center [419, 235] width 19 height 7
type input "***"
type textarea "*"
type input "***"
click at [431, 334] on button "Apply" at bounding box center [442, 336] width 144 height 14
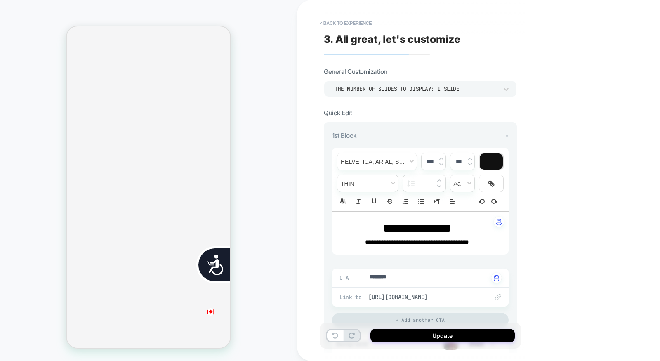
scroll to position [0, 0]
click at [430, 330] on button "Update" at bounding box center [442, 336] width 144 height 14
type textarea "*"
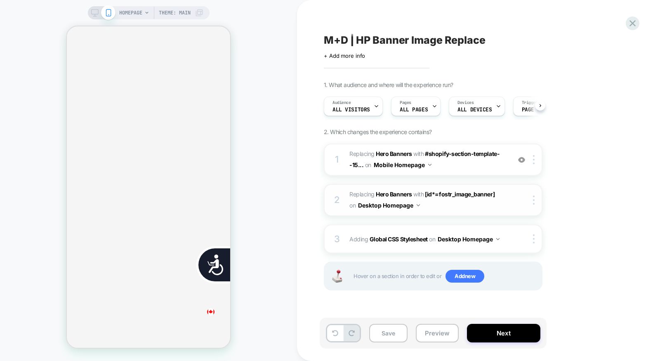
scroll to position [0, 0]
click at [533, 160] on img at bounding box center [534, 159] width 2 height 9
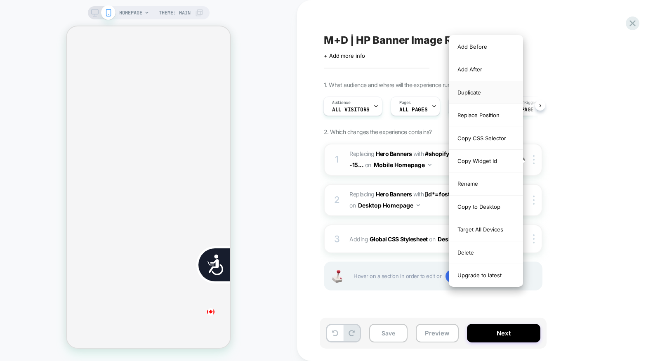
scroll to position [0, 167]
click at [479, 112] on div "Replace Position" at bounding box center [485, 115] width 73 height 23
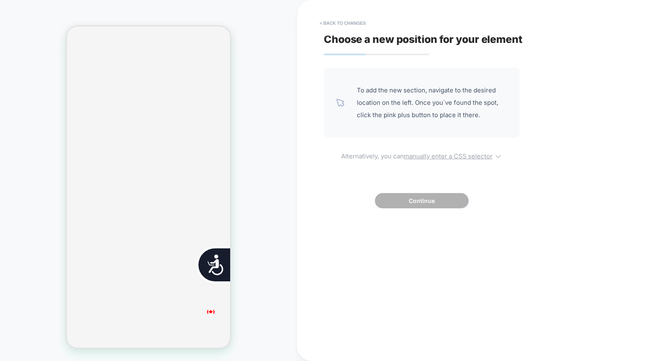
click at [441, 157] on u "manually enter a CSS selector" at bounding box center [448, 156] width 89 height 8
select select "*******"
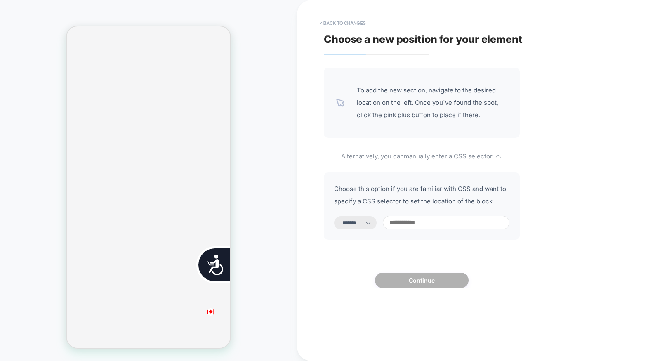
click at [440, 225] on input at bounding box center [446, 223] width 127 height 14
paste input "**********"
type input "**********"
select select "*********"
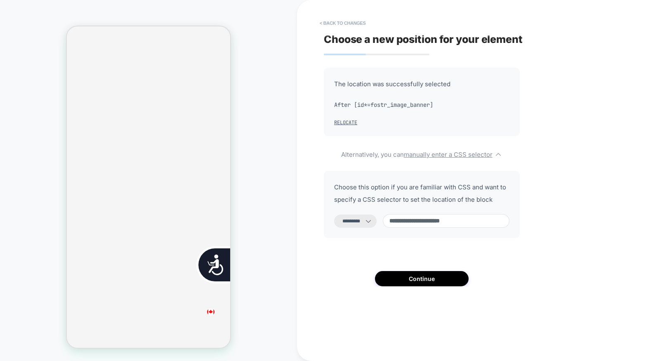
type input "**********"
click at [348, 223] on select "**********" at bounding box center [355, 220] width 42 height 13
select select "*******"
click at [334, 214] on select "**********" at bounding box center [355, 220] width 42 height 13
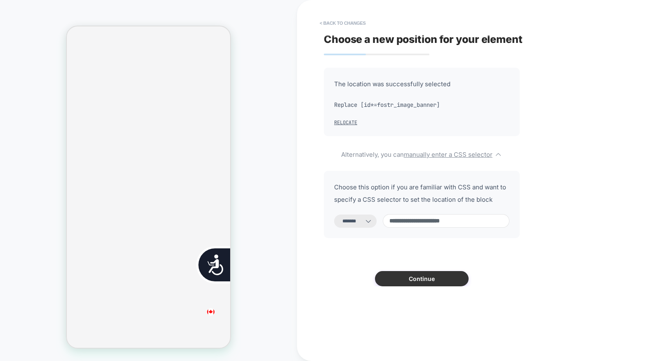
click at [435, 282] on button "Continue" at bounding box center [422, 278] width 94 height 15
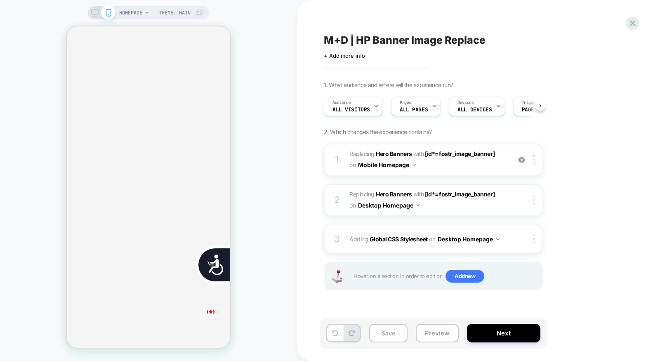
scroll to position [0, 0]
click at [382, 120] on div "1. What audience and where will the experience run? Audience All Visitors Pages…" at bounding box center [474, 196] width 301 height 230
click at [365, 110] on span "All Visitors" at bounding box center [351, 110] width 38 height 6
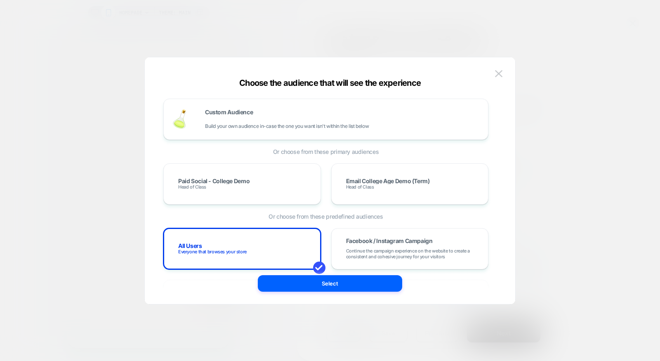
drag, startPoint x: 502, startPoint y: 69, endPoint x: 498, endPoint y: 77, distance: 8.7
click at [502, 69] on button at bounding box center [498, 74] width 12 height 12
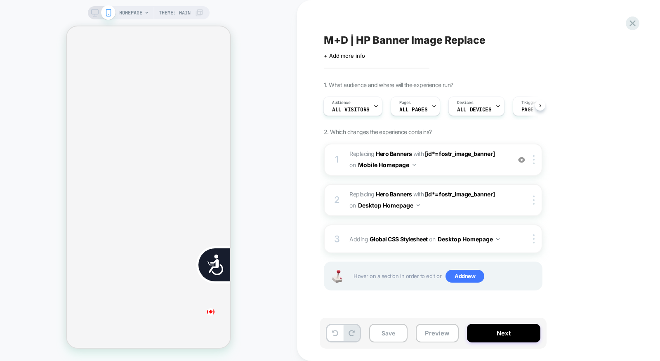
click at [422, 116] on div "Audience All Visitors Pages ALL PAGES Devices ALL DEVICES Trigger Page Load" at bounding box center [428, 106] width 218 height 28
click at [420, 110] on span "ALL PAGES" at bounding box center [413, 110] width 28 height 6
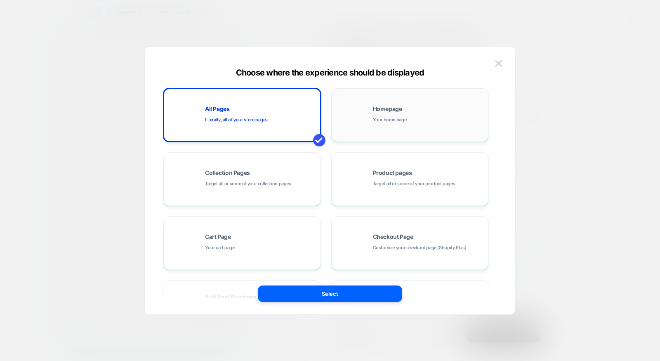
click at [385, 117] on span "Your home page" at bounding box center [390, 120] width 34 height 8
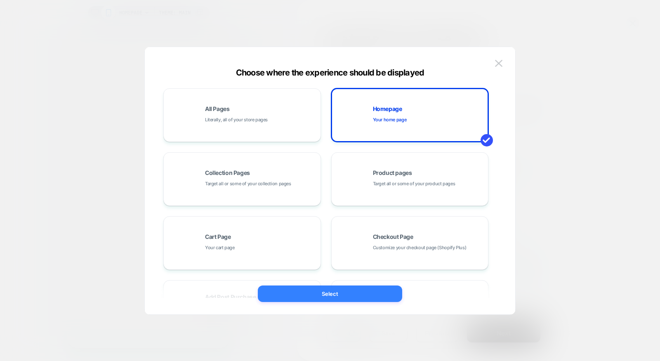
click at [326, 290] on button "Select" at bounding box center [330, 293] width 144 height 16
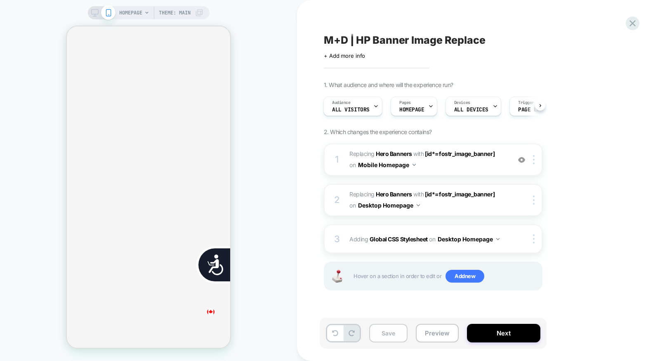
click at [396, 328] on button "Save" at bounding box center [388, 333] width 38 height 19
click at [630, 23] on icon at bounding box center [632, 23] width 11 height 11
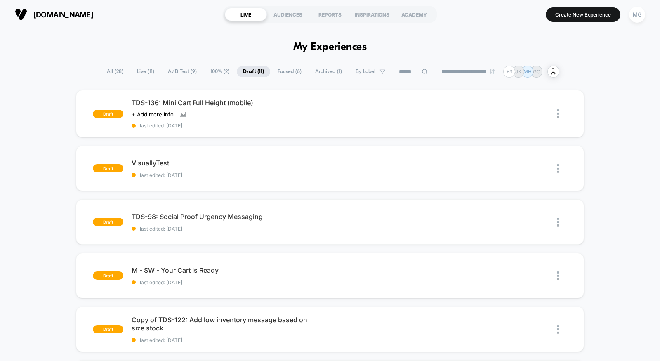
click at [170, 70] on span "A/B Test ( 9 )" at bounding box center [182, 71] width 41 height 11
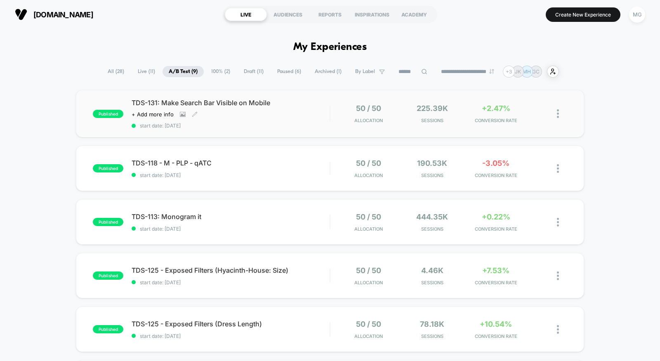
click at [232, 113] on div "Click to view images Click to edit experience details + Add more info" at bounding box center [200, 114] width 139 height 7
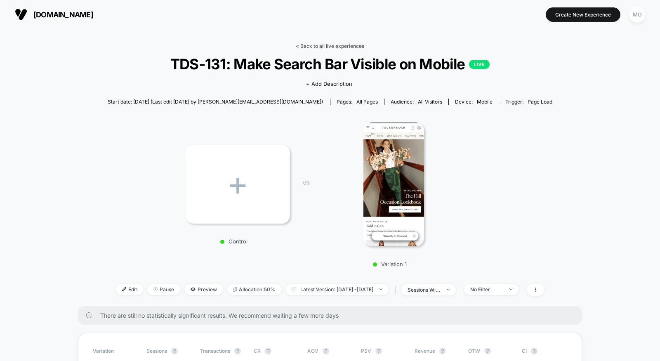
click at [330, 44] on link "< Back to all live experiences" at bounding box center [330, 46] width 68 height 6
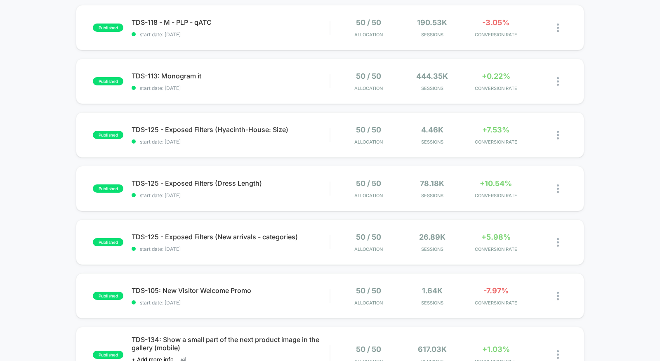
scroll to position [141, 0]
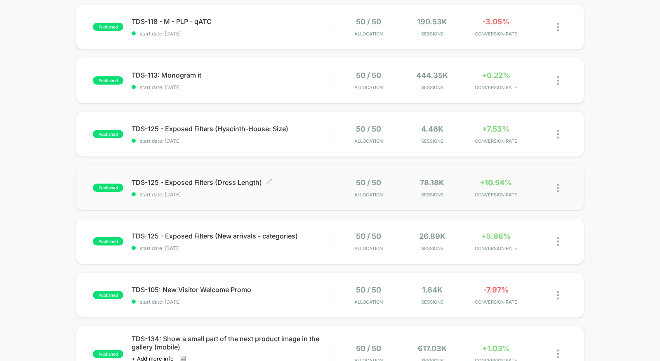
click at [305, 191] on span "start date: [DATE]" at bounding box center [230, 194] width 198 height 6
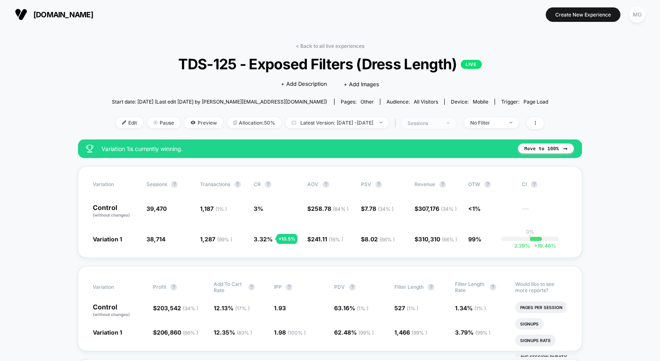
click at [440, 122] on div "sessions" at bounding box center [423, 123] width 33 height 6
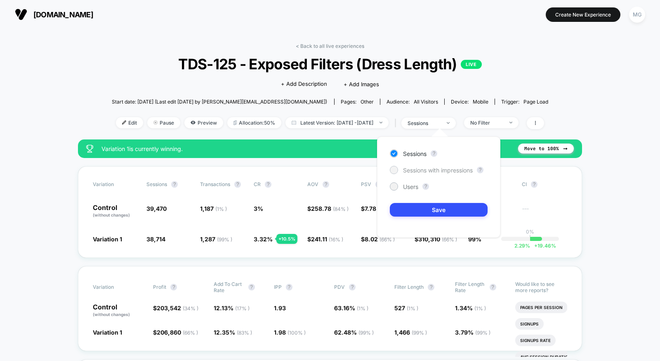
click at [435, 169] on span "Sessions with impressions" at bounding box center [438, 170] width 70 height 7
click at [422, 210] on button "Save" at bounding box center [439, 210] width 98 height 14
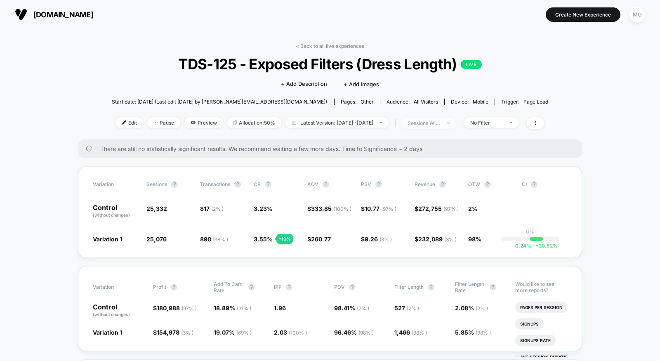
click at [449, 118] on span "sessions with impression" at bounding box center [428, 122] width 54 height 11
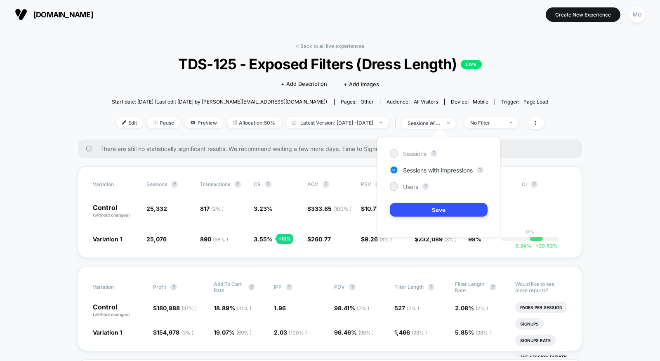
click at [414, 149] on div "Sessions" at bounding box center [408, 153] width 37 height 8
click at [420, 200] on div "Sessions ? Sessions with impressions ? Users ? Save" at bounding box center [438, 186] width 123 height 101
click at [413, 186] on span "Users" at bounding box center [410, 186] width 15 height 7
click at [414, 214] on button "Save" at bounding box center [439, 210] width 98 height 14
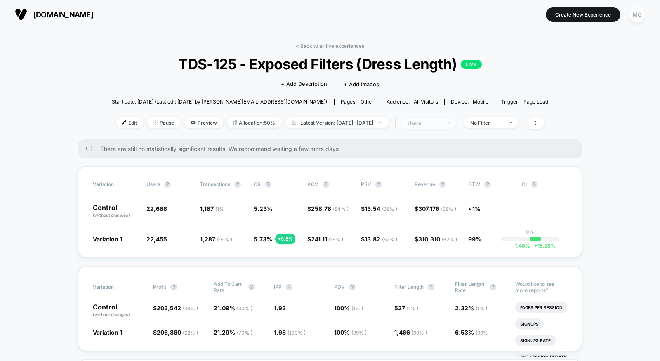
click at [440, 120] on div "users" at bounding box center [423, 123] width 33 height 6
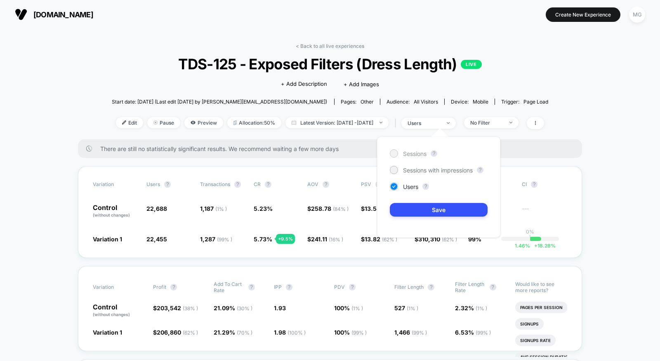
click at [406, 155] on span "Sessions" at bounding box center [414, 153] width 23 height 7
click at [410, 214] on button "Save" at bounding box center [439, 210] width 98 height 14
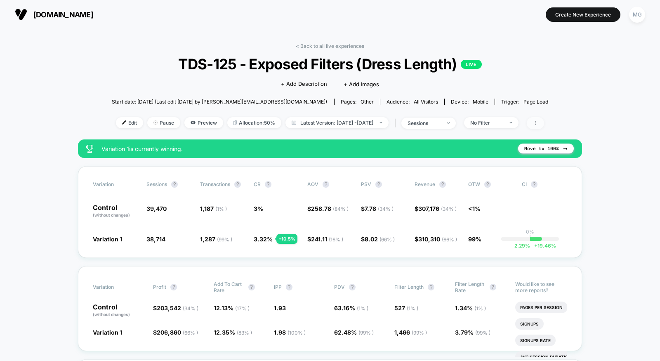
click at [544, 122] on span at bounding box center [534, 123] width 17 height 12
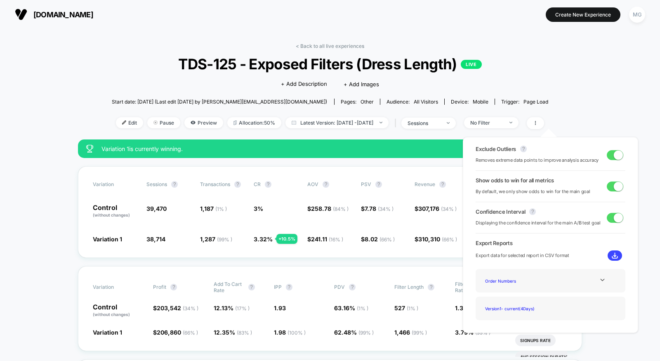
click at [548, 96] on div "Start date: [DATE] (Last edit [DATE] by [PERSON_NAME][EMAIL_ADDRESS][DOMAIN_NAM…" at bounding box center [330, 101] width 437 height 14
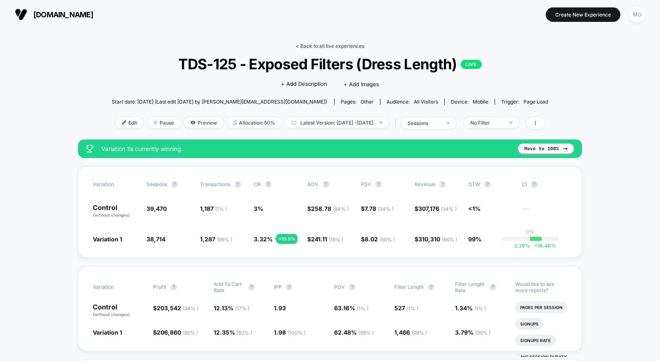
click at [310, 45] on link "< Back to all live experiences" at bounding box center [330, 46] width 68 height 6
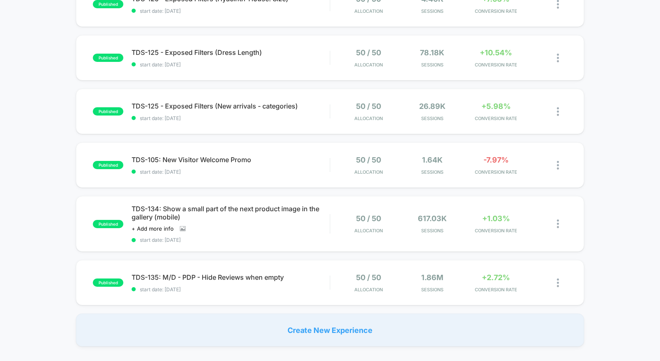
scroll to position [299, 0]
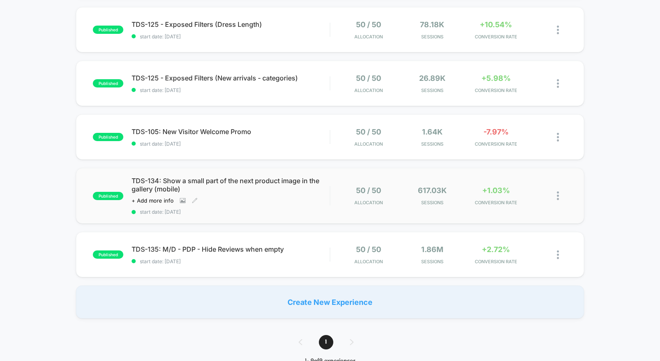
click at [271, 198] on div "TDS-134: Show a small part of the next product image in the gallery (mobile) Cl…" at bounding box center [230, 195] width 198 height 38
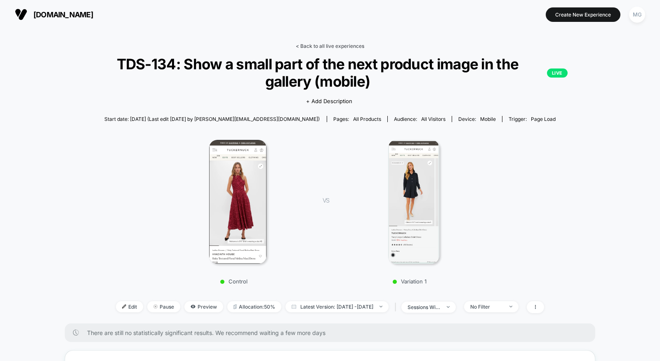
click at [333, 45] on link "< Back to all live experiences" at bounding box center [330, 46] width 68 height 6
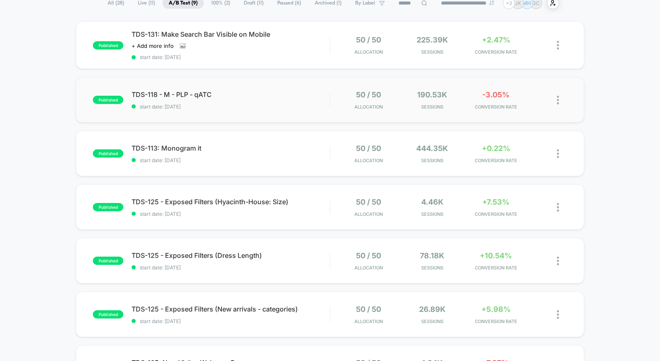
scroll to position [72, 0]
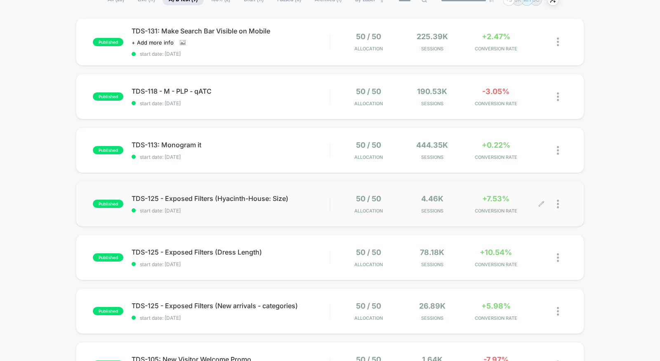
click at [332, 200] on div "50 / 50 Allocation 4.46k Sessions +7.53% CONVERSION RATE" at bounding box center [448, 203] width 237 height 19
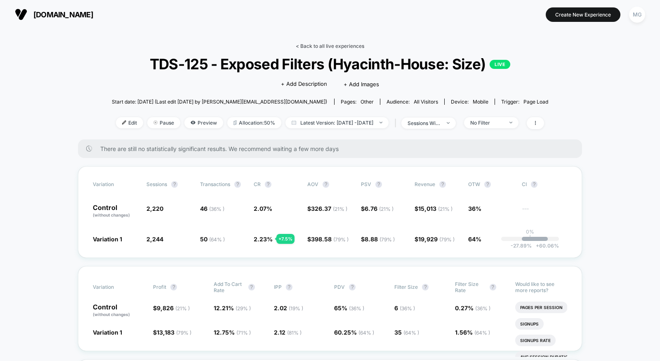
click at [335, 47] on link "< Back to all live experiences" at bounding box center [330, 46] width 68 height 6
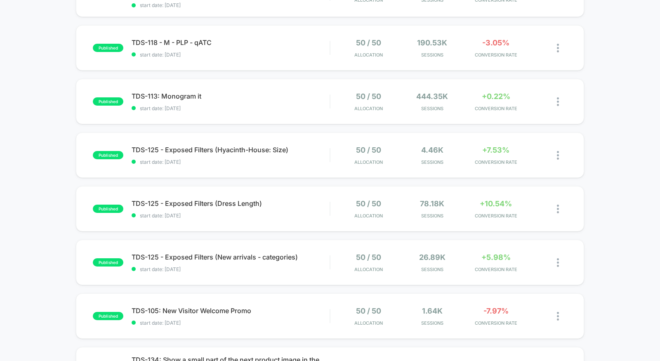
scroll to position [220, 0]
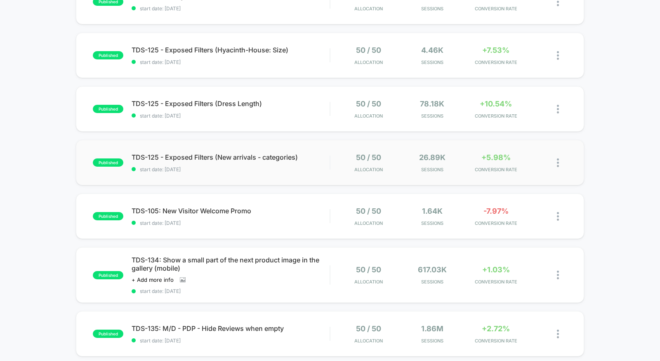
click at [305, 181] on div "published TDS-125 - Exposed Filters (New arrivals - categories) start date: [DA…" at bounding box center [330, 162] width 508 height 45
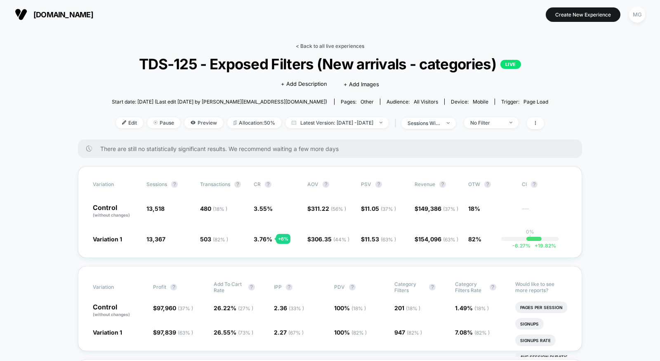
click at [339, 47] on link "< Back to all live experiences" at bounding box center [330, 46] width 68 height 6
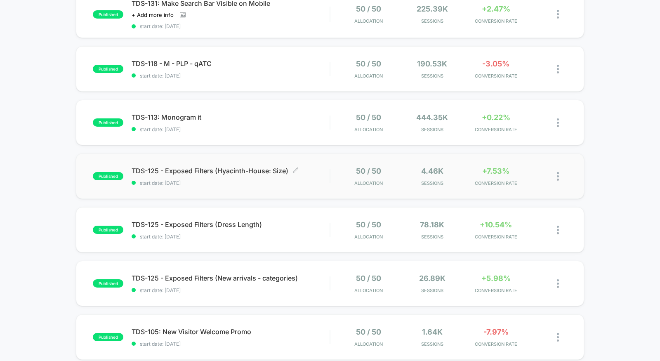
scroll to position [129, 0]
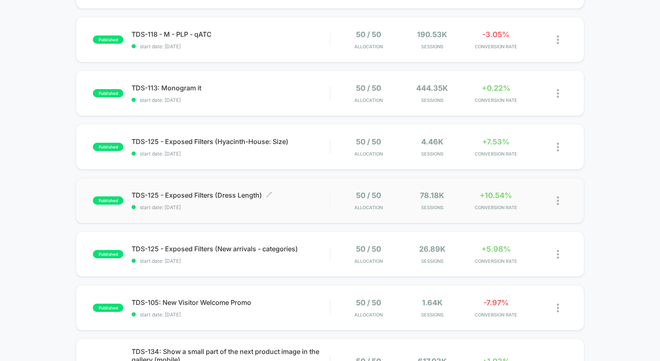
click at [289, 194] on span "TDS-125 - Exposed Filters (Dress Length) Click to edit experience details" at bounding box center [230, 195] width 198 height 8
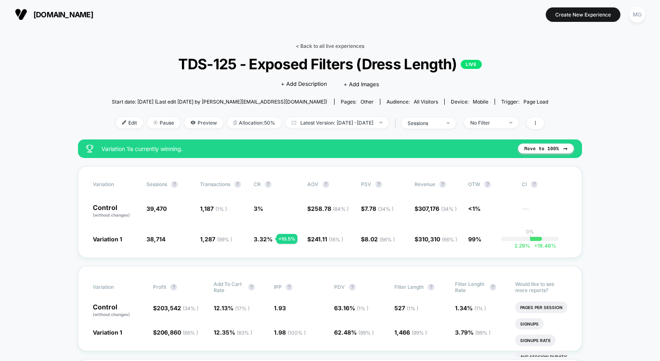
click at [337, 47] on link "< Back to all live experiences" at bounding box center [330, 46] width 68 height 6
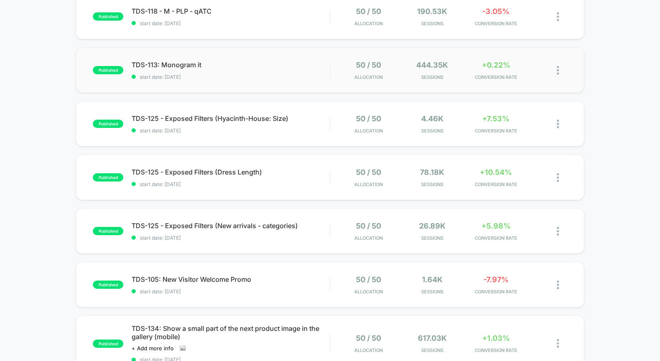
scroll to position [223, 0]
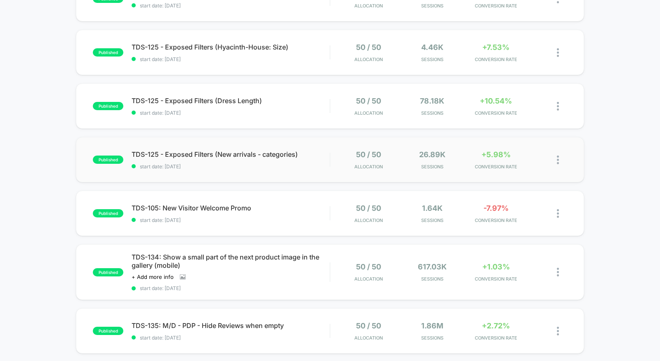
click at [288, 173] on div "published TDS-125 - Exposed Filters (New arrivals - categories) start date: [DA…" at bounding box center [330, 159] width 508 height 45
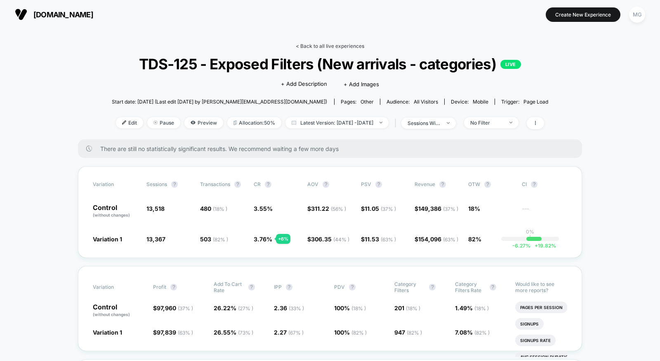
click at [357, 46] on link "< Back to all live experiences" at bounding box center [330, 46] width 68 height 6
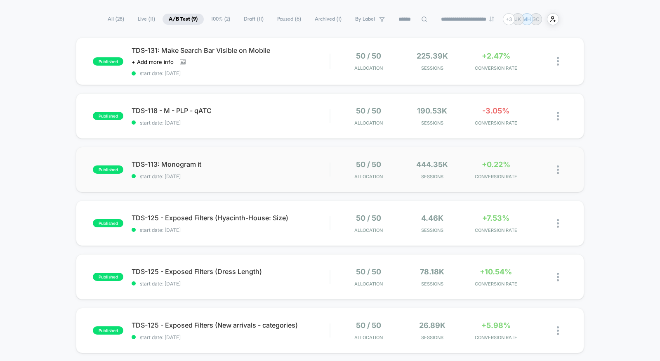
scroll to position [47, 0]
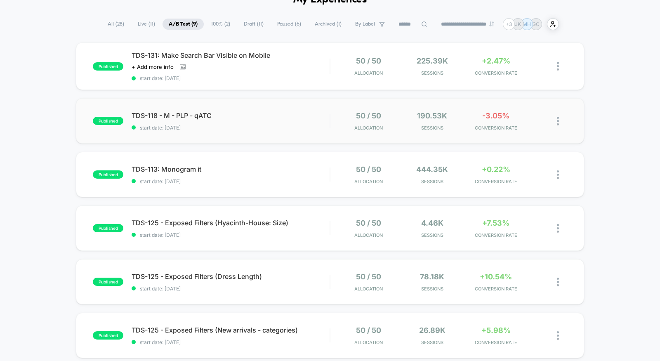
click at [292, 104] on div "published TDS-118 - M - PLP - qATC start date: [DATE] 50 / 50 Allocation 190.53…" at bounding box center [330, 120] width 508 height 45
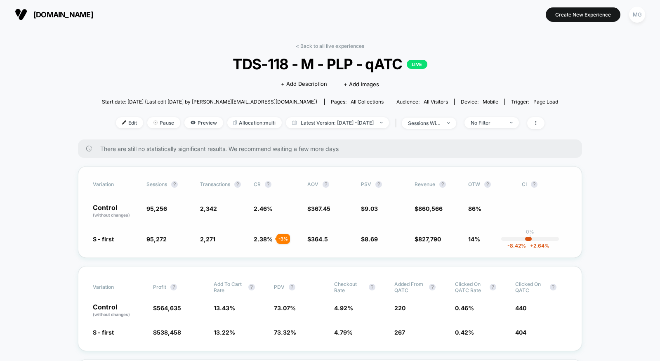
scroll to position [6, 0]
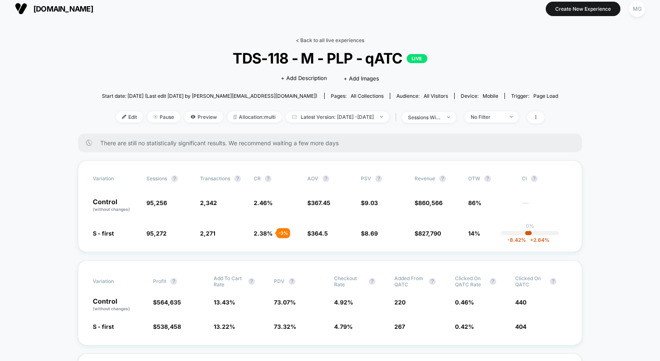
click at [343, 38] on link "< Back to all live experiences" at bounding box center [330, 40] width 68 height 6
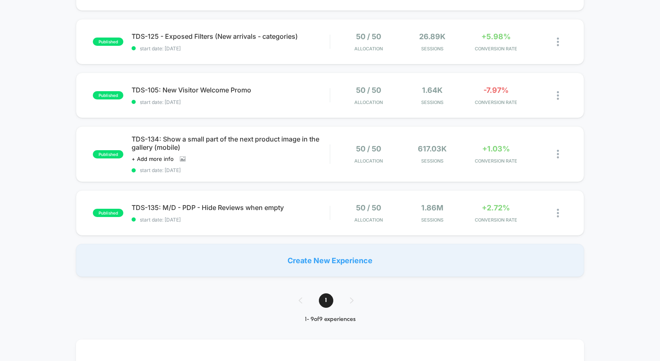
scroll to position [400, 0]
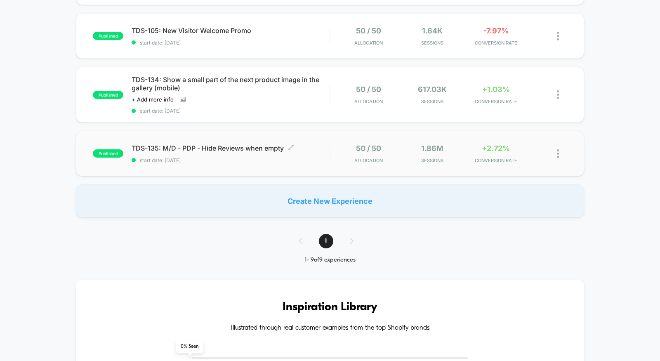
click at [243, 158] on span "start date: [DATE]" at bounding box center [230, 160] width 198 height 6
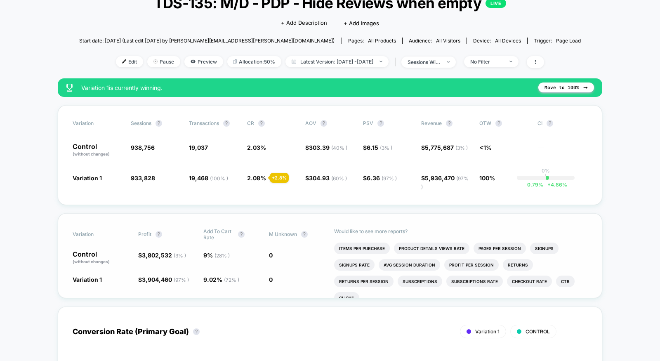
scroll to position [59, 0]
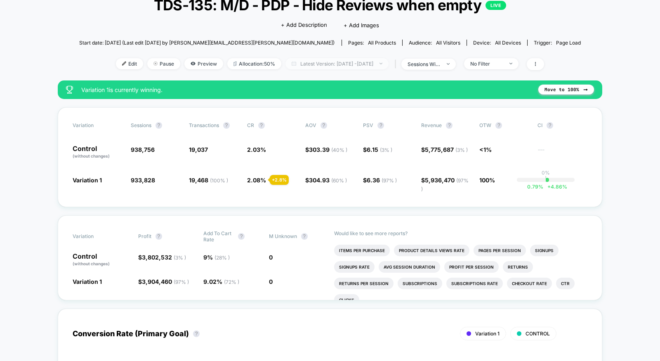
click at [350, 59] on span "Latest Version: [DATE] - [DATE]" at bounding box center [336, 63] width 103 height 11
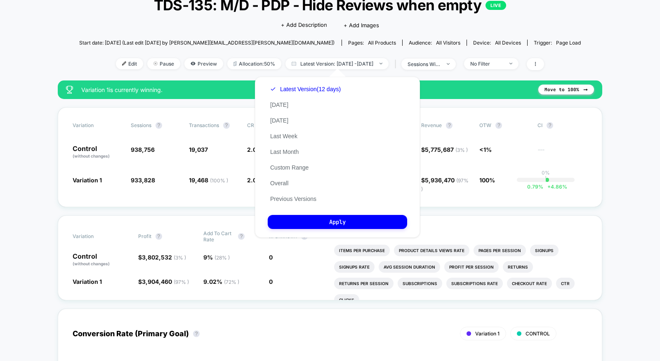
click at [192, 23] on div "< Back to all live experiences TDS-135: M/D - PDP - Hide Reviews when empty LIV…" at bounding box center [330, 32] width 502 height 96
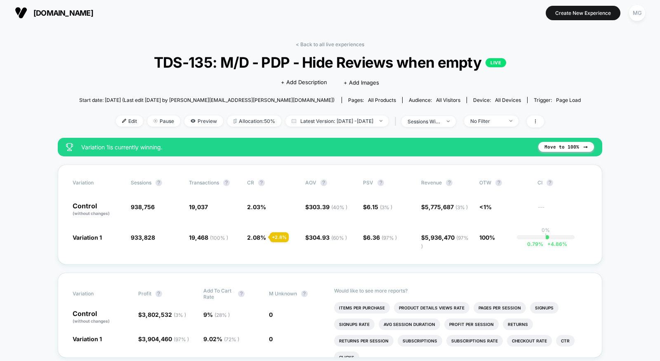
scroll to position [0, 0]
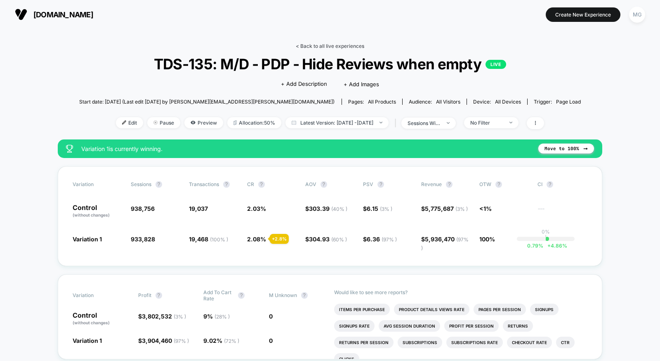
click at [344, 45] on link "< Back to all live experiences" at bounding box center [330, 46] width 68 height 6
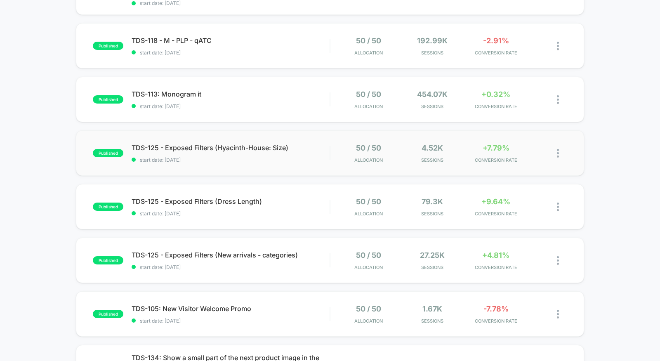
scroll to position [131, 0]
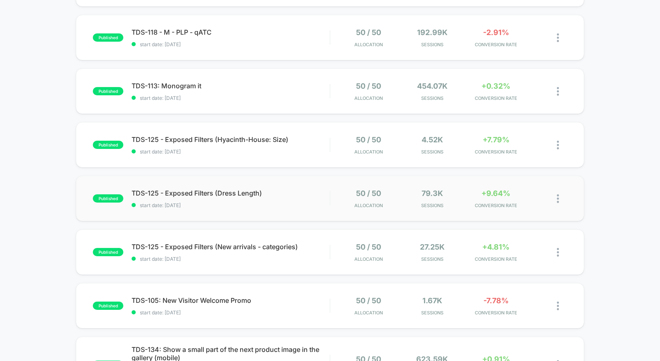
click at [250, 211] on div "published TDS-125 - Exposed Filters (Dress Length) start date: [DATE] 50 / 50 A…" at bounding box center [330, 198] width 508 height 45
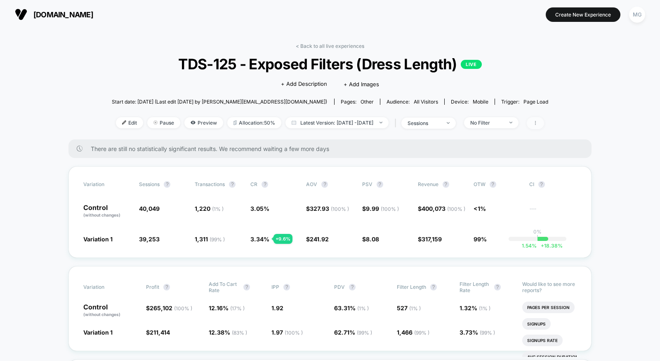
click at [538, 121] on icon at bounding box center [535, 122] width 5 height 5
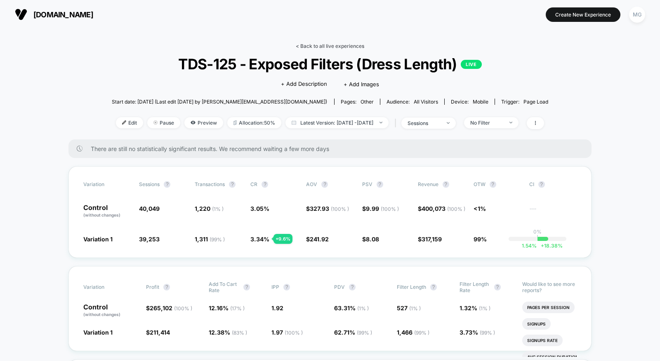
click at [341, 45] on link "< Back to all live experiences" at bounding box center [330, 46] width 68 height 6
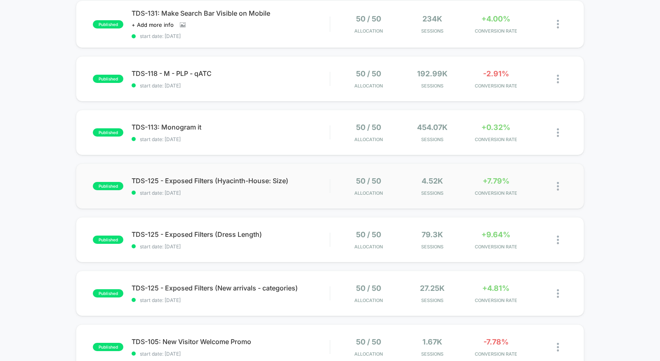
scroll to position [120, 0]
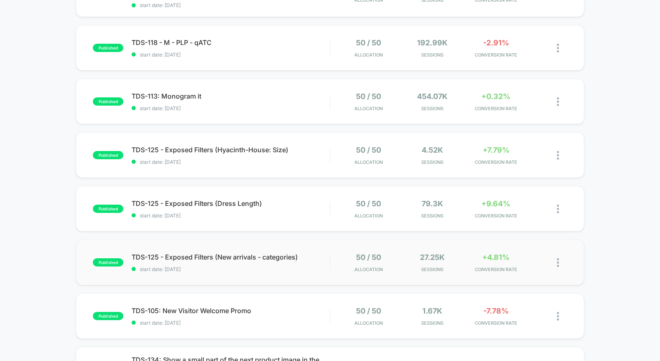
click at [310, 273] on div "published TDS-125 - Exposed Filters (New arrivals - categories) start date: [DA…" at bounding box center [330, 261] width 508 height 45
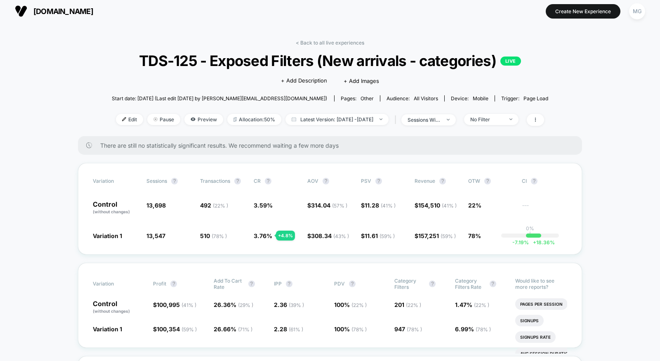
scroll to position [5, 0]
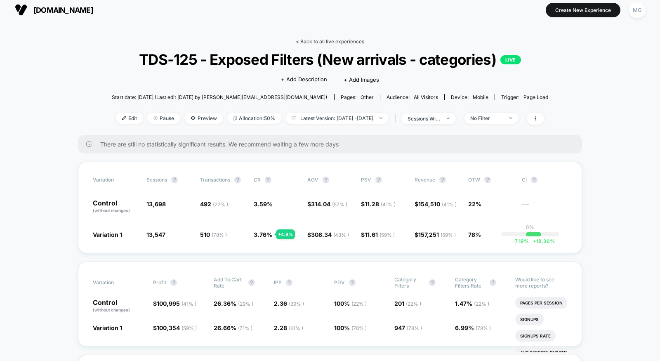
click at [335, 42] on link "< Back to all live experiences" at bounding box center [330, 41] width 68 height 6
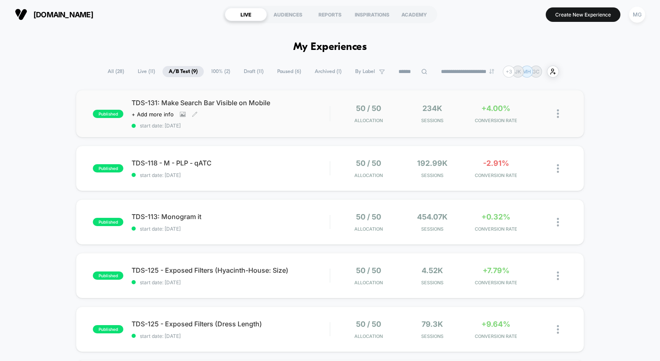
click at [306, 116] on div "TDS-131: Make Search Bar Visible on Mobile Click to view images Click to edit e…" at bounding box center [230, 114] width 198 height 30
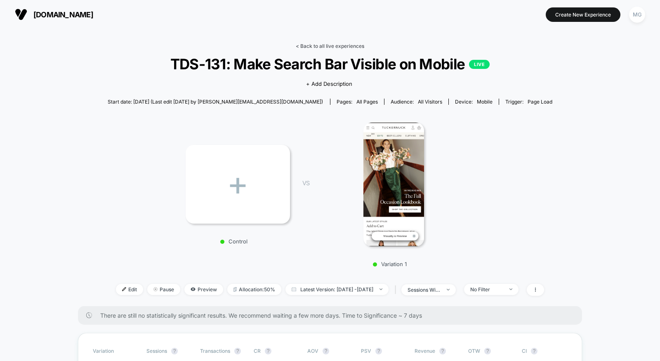
click at [304, 45] on link "< Back to all live experiences" at bounding box center [330, 46] width 68 height 6
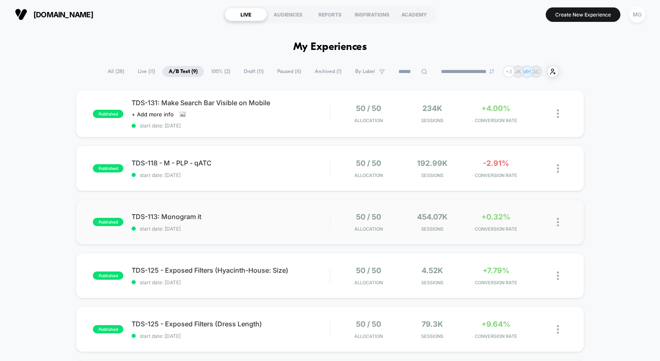
click at [253, 232] on div "published TDS-113: Monogram it start date: [DATE] 50 / 50 Allocation 454.07k Se…" at bounding box center [330, 221] width 508 height 45
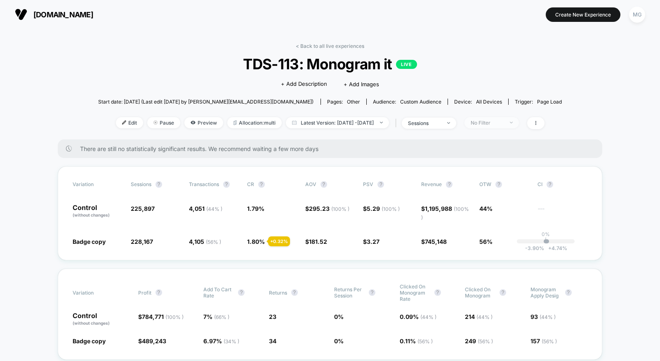
click at [503, 120] on div "No Filter" at bounding box center [486, 123] width 33 height 6
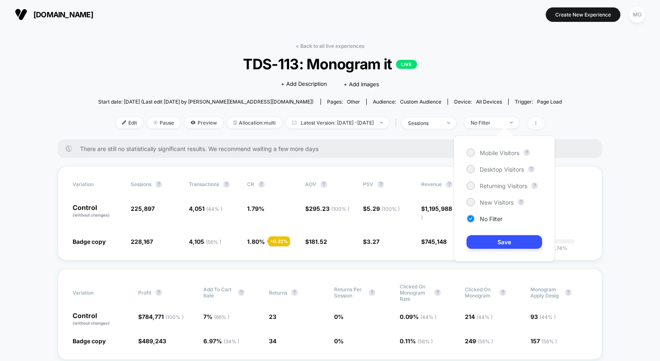
click at [544, 120] on span at bounding box center [535, 123] width 17 height 12
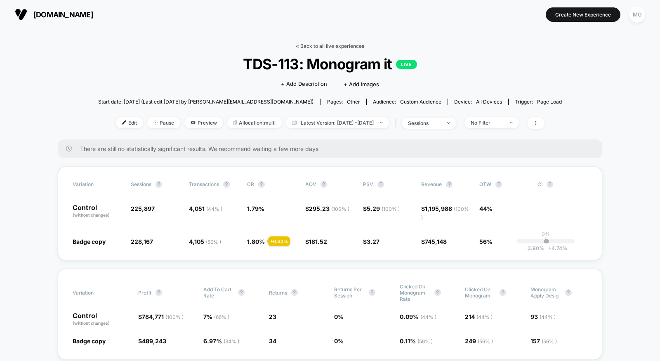
click at [345, 44] on link "< Back to all live experiences" at bounding box center [330, 46] width 68 height 6
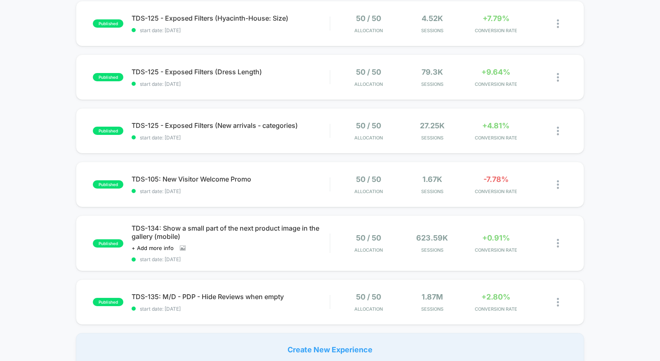
scroll to position [329, 0]
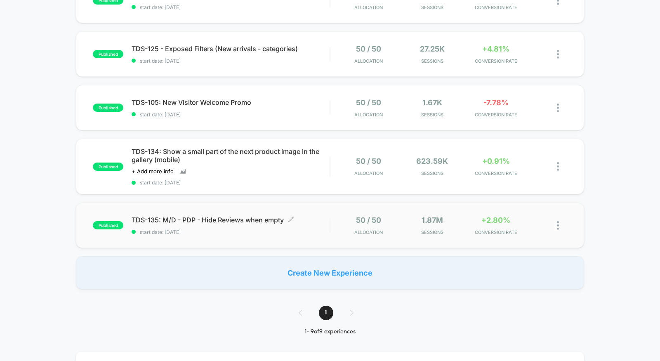
click at [312, 229] on span "start date: [DATE]" at bounding box center [230, 232] width 198 height 6
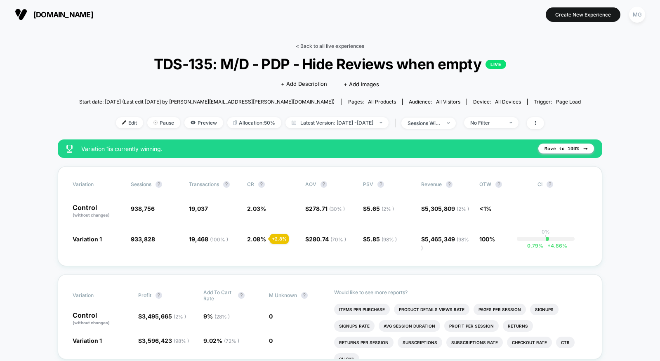
click at [339, 45] on link "< Back to all live experiences" at bounding box center [330, 46] width 68 height 6
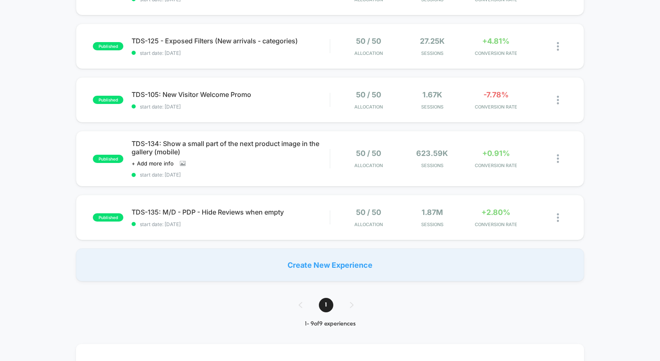
scroll to position [340, 0]
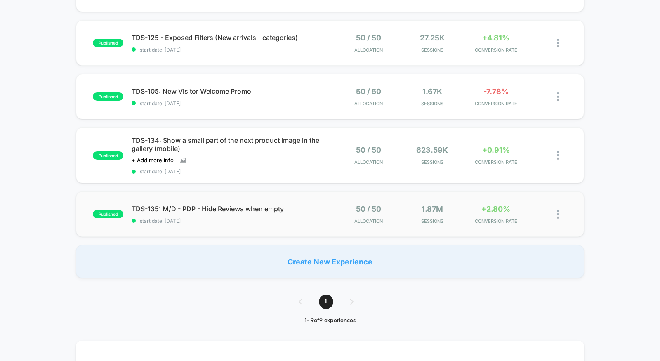
click at [306, 222] on div "published TDS-135: M/D - PDP - Hide Reviews when empty start date: [DATE] 50 / …" at bounding box center [330, 213] width 508 height 45
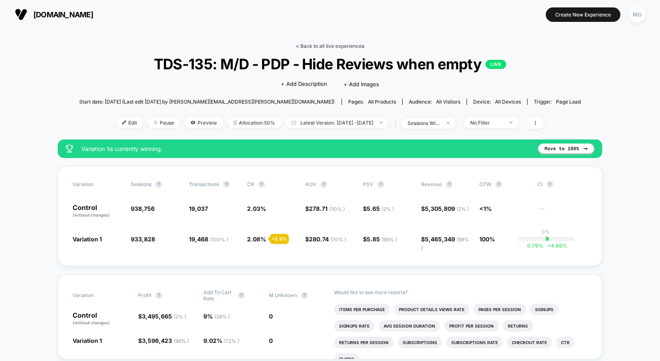
click at [328, 46] on link "< Back to all live experiences" at bounding box center [330, 46] width 68 height 6
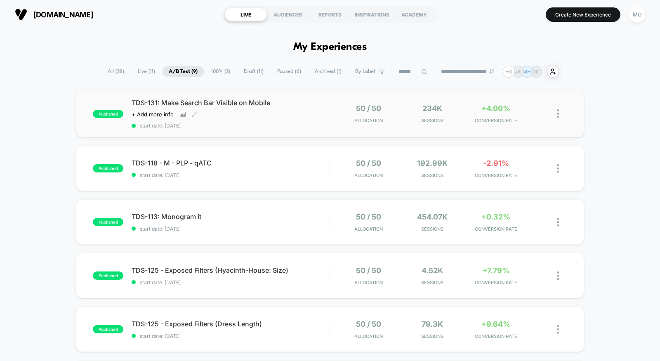
click at [272, 118] on div "TDS-131: Make Search Bar Visible on Mobile Click to view images Click to edit e…" at bounding box center [230, 114] width 198 height 30
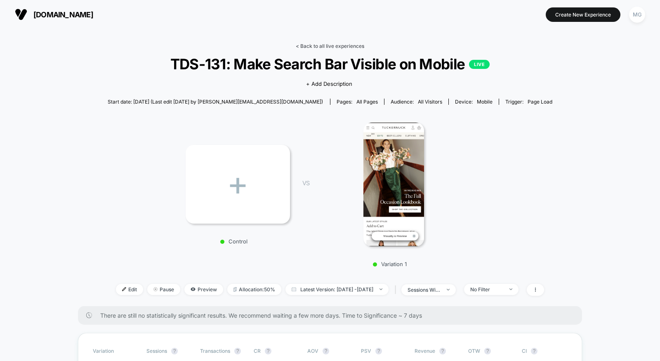
click at [347, 44] on link "< Back to all live experiences" at bounding box center [330, 46] width 68 height 6
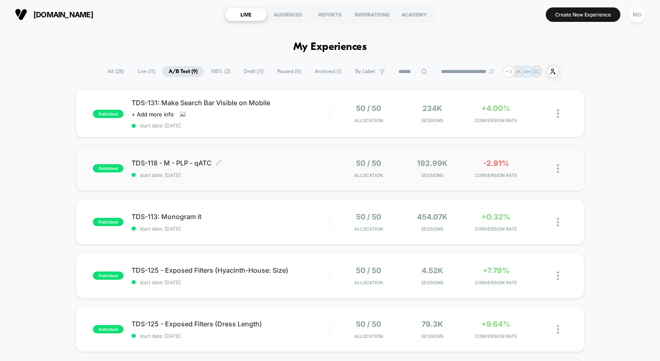
click at [267, 176] on span "start date: [DATE]" at bounding box center [230, 175] width 198 height 6
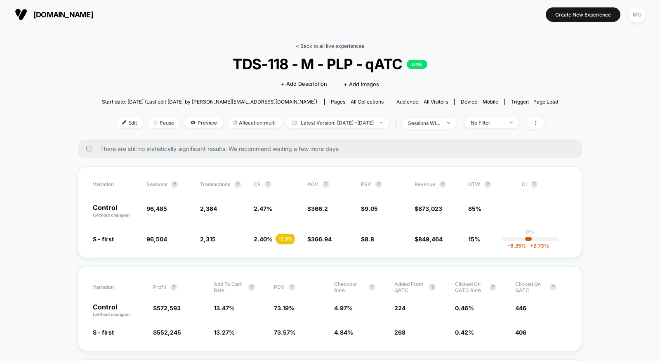
click at [311, 43] on link "< Back to all live experiences" at bounding box center [330, 46] width 68 height 6
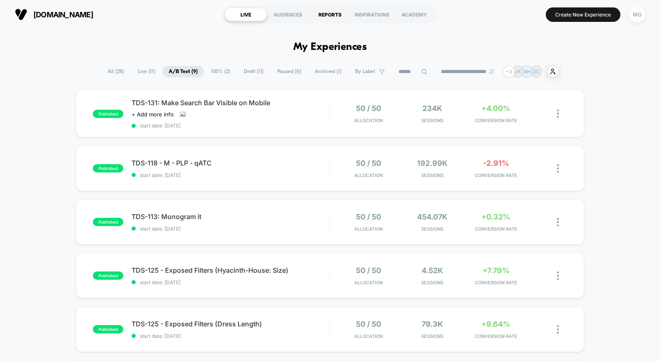
scroll to position [0, 0]
click at [331, 12] on div "REPORTS" at bounding box center [330, 13] width 42 height 13
